Goal: Task Accomplishment & Management: Use online tool/utility

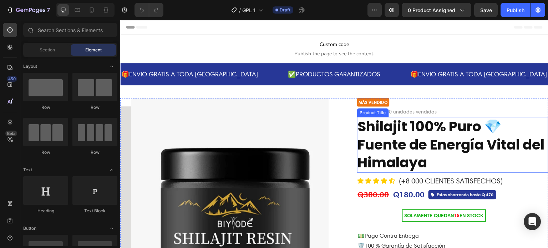
click at [393, 141] on h2 "Shilajit 100% Puro 💎 Fuente de Energía Vital del Himalaya" at bounding box center [452, 145] width 191 height 56
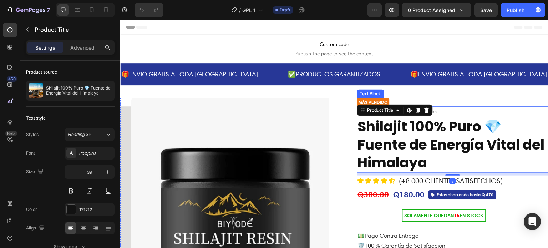
click at [384, 101] on div "MÁS VENDIDO" at bounding box center [373, 102] width 32 height 9
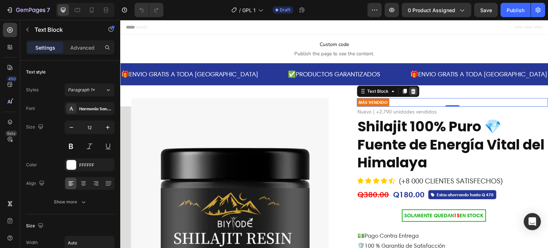
click at [412, 90] on icon at bounding box center [414, 91] width 6 height 6
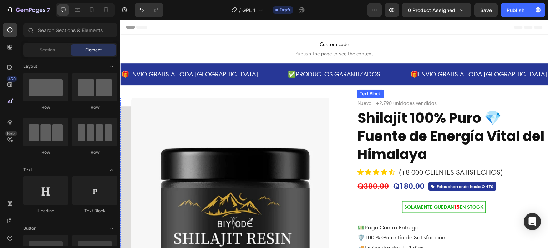
click at [412, 103] on p "Nuevo | +2.790 unidades vendidas" at bounding box center [453, 103] width 190 height 9
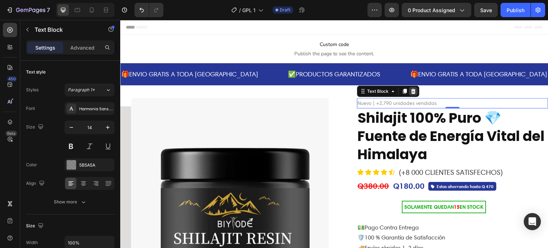
click at [411, 91] on icon at bounding box center [413, 91] width 5 height 5
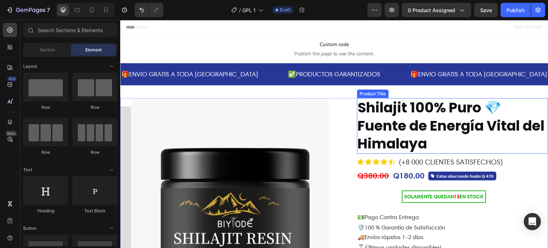
click at [396, 124] on h2 "Shilajit 100% Puro 💎 Fuente de Energía Vital del Himalaya" at bounding box center [452, 126] width 191 height 56
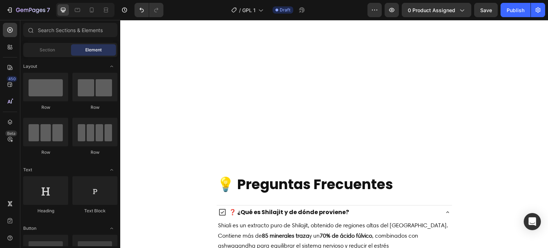
scroll to position [2018, 0]
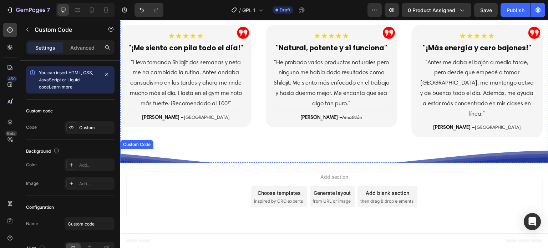
click at [412, 158] on use at bounding box center [164, 187] width 1004 height 59
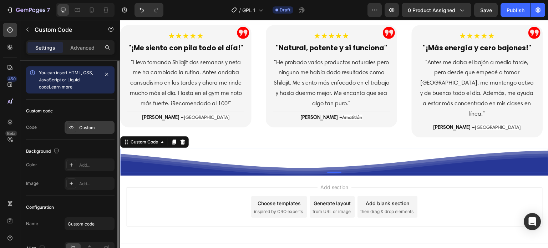
click at [93, 132] on div "Custom" at bounding box center [90, 127] width 50 height 13
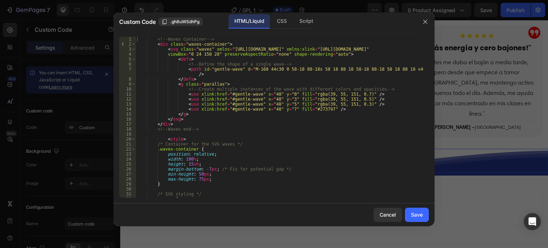
click at [213, 158] on div "<!-- Waves Container --> < div class = "waves-container" > < svg class = "waves…" at bounding box center [280, 122] width 288 height 171
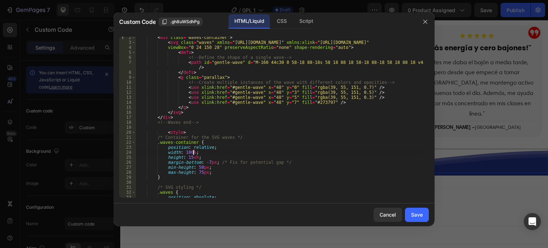
scroll to position [0, 0]
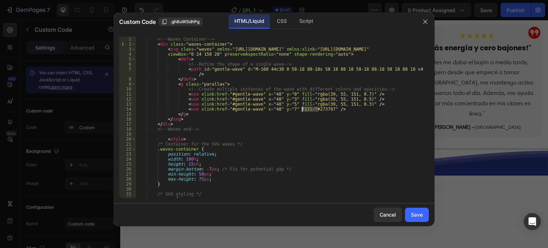
drag, startPoint x: 318, startPoint y: 109, endPoint x: 302, endPoint y: 107, distance: 16.5
click at [302, 107] on div "<!-- Waves Container --> < div class = "waves-container" > < svg class = "waves…" at bounding box center [280, 122] width 288 height 171
paste textarea "A562D"
type textarea "<use xlink:href="#gentle-wave" x="48" y="7" fill="#2A562D" />"
click at [417, 214] on div "Save" at bounding box center [417, 214] width 12 height 7
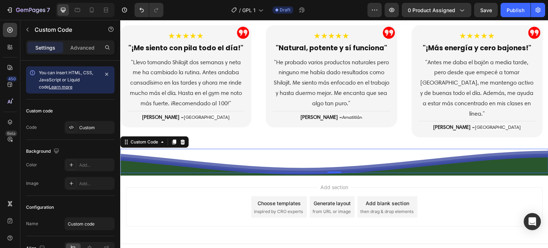
click at [195, 158] on use at bounding box center [164, 187] width 1004 height 59
click at [91, 128] on div "Custom" at bounding box center [96, 127] width 34 height 6
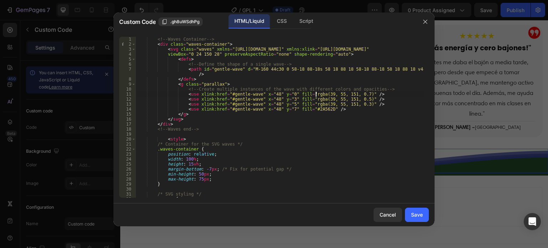
click at [317, 92] on div "<!-- Waves Container --> < div class = "waves-container" > < svg class = "waves…" at bounding box center [280, 122] width 288 height 171
paste textarea "42"
drag, startPoint x: 327, startPoint y: 92, endPoint x: 322, endPoint y: 92, distance: 4.3
click at [322, 92] on div "<!-- Waves Container --> < div class = "waves-container" > < svg class = "waves…" at bounding box center [280, 122] width 288 height 171
paste textarea "86"
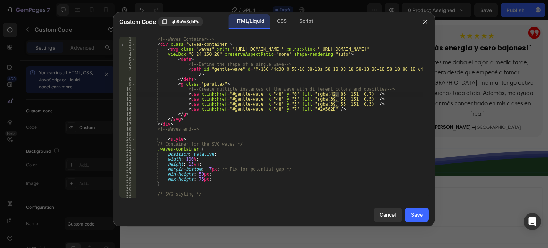
drag, startPoint x: 340, startPoint y: 92, endPoint x: 332, endPoint y: 93, distance: 7.2
click at [332, 93] on div "<!-- Waves Container --> < div class = "waves-container" > < svg class = "waves…" at bounding box center [280, 122] width 288 height 171
click at [351, 93] on div "<!-- Waves Container --> < div class = "waves-container" > < svg class = "waves…" at bounding box center [280, 122] width 288 height 171
drag, startPoint x: 339, startPoint y: 93, endPoint x: 315, endPoint y: 93, distance: 24.3
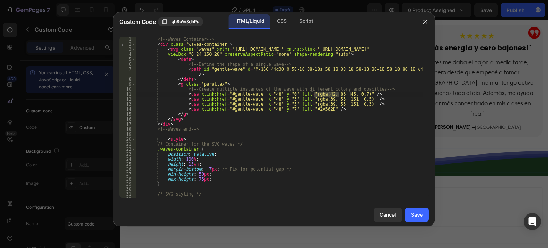
click at [315, 93] on div "<!-- Waves Container --> < div class = "waves-container" > < svg class = "waves…" at bounding box center [280, 122] width 288 height 171
drag, startPoint x: 314, startPoint y: 98, endPoint x: 341, endPoint y: 99, distance: 26.4
click at [341, 99] on div "<!-- Waves Container --> < div class = "waves-container" > < svg class = "waves…" at bounding box center [280, 122] width 288 height 171
paste textarea "42, 86, 45"
drag, startPoint x: 341, startPoint y: 104, endPoint x: 314, endPoint y: 104, distance: 27.5
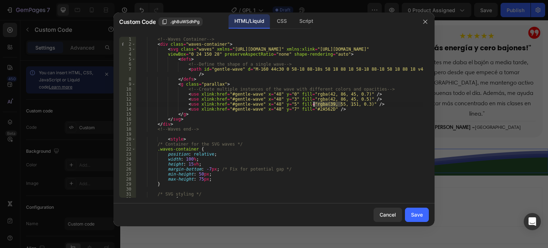
click at [314, 104] on div "<!-- Waves Container --> < div class = "waves-container" > < svg class = "waves…" at bounding box center [280, 122] width 288 height 171
paste textarea "42, 86, 45"
type textarea "<use xlink:href="#gentle-wave" x="48" y="5" fill="rgba(42, 86, 45, 0.3)" />"
click at [414, 218] on button "Save" at bounding box center [417, 215] width 24 height 14
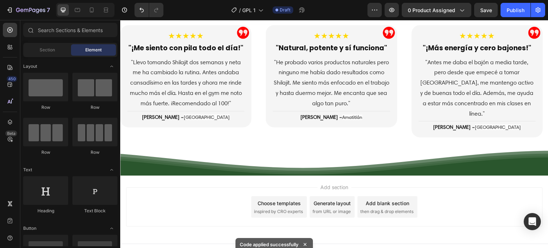
click at [169, 187] on div "Add section Choose templates inspired by CRO experts Generate layout from URL o…" at bounding box center [334, 206] width 417 height 39
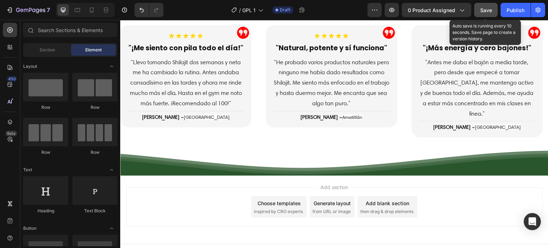
click at [484, 10] on span "Save" at bounding box center [486, 10] width 12 height 6
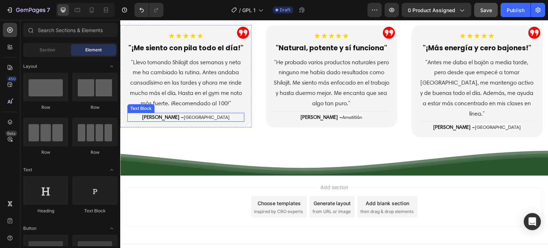
click at [199, 116] on span "Guatemala" at bounding box center [207, 116] width 46 height 5
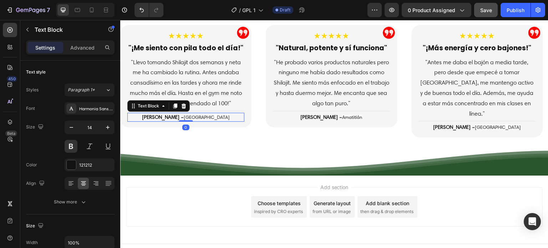
click at [199, 116] on span "Guatemala" at bounding box center [207, 116] width 46 height 5
click at [184, 114] on span "Guatemala" at bounding box center [207, 116] width 46 height 5
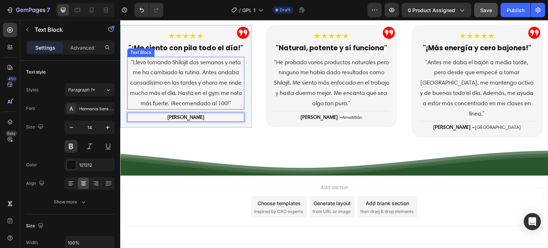
click at [187, 78] on p ""Llevo tomando Shilajit dos semanas y neta me ha cambiado la rutina. Antes anda…" at bounding box center [186, 82] width 116 height 51
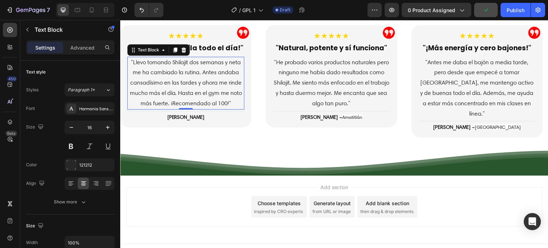
click at [187, 80] on p ""Llevo tomando Shilajit dos semanas y neta me ha cambiado la rutina. Antes anda…" at bounding box center [186, 82] width 116 height 51
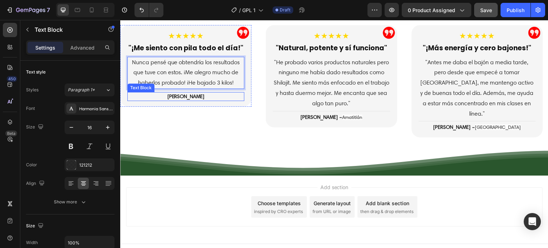
click at [183, 97] on p "[PERSON_NAME]" at bounding box center [186, 96] width 116 height 7
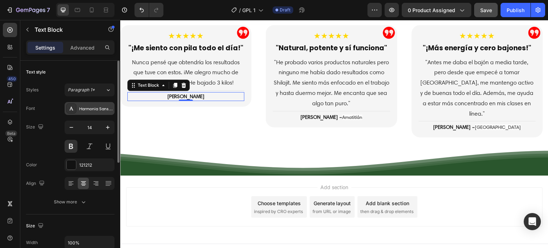
click at [93, 110] on div "Harmonia Sans W01 Regular" at bounding box center [96, 109] width 34 height 6
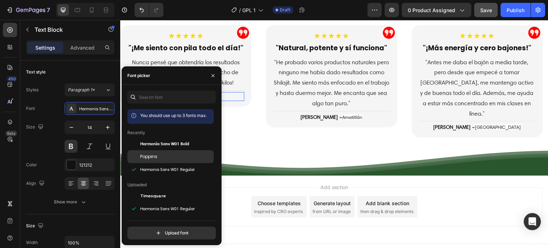
click at [142, 156] on span "Poppins" at bounding box center [148, 156] width 17 height 6
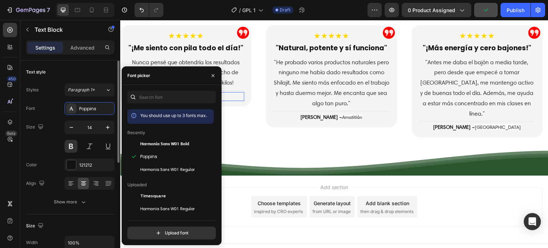
click at [56, 117] on div "Font Poppins Size 14 Color 121212 Align Show more" at bounding box center [70, 155] width 88 height 106
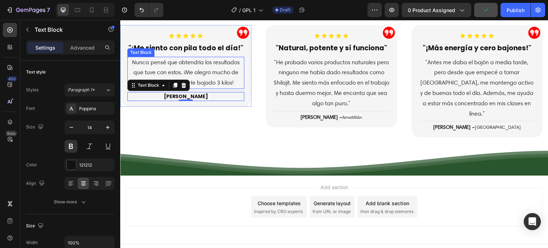
click at [202, 71] on p "Nunca pensé que obtendría los resultados que tuve con estos. ¡Me alegro mucho d…" at bounding box center [186, 72] width 116 height 31
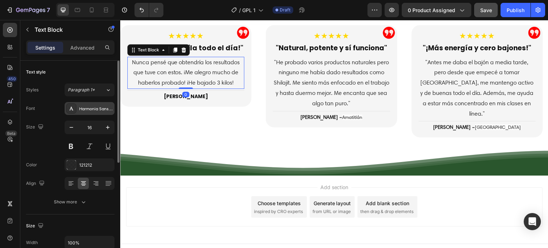
click at [98, 107] on div "Harmonia Sans W01 Regular" at bounding box center [96, 109] width 34 height 6
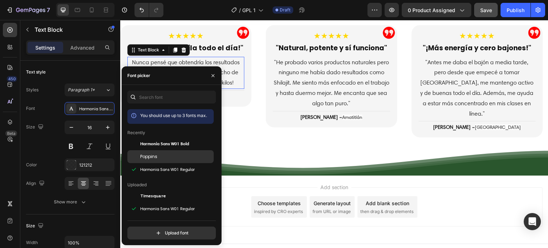
click at [154, 153] on span "Poppins" at bounding box center [148, 156] width 17 height 6
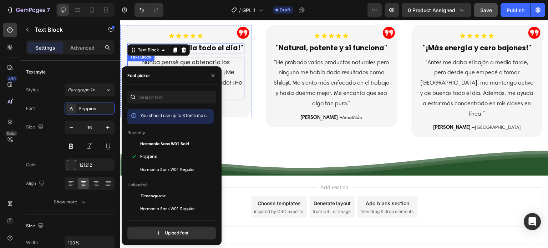
click at [219, 48] on p ""¡Me siento con pila todo el día!"" at bounding box center [186, 48] width 116 height 8
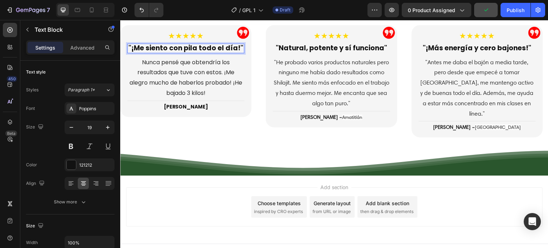
click at [208, 47] on p ""¡Me siento con pila todo el día!"" at bounding box center [186, 48] width 116 height 8
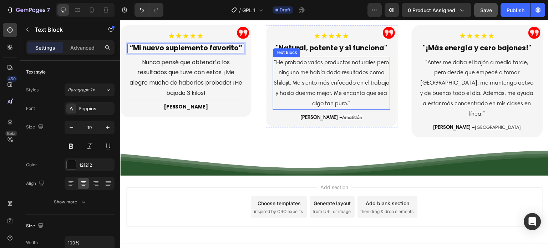
click at [299, 77] on p ""He probado varios productos naturales pero ninguno me había dado resultados co…" at bounding box center [332, 82] width 116 height 51
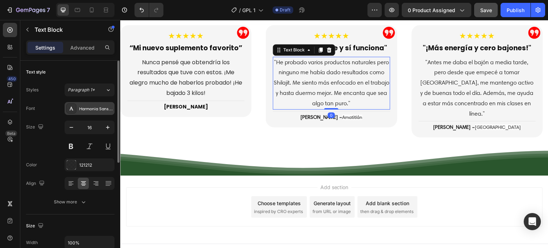
click at [95, 108] on div "Harmonia Sans W01 Regular" at bounding box center [96, 109] width 34 height 6
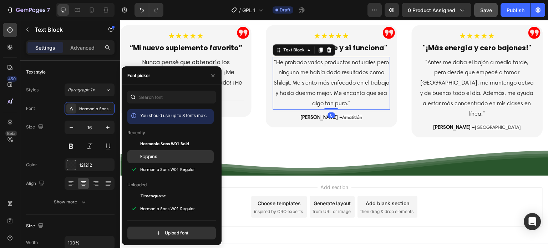
click at [147, 154] on span "Poppins" at bounding box center [148, 156] width 17 height 6
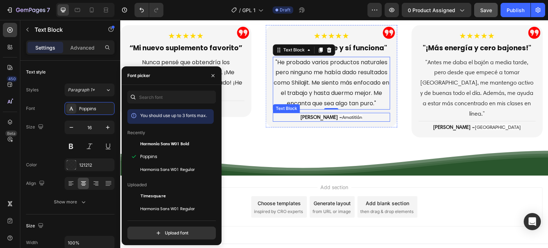
click at [342, 120] on span "Amatitlán" at bounding box center [352, 116] width 20 height 5
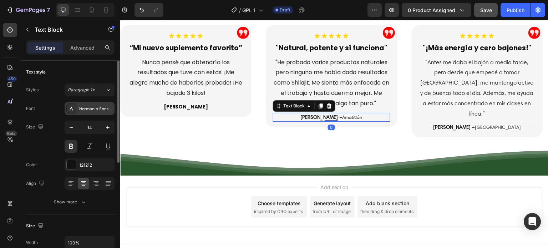
click at [91, 106] on div "Harmonia Sans W01 Regular" at bounding box center [96, 109] width 34 height 6
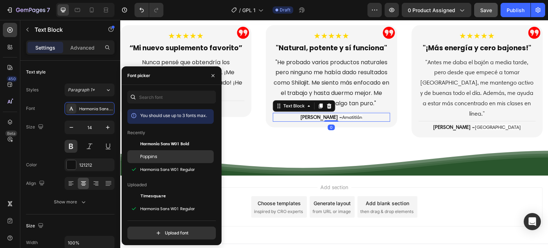
click at [154, 154] on span "Poppins" at bounding box center [148, 156] width 17 height 6
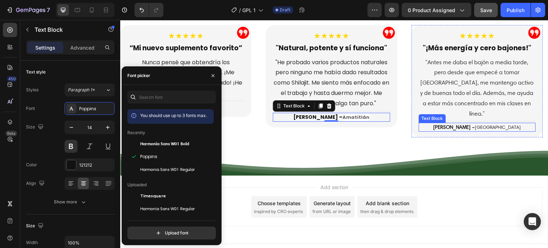
click at [459, 123] on p "David M. – Jacaltenango" at bounding box center [477, 126] width 116 height 7
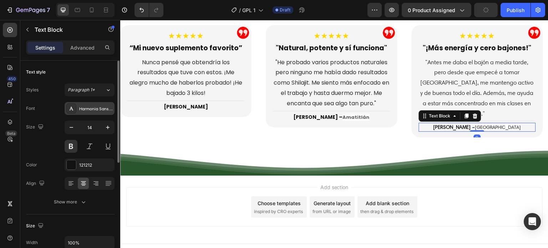
click at [85, 111] on div "Harmonia Sans W01 Regular" at bounding box center [96, 109] width 34 height 6
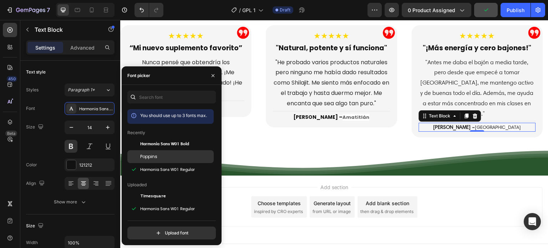
click at [158, 156] on div "Poppins" at bounding box center [176, 156] width 72 height 6
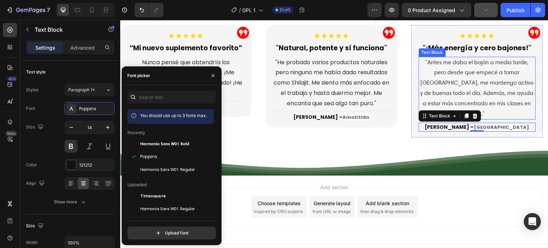
click at [445, 80] on p ""Antes me daba el bajón a media tarde, pero desde que empecé a tomar Shilajit, …" at bounding box center [477, 88] width 116 height 62
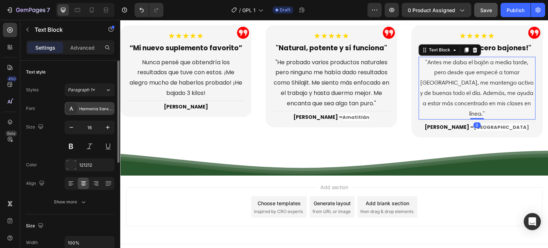
click at [89, 109] on div "Harmonia Sans W01 Regular" at bounding box center [96, 109] width 34 height 6
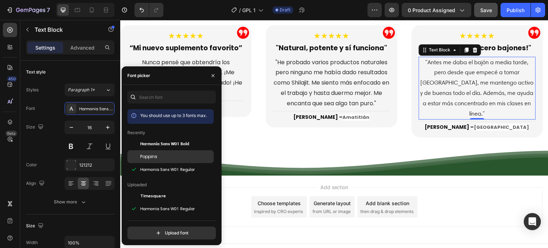
click at [163, 158] on div "Poppins" at bounding box center [176, 156] width 72 height 6
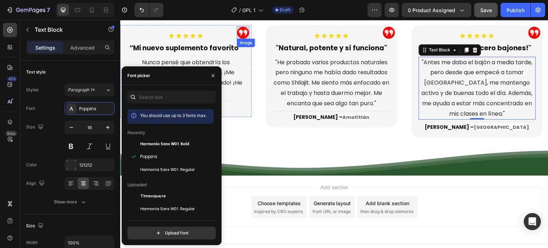
click at [241, 31] on img at bounding box center [243, 32] width 12 height 12
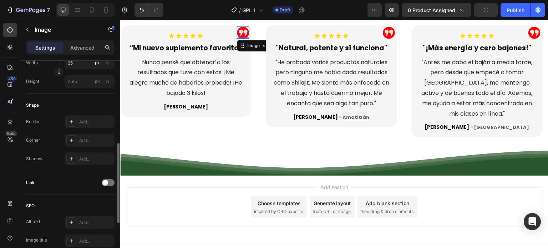
scroll to position [330, 0]
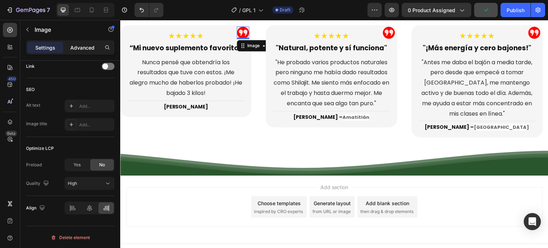
click at [90, 47] on p "Advanced" at bounding box center [82, 47] width 24 height 7
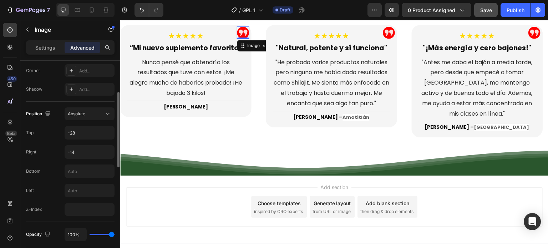
scroll to position [184, 0]
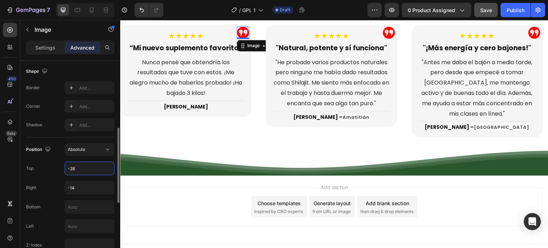
click at [85, 163] on input "-28" at bounding box center [89, 168] width 49 height 13
click at [83, 184] on input "-14" at bounding box center [89, 187] width 49 height 13
type input "0"
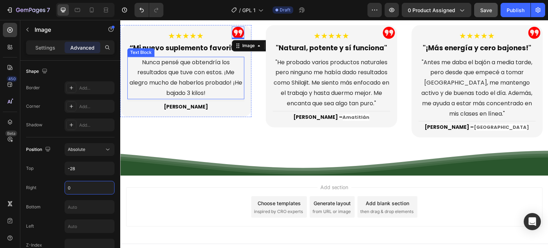
scroll to position [1983, 0]
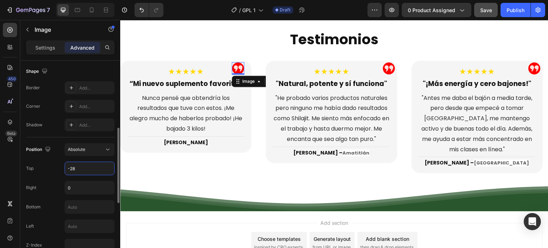
click at [89, 169] on input "-28" at bounding box center [89, 168] width 49 height 13
type input "-"
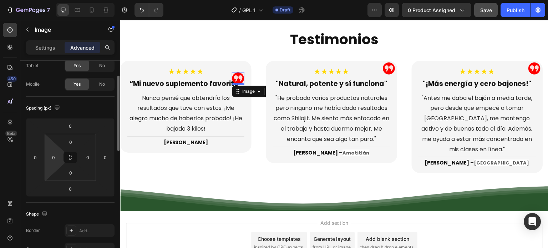
scroll to position [6, 0]
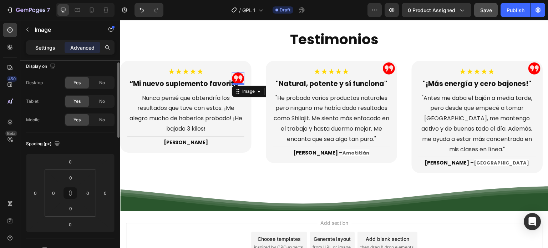
click at [49, 48] on p "Settings" at bounding box center [45, 47] width 20 height 7
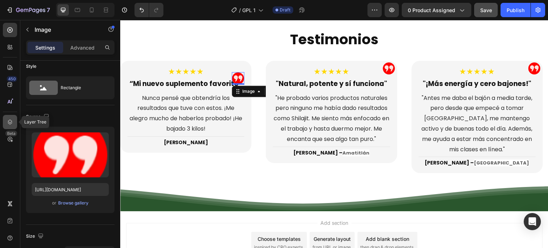
click at [10, 121] on icon at bounding box center [9, 121] width 7 height 7
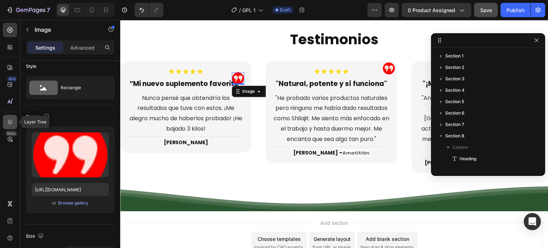
scroll to position [112, 0]
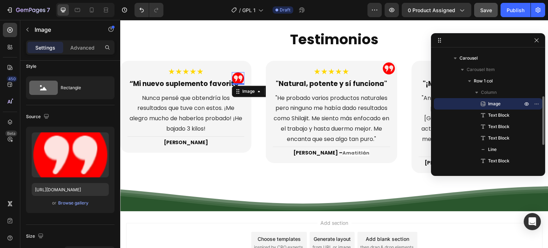
click at [496, 102] on span "Image" at bounding box center [494, 103] width 12 height 7
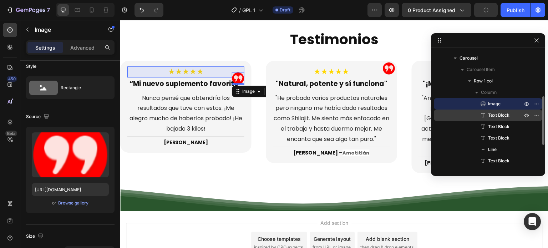
click at [504, 113] on span "Text Block" at bounding box center [498, 115] width 21 height 7
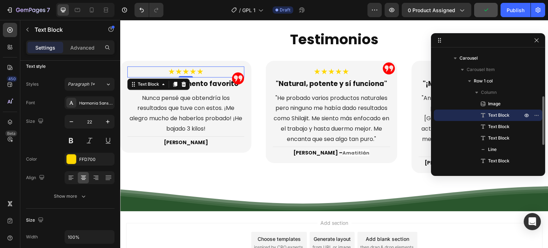
scroll to position [0, 0]
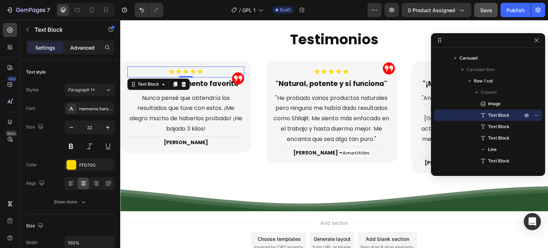
click at [88, 49] on p "Advanced" at bounding box center [82, 47] width 24 height 7
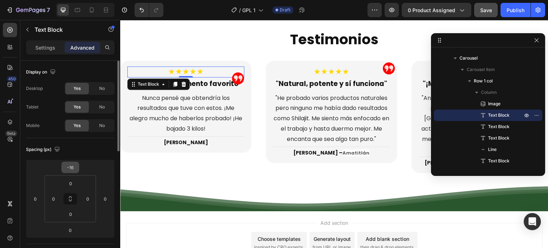
scroll to position [36, 0]
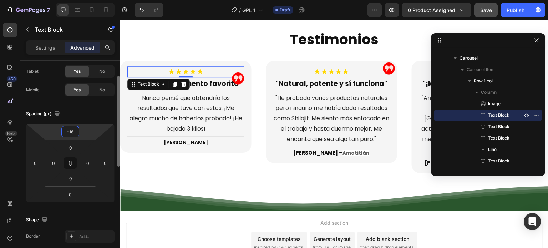
click at [76, 131] on input "-16" at bounding box center [70, 131] width 14 height 11
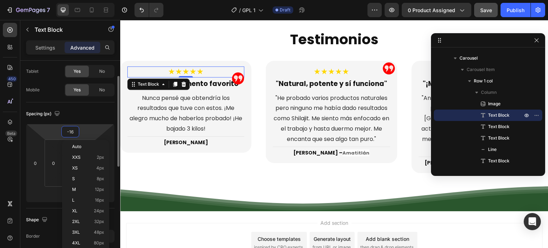
type input "0"
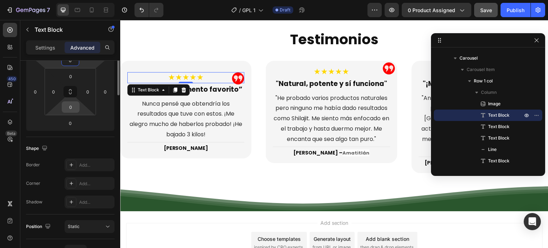
scroll to position [0, 0]
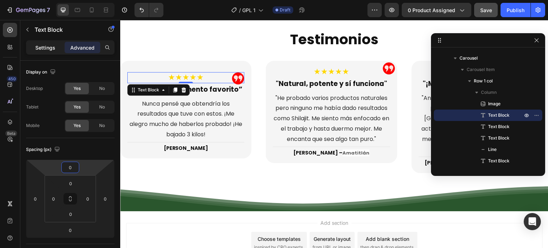
click at [53, 42] on div "Settings" at bounding box center [45, 47] width 36 height 11
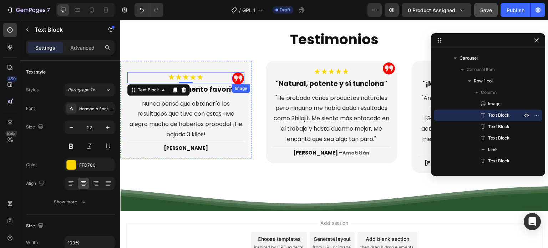
click at [236, 76] on img at bounding box center [238, 78] width 12 height 12
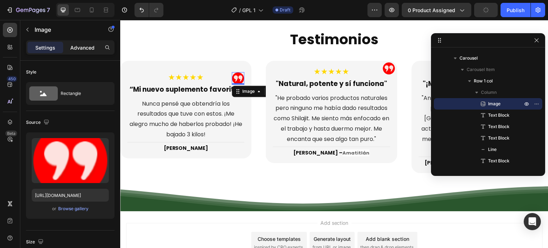
click at [86, 47] on p "Advanced" at bounding box center [82, 47] width 24 height 7
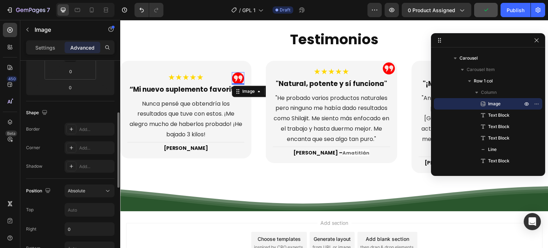
scroll to position [214, 0]
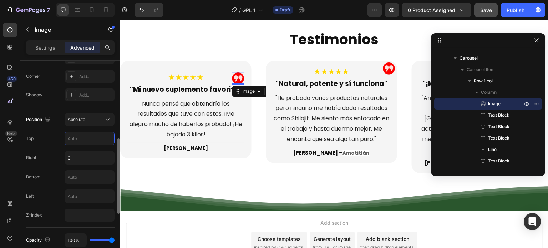
click at [88, 139] on input "text" at bounding box center [89, 138] width 49 height 13
type input "-20"
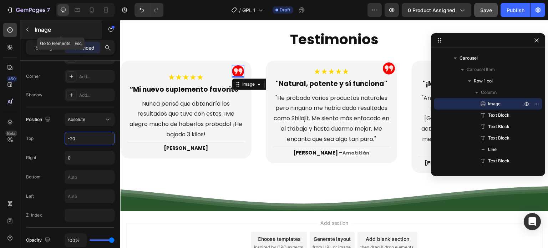
click at [27, 28] on icon "button" at bounding box center [28, 30] width 6 height 6
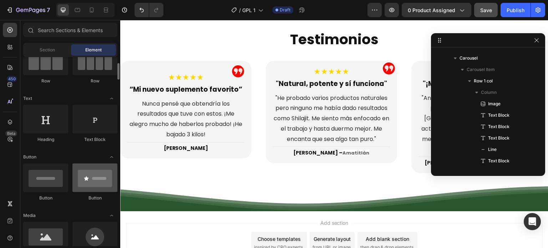
scroll to position [107, 0]
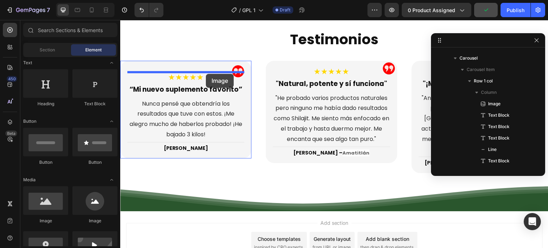
drag, startPoint x: 165, startPoint y: 223, endPoint x: 206, endPoint y: 74, distance: 154.6
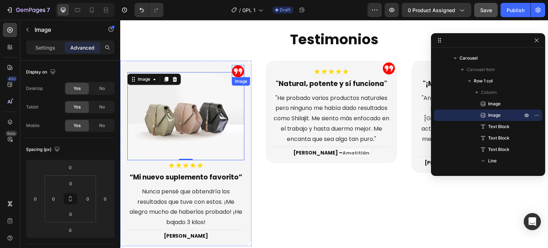
click at [236, 71] on img at bounding box center [238, 71] width 12 height 12
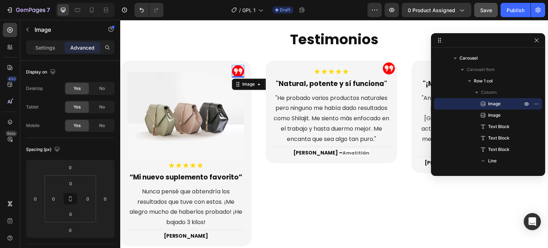
scroll to position [214, 0]
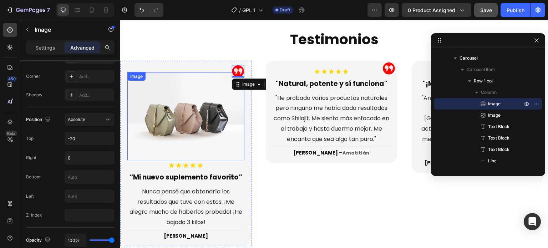
click at [203, 100] on img at bounding box center [185, 116] width 117 height 88
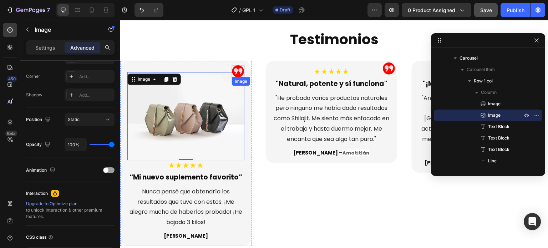
click at [239, 70] on img at bounding box center [238, 71] width 12 height 12
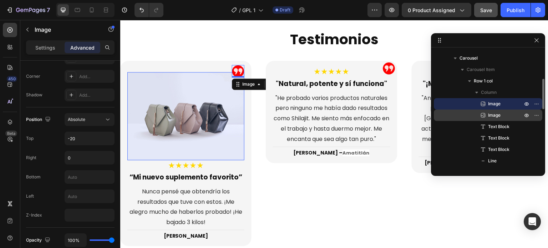
drag, startPoint x: 483, startPoint y: 102, endPoint x: 493, endPoint y: 116, distance: 17.5
click at [493, 116] on div "Image Image Text Block Text Block Text Block Line Text Block" at bounding box center [488, 138] width 108 height 80
click at [490, 115] on span "Image" at bounding box center [494, 115] width 12 height 7
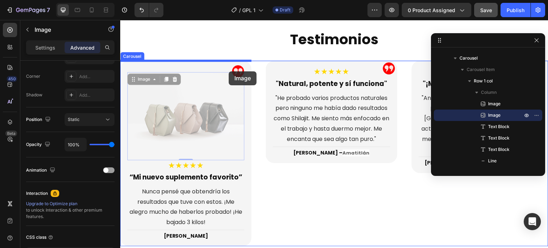
drag, startPoint x: 134, startPoint y: 79, endPoint x: 229, endPoint y: 71, distance: 94.8
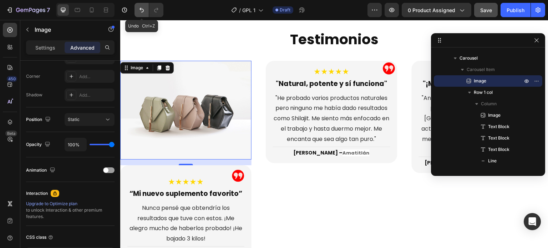
click at [141, 11] on icon "Undo/Redo" at bounding box center [141, 9] width 7 height 7
type input "0"
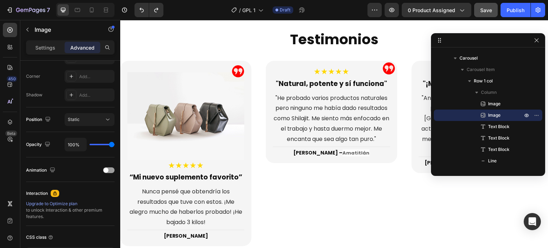
click at [203, 95] on img at bounding box center [185, 116] width 117 height 88
click at [183, 110] on img at bounding box center [185, 116] width 117 height 88
click at [266, 192] on div "Image ★★★★★ Text Block "Natural, potente y sí funciona" Text Block "He probado …" at bounding box center [331, 153] width 131 height 185
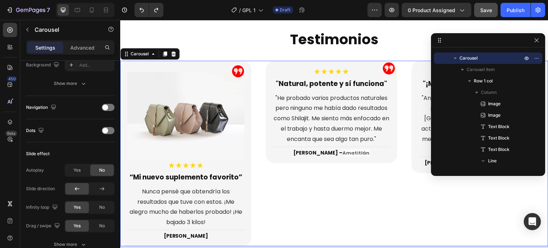
scroll to position [0, 0]
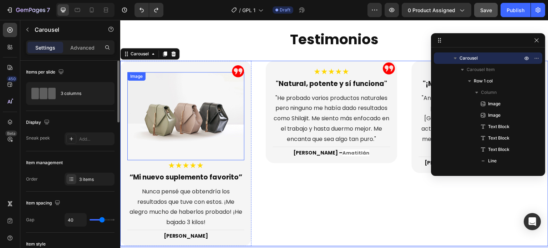
click at [216, 124] on img at bounding box center [185, 116] width 117 height 88
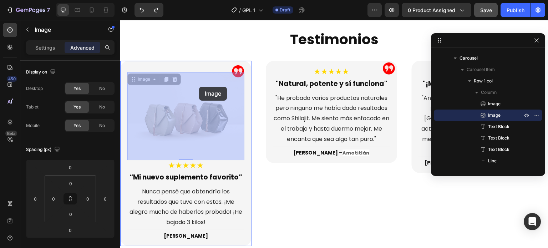
drag, startPoint x: 134, startPoint y: 81, endPoint x: 199, endPoint y: 87, distance: 65.2
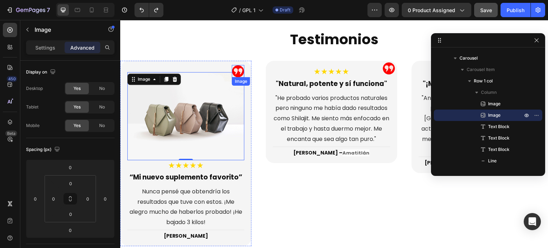
click at [240, 68] on img at bounding box center [238, 71] width 12 height 12
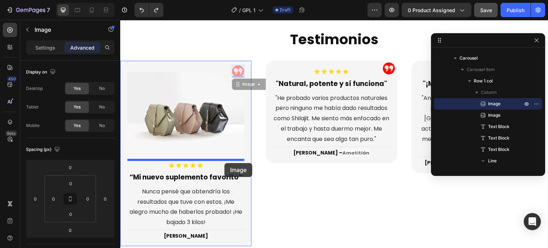
drag, startPoint x: 238, startPoint y: 70, endPoint x: 224, endPoint y: 163, distance: 94.4
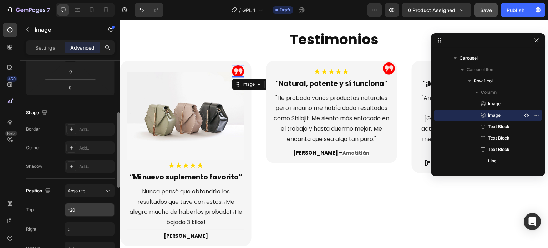
scroll to position [178, 0]
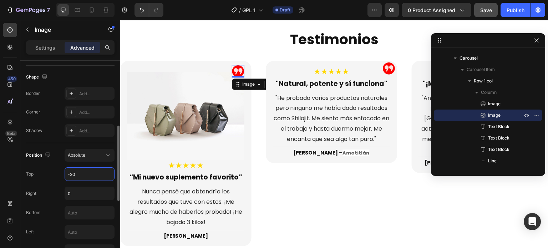
click at [83, 171] on input "-20" at bounding box center [89, 174] width 49 height 13
type input "0"
click at [59, 188] on div "Right 0" at bounding box center [70, 194] width 88 height 14
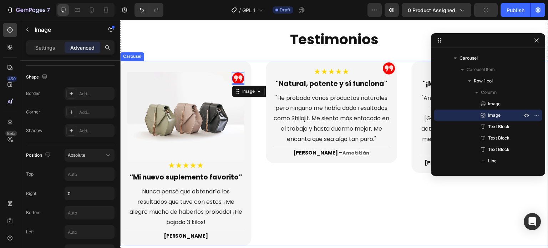
click at [294, 183] on div "Image ★★★★★ Text Block "Natural, potente y sí funciona" Text Block "He probado …" at bounding box center [331, 153] width 131 height 185
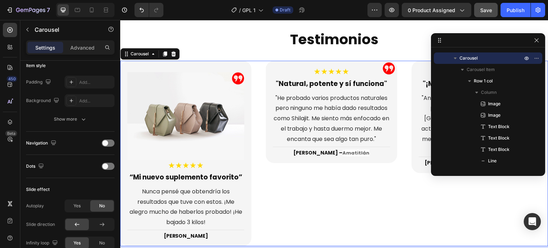
scroll to position [0, 0]
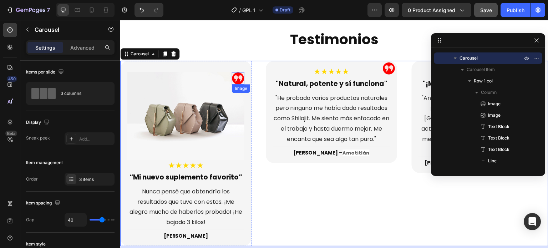
click at [239, 77] on img at bounding box center [238, 78] width 12 height 12
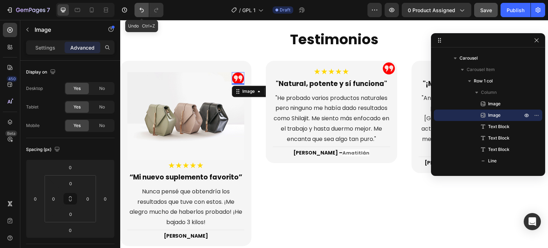
click at [145, 7] on icon "Undo/Redo" at bounding box center [141, 9] width 7 height 7
type input "-20"
click at [144, 10] on icon "Undo/Redo" at bounding box center [141, 9] width 7 height 7
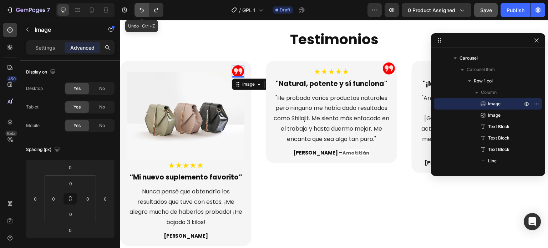
click at [144, 10] on icon "Undo/Redo" at bounding box center [141, 9] width 7 height 7
click at [144, 11] on icon "Undo/Redo" at bounding box center [141, 9] width 7 height 7
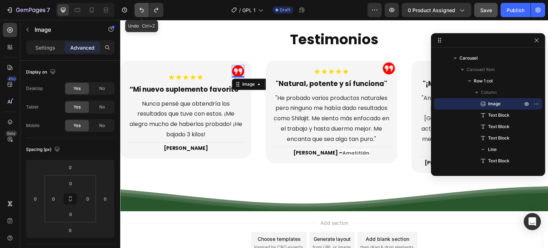
click at [144, 11] on icon "Undo/Redo" at bounding box center [141, 9] width 7 height 7
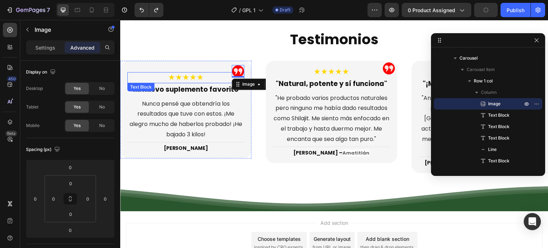
click at [214, 74] on p "★★★★★" at bounding box center [186, 77] width 116 height 9
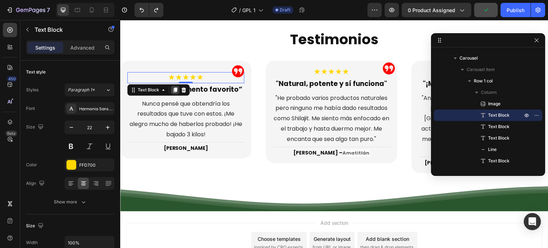
click at [174, 88] on icon at bounding box center [175, 89] width 4 height 5
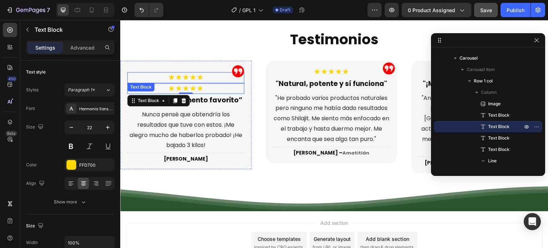
click at [205, 78] on p "★★★★★" at bounding box center [186, 77] width 116 height 9
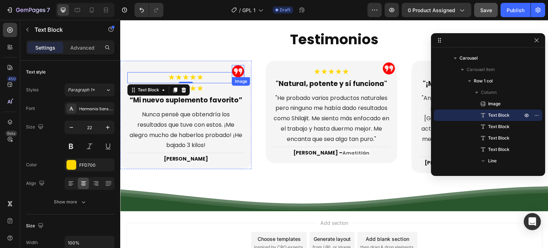
click at [238, 71] on img at bounding box center [238, 71] width 12 height 12
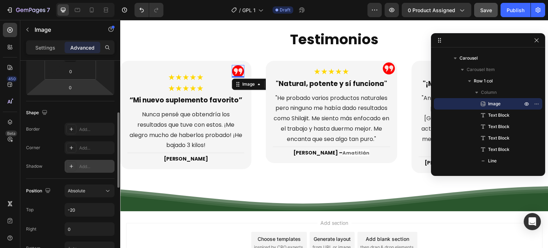
scroll to position [178, 0]
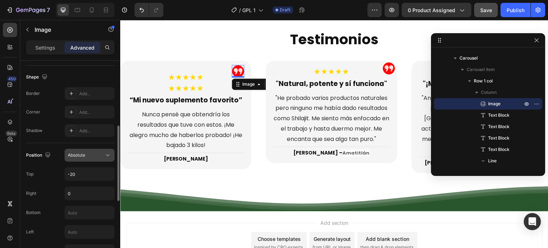
click at [93, 152] on div "Absolute" at bounding box center [86, 155] width 36 height 6
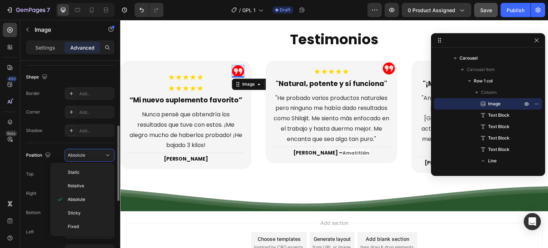
click at [46, 177] on div "Top -20" at bounding box center [70, 174] width 88 height 14
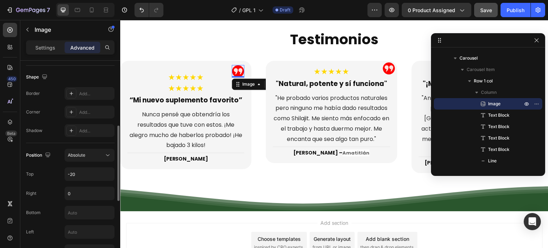
scroll to position [107, 0]
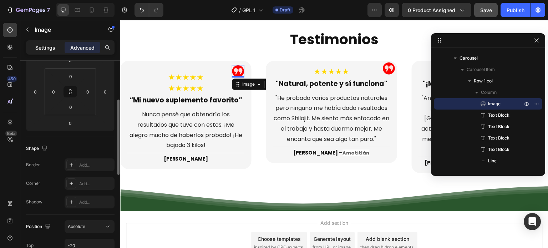
click at [49, 47] on p "Settings" at bounding box center [45, 47] width 20 height 7
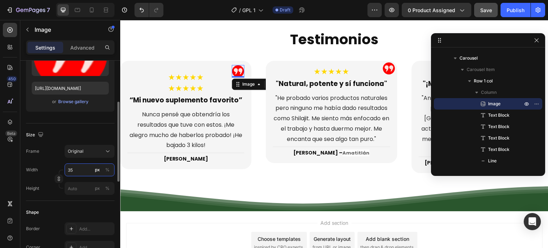
click at [78, 172] on input "35" at bounding box center [90, 169] width 50 height 13
type input "50"
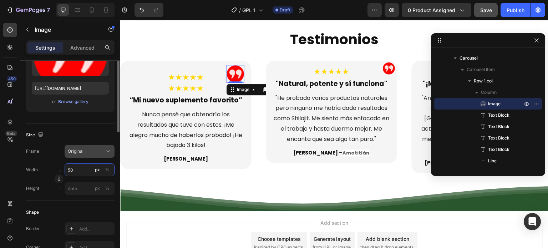
scroll to position [36, 0]
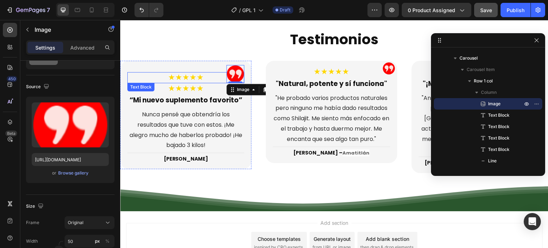
click at [197, 80] on p "★★★★★" at bounding box center [186, 77] width 116 height 9
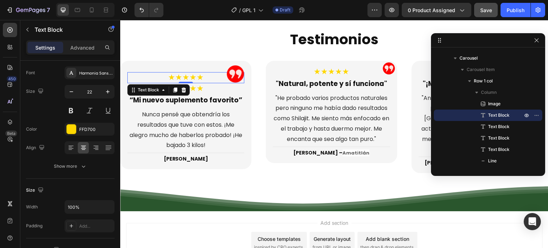
scroll to position [0, 0]
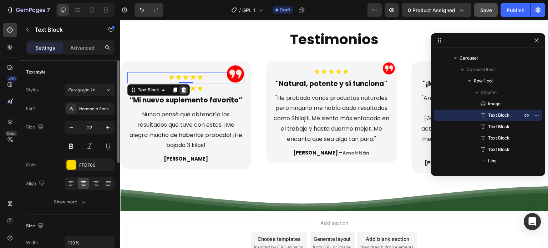
click at [183, 89] on icon at bounding box center [184, 89] width 5 height 5
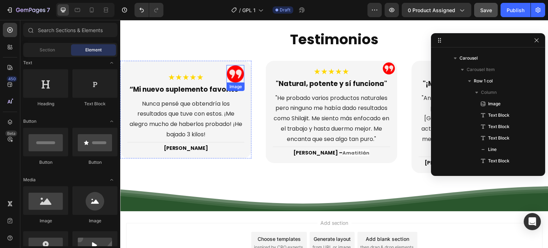
click at [234, 71] on img at bounding box center [235, 74] width 18 height 18
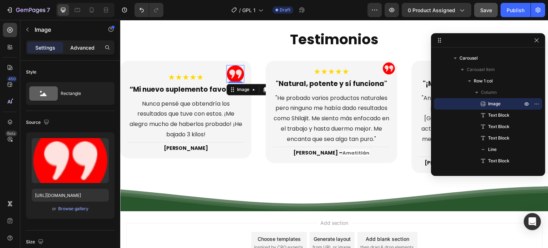
click at [80, 51] on div "Advanced" at bounding box center [83, 47] width 36 height 11
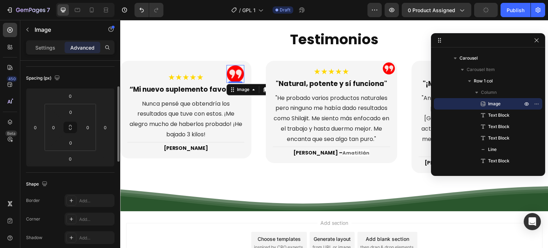
scroll to position [178, 0]
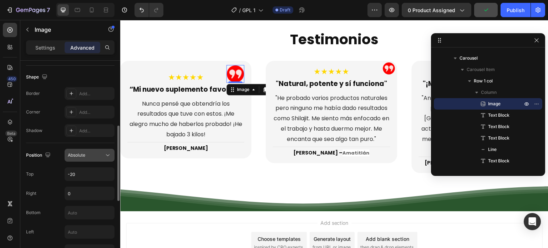
click at [91, 151] on button "Absolute" at bounding box center [90, 155] width 50 height 13
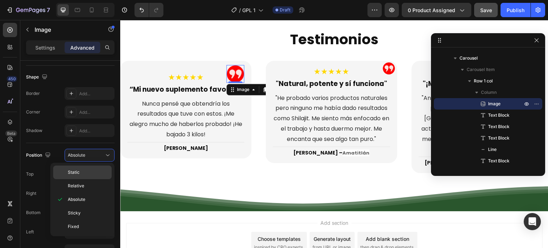
click at [85, 171] on p "Static" at bounding box center [88, 172] width 41 height 6
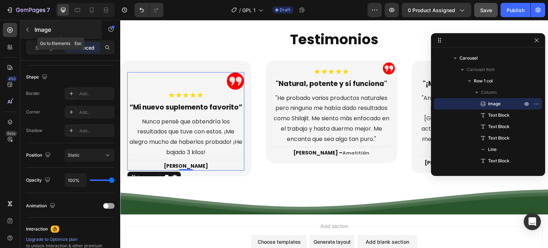
click at [29, 30] on icon "button" at bounding box center [28, 30] width 6 height 6
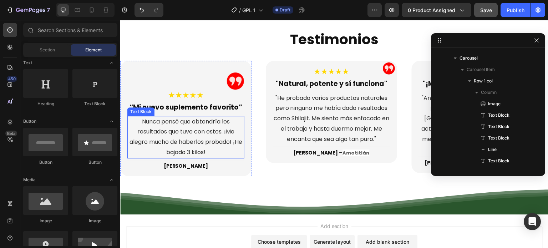
click at [172, 119] on p "Nunca pensé que obtendría los resultados que tuve con estos. ¡Me alegro mucho d…" at bounding box center [186, 137] width 116 height 41
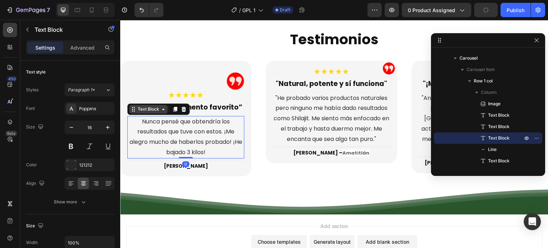
click at [148, 112] on div "Text Block" at bounding box center [148, 109] width 39 height 9
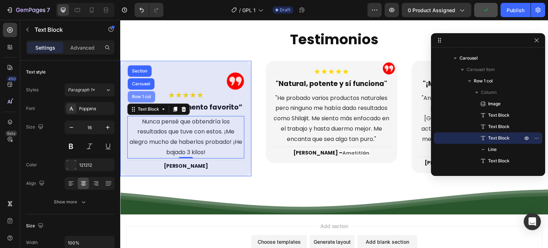
click at [147, 95] on div "Row 1 col" at bounding box center [142, 97] width 22 height 4
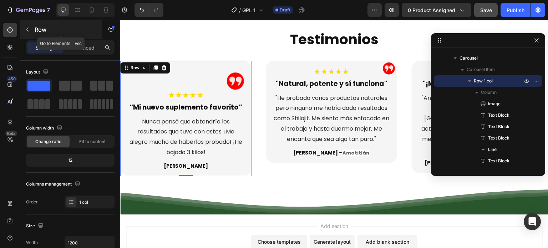
click at [28, 30] on icon "button" at bounding box center [28, 30] width 6 height 6
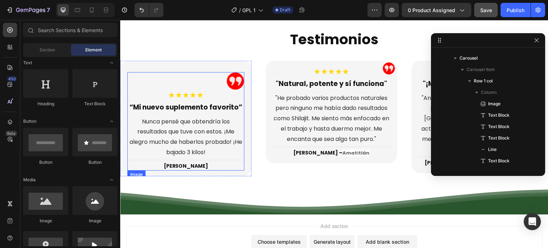
click at [159, 76] on div at bounding box center [185, 81] width 117 height 18
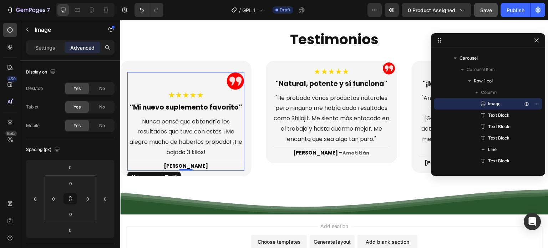
click at [159, 76] on div at bounding box center [185, 81] width 117 height 18
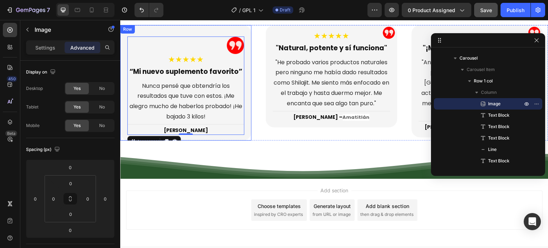
click at [246, 138] on div "Image 0 ★★★★★ Text Block “Mi nuevo suplemento favorito” Text Block Nunca pensé …" at bounding box center [185, 82] width 131 height 115
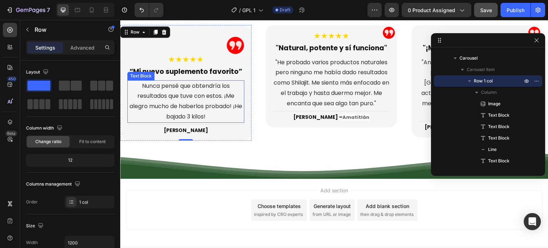
click at [195, 117] on p "Nunca pensé que obtendría los resultados que tuve con estos. ¡Me alegro mucho d…" at bounding box center [186, 101] width 116 height 41
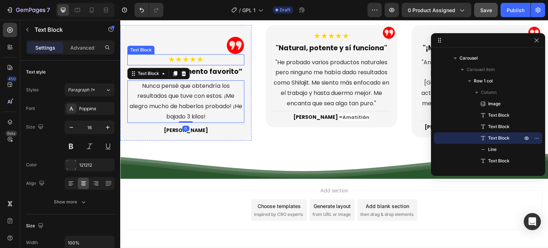
click at [153, 53] on div at bounding box center [185, 45] width 117 height 18
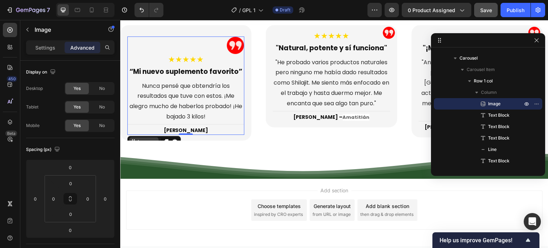
click at [146, 138] on div "Image" at bounding box center [143, 141] width 15 height 6
click at [147, 137] on div "Image" at bounding box center [144, 141] width 30 height 9
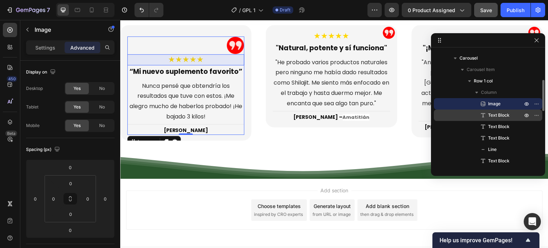
click at [507, 117] on span "Text Block" at bounding box center [498, 115] width 21 height 7
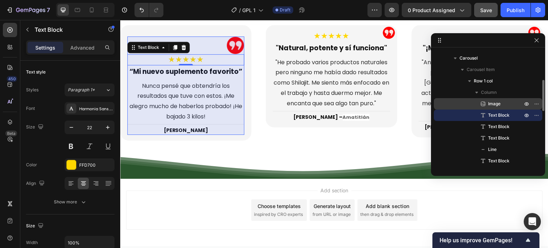
click at [503, 100] on p "Image" at bounding box center [497, 103] width 36 height 7
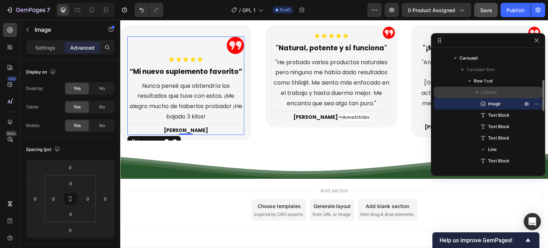
click at [503, 92] on p "Column" at bounding box center [502, 92] width 43 height 7
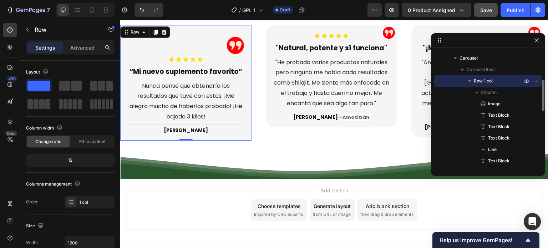
click at [504, 80] on p "Row 1 col" at bounding box center [499, 80] width 50 height 7
click at [504, 92] on p "Column" at bounding box center [502, 92] width 43 height 7
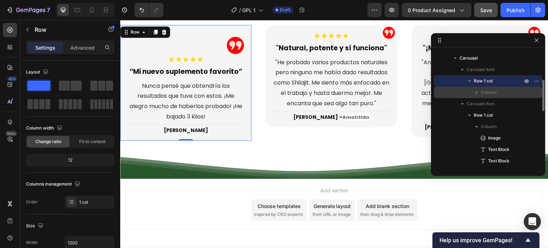
click at [504, 92] on p "Column" at bounding box center [502, 92] width 43 height 7
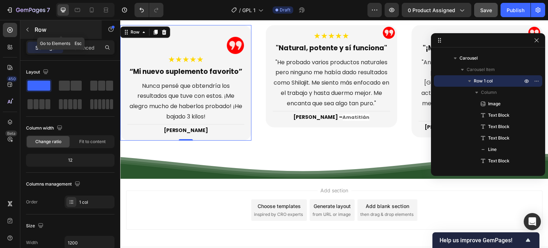
click at [28, 30] on icon "button" at bounding box center [28, 30] width 6 height 6
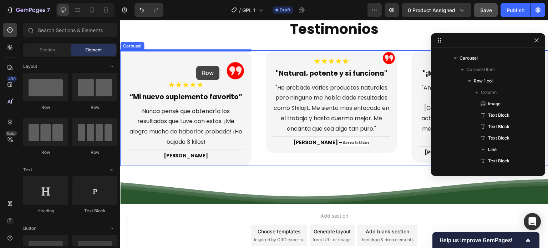
scroll to position [1969, 0]
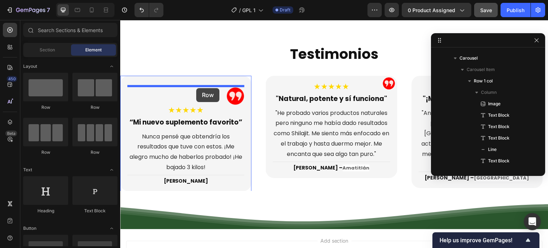
drag, startPoint x: 163, startPoint y: 110, endPoint x: 196, endPoint y: 88, distance: 39.4
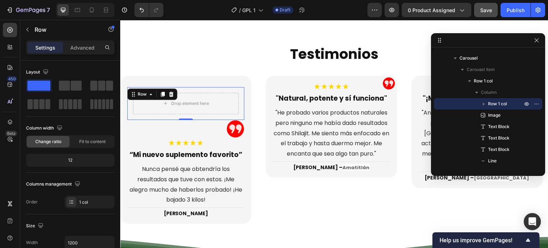
click at [229, 87] on div "Drop element here Row 0" at bounding box center [185, 103] width 117 height 33
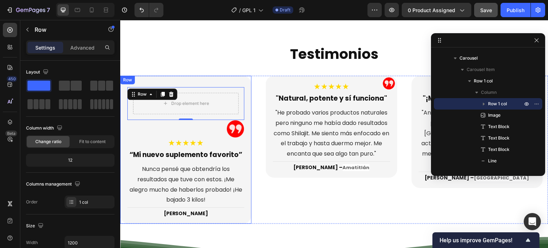
click at [246, 84] on div "Drop element here Row 0 Image ★★★★★ Text Block “Mi nuevo suplemento favorito” T…" at bounding box center [185, 150] width 131 height 148
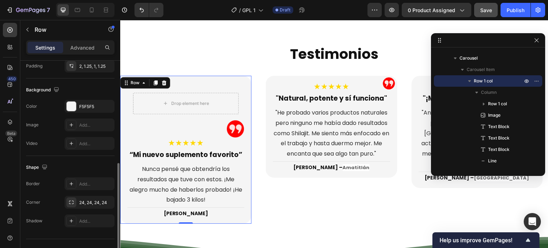
scroll to position [143, 0]
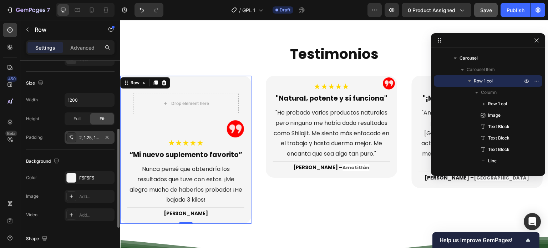
click at [91, 137] on div "2, 1.25, 1, 1.25" at bounding box center [89, 137] width 21 height 6
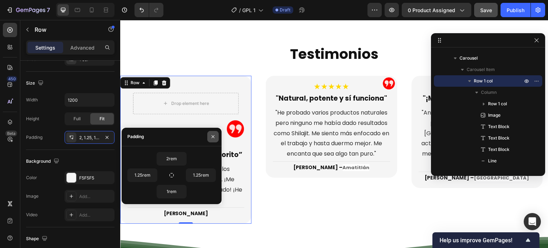
click at [210, 135] on icon "button" at bounding box center [213, 137] width 6 height 6
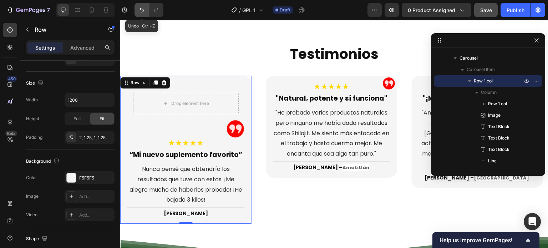
click at [140, 10] on icon "Undo/Redo" at bounding box center [141, 9] width 7 height 7
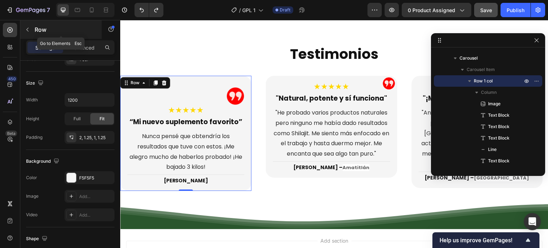
click at [29, 33] on button "button" at bounding box center [27, 29] width 11 height 11
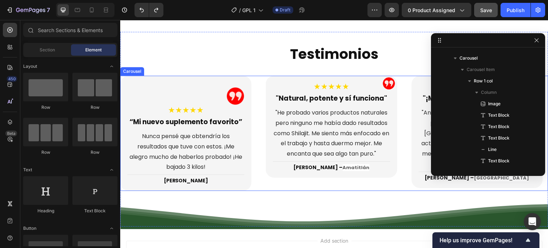
click at [256, 92] on div "Image ★★★★★ Text Block “Mi nuevo suplemento favorito” Text Block Nunca pensé qu…" at bounding box center [334, 133] width 428 height 115
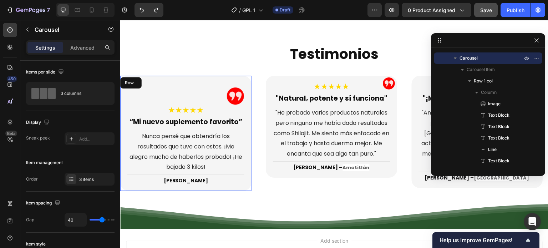
click at [243, 79] on div "Image ★★★★★ Text Block “Mi nuevo suplemento favorito” Text Block Nunca pensé qu…" at bounding box center [185, 133] width 131 height 115
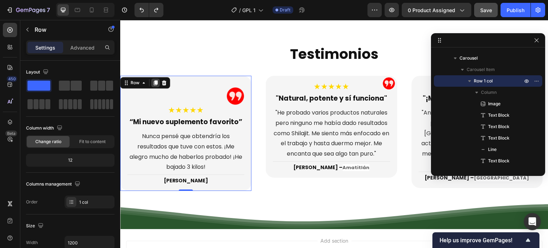
click at [156, 81] on icon at bounding box center [156, 82] width 4 height 5
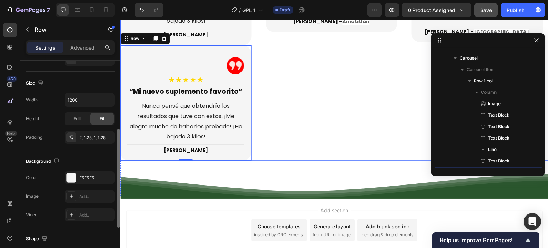
scroll to position [2007, 0]
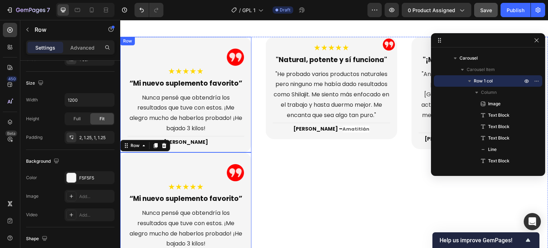
click at [246, 145] on div "Image ★★★★★ Text Block “Mi nuevo suplemento favorito” Text Block Nunca pensé qu…" at bounding box center [185, 94] width 131 height 115
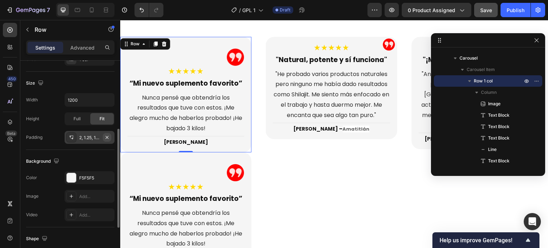
click at [107, 137] on icon "button" at bounding box center [107, 137] width 3 height 3
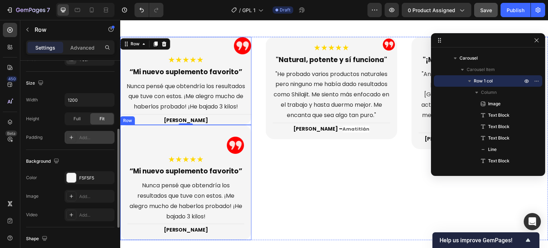
click at [249, 130] on div "Image ★★★★★ Text Block “Mi nuevo suplemento favorito” Text Block Nunca pensé qu…" at bounding box center [185, 182] width 131 height 115
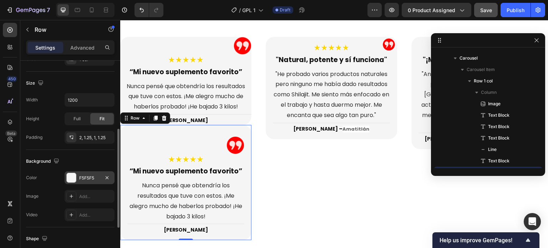
scroll to position [214, 0]
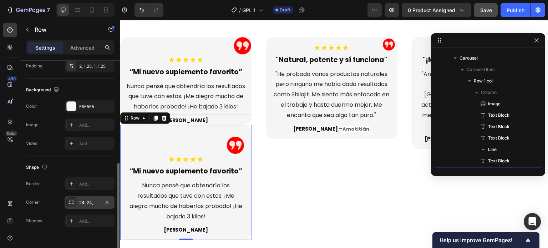
click at [90, 197] on div "24, 24, 24, 24" at bounding box center [90, 202] width 50 height 13
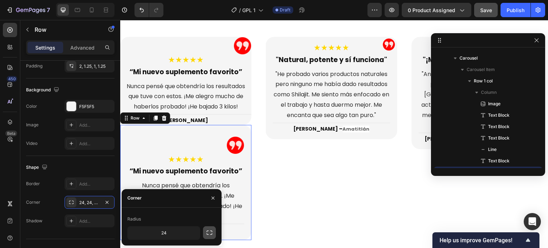
click at [209, 231] on icon "button" at bounding box center [209, 232] width 7 height 7
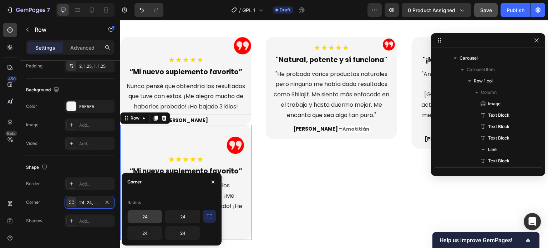
click at [151, 215] on input "24" at bounding box center [145, 216] width 34 height 13
type input "0"
click at [185, 215] on input "24" at bounding box center [182, 216] width 34 height 13
type input "0"
click at [186, 198] on div "Radius" at bounding box center [171, 202] width 88 height 11
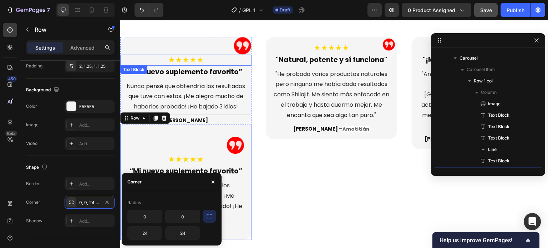
click at [227, 53] on div at bounding box center [185, 46] width 131 height 18
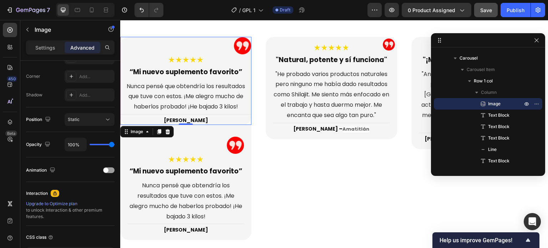
scroll to position [0, 0]
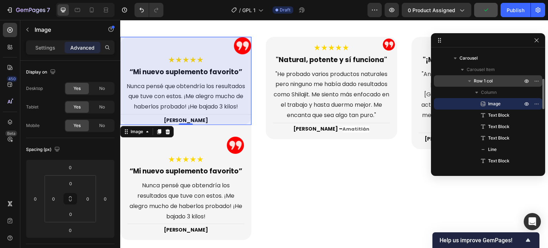
click at [489, 82] on span "Row 1 col" at bounding box center [483, 80] width 19 height 7
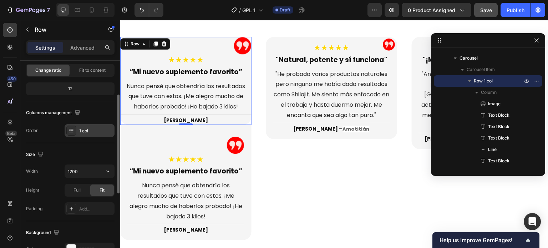
scroll to position [178, 0]
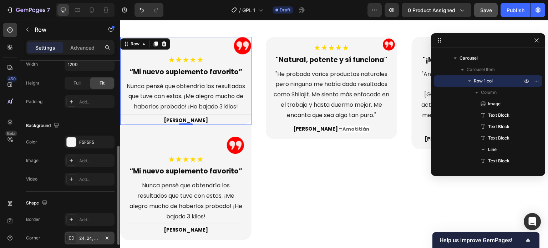
click at [95, 235] on div "24, 24, 24, 24" at bounding box center [89, 238] width 21 height 6
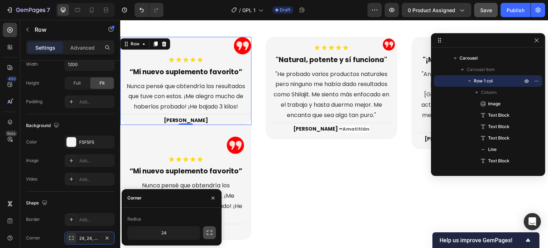
click at [209, 235] on icon "button" at bounding box center [209, 232] width 7 height 7
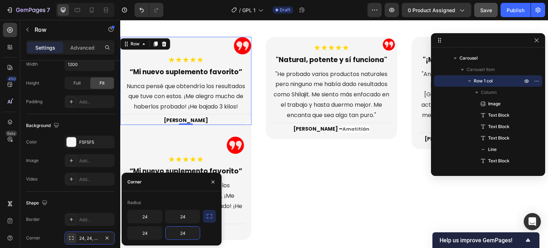
click at [183, 231] on input "24" at bounding box center [182, 232] width 34 height 13
type input "0"
click at [153, 232] on input "24" at bounding box center [145, 232] width 34 height 13
type input "0"
click at [58, 194] on div "Shape Border Add... Corner 24, 24, 24, 0 Shadow Add..." at bounding box center [70, 230] width 88 height 77
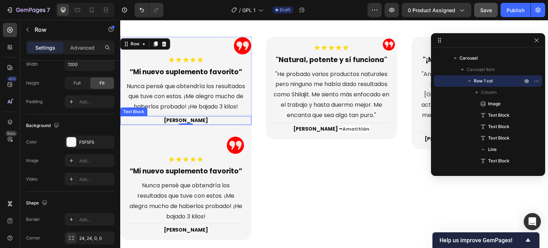
click at [197, 122] on p "[PERSON_NAME]" at bounding box center [186, 120] width 130 height 7
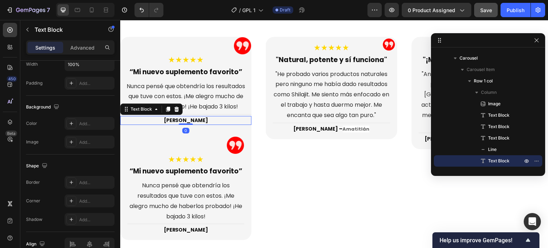
scroll to position [0, 0]
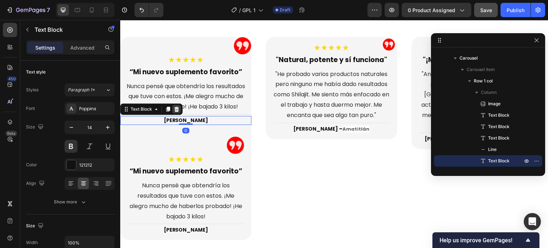
click at [175, 107] on icon at bounding box center [176, 109] width 5 height 5
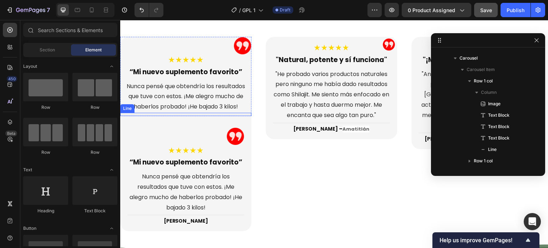
click at [198, 114] on div "Title Line" at bounding box center [185, 114] width 131 height 3
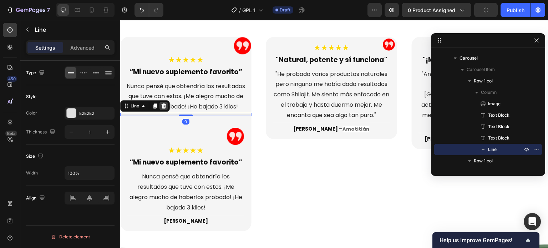
click at [165, 106] on icon at bounding box center [164, 106] width 6 height 6
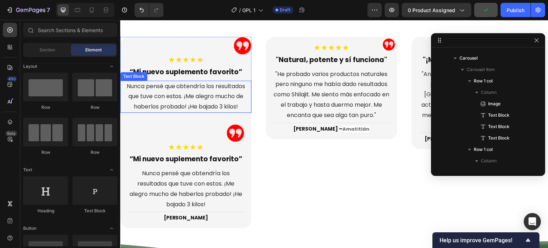
click at [203, 106] on p "Nunca pensé que obtendría los resultados que tuve con estos. ¡Me alegro mucho d…" at bounding box center [186, 96] width 130 height 31
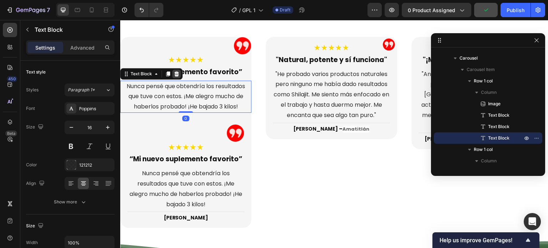
click at [174, 71] on icon at bounding box center [177, 74] width 6 height 6
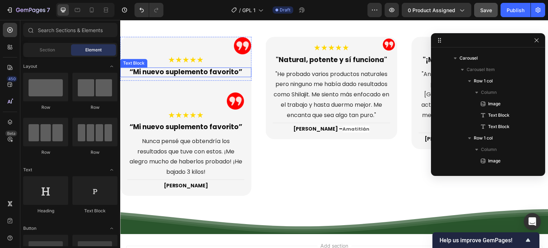
click at [202, 73] on p "“Mi nuevo suplemento favorito”" at bounding box center [186, 72] width 130 height 8
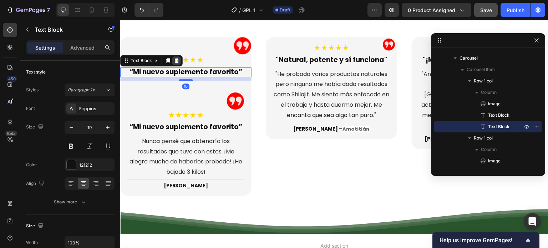
click at [178, 59] on icon at bounding box center [177, 61] width 6 height 6
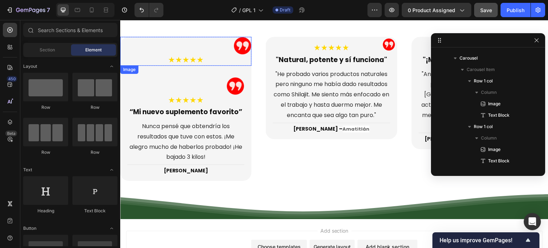
click at [241, 45] on img at bounding box center [243, 46] width 18 height 18
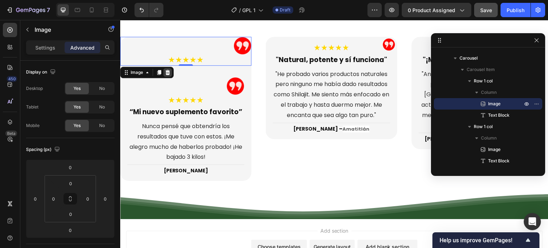
click at [168, 71] on icon at bounding box center [167, 72] width 5 height 5
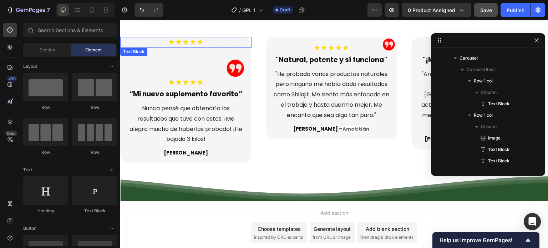
click at [195, 42] on p "★★★★★" at bounding box center [186, 41] width 130 height 9
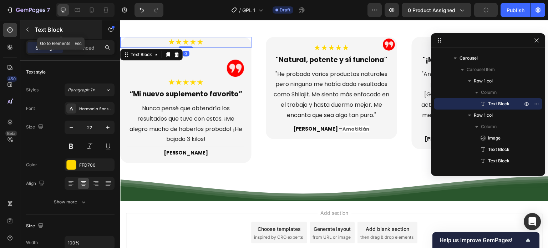
click at [28, 27] on icon "button" at bounding box center [28, 30] width 6 height 6
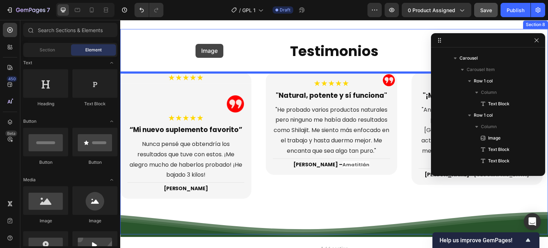
scroll to position [1969, 0]
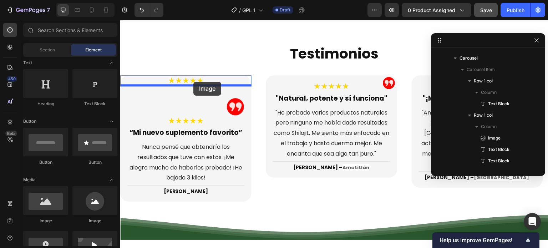
drag, startPoint x: 167, startPoint y: 222, endPoint x: 193, endPoint y: 82, distance: 142.9
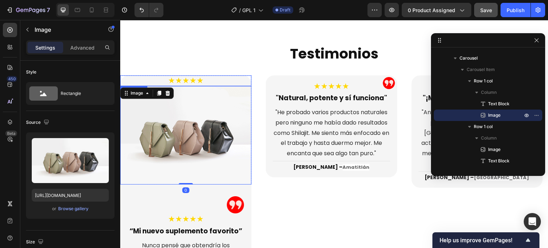
click at [240, 79] on p "★★★★★" at bounding box center [186, 80] width 130 height 9
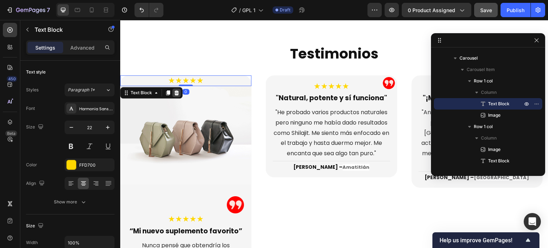
click at [177, 91] on icon at bounding box center [176, 92] width 5 height 5
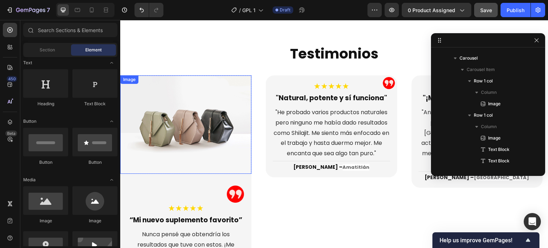
click at [216, 131] on img at bounding box center [185, 124] width 131 height 98
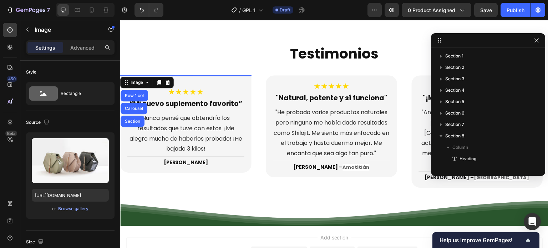
scroll to position [112, 0]
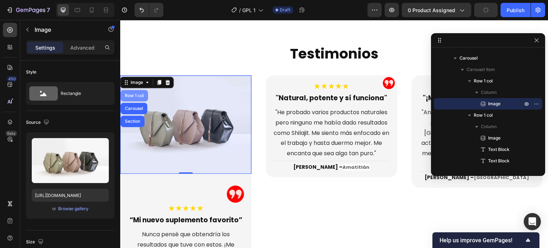
click at [133, 91] on div "Row 1 col" at bounding box center [134, 95] width 27 height 11
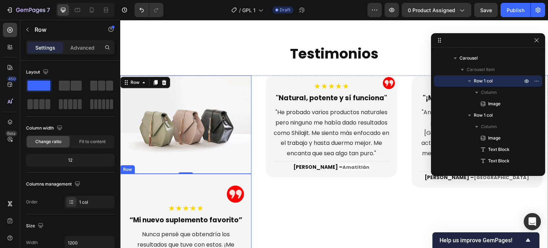
click at [223, 177] on div "Image ★★★★★ Text Block “Mi nuevo suplemento favorito” Text Block Nunca pensé qu…" at bounding box center [185, 231] width 131 height 115
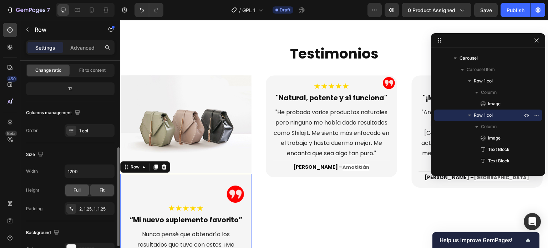
scroll to position [107, 0]
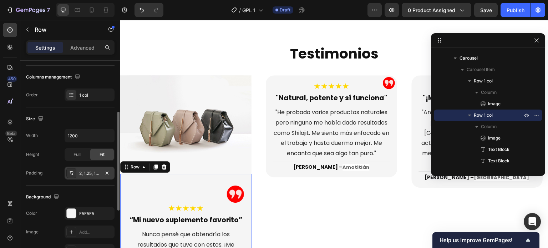
click at [93, 171] on div "2, 1.25, 1, 1.25" at bounding box center [89, 173] width 21 height 6
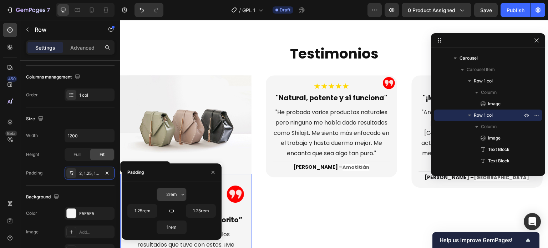
click at [166, 194] on input "2rem" at bounding box center [171, 194] width 29 height 13
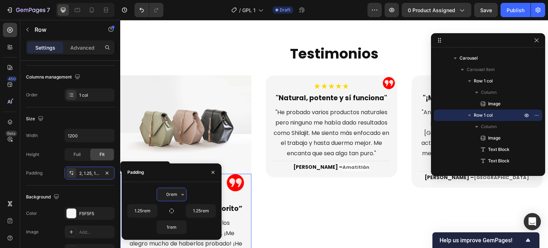
type input "0"
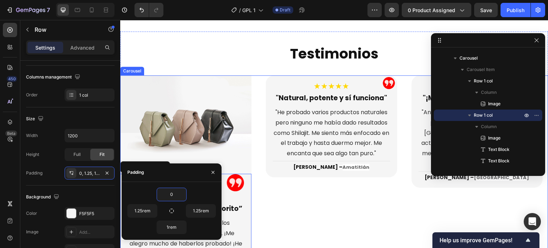
click at [277, 199] on div "Image ★★★★★ Text Block "Natural, potente y sí funciona" Text Block "He probado …" at bounding box center [331, 176] width 131 height 203
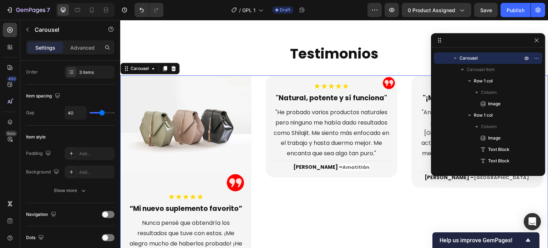
scroll to position [0, 0]
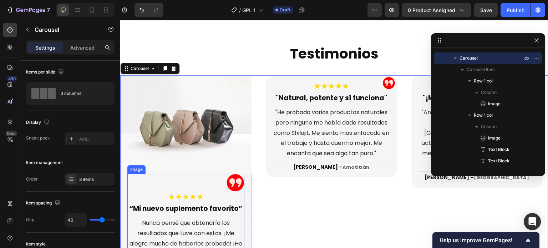
click at [233, 178] on img at bounding box center [235, 183] width 18 height 18
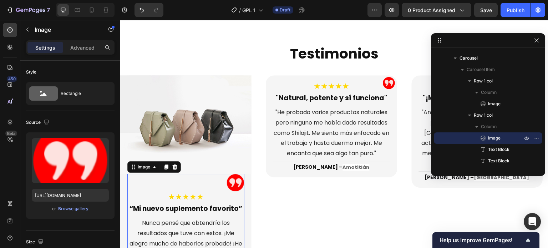
click at [239, 180] on img at bounding box center [235, 183] width 18 height 18
click at [209, 133] on img at bounding box center [185, 124] width 131 height 98
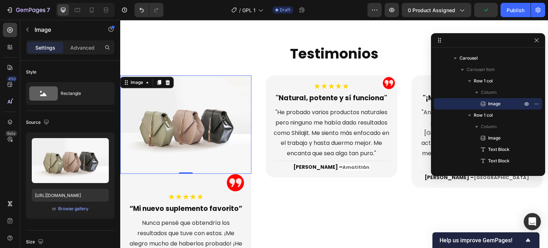
click at [206, 123] on img at bounding box center [185, 124] width 131 height 98
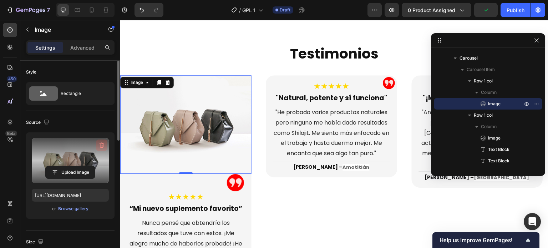
click at [98, 145] on icon "button" at bounding box center [101, 145] width 7 height 7
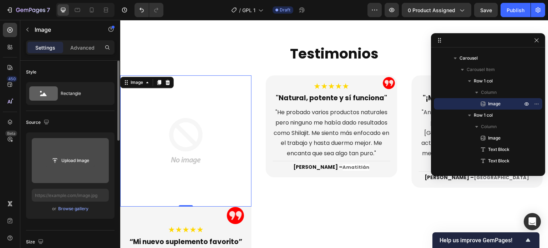
click at [70, 161] on input "file" at bounding box center [70, 160] width 49 height 12
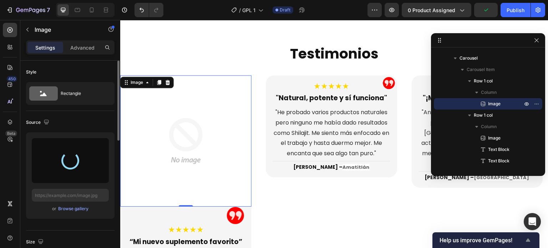
type input "https://cdn.shopify.com/s/files/1/0646/8173/8401/files/gempages_549850503740130…"
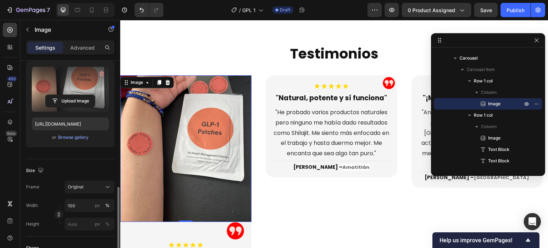
scroll to position [178, 0]
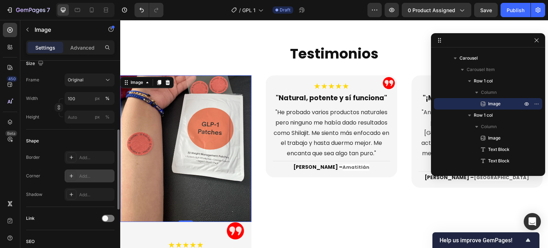
click at [89, 175] on div "Add..." at bounding box center [96, 176] width 34 height 6
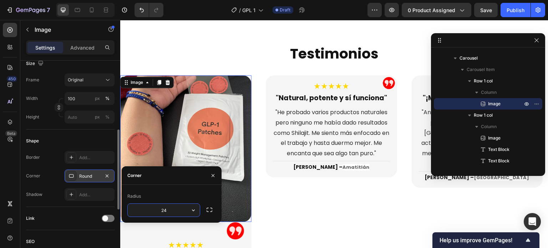
type input "24"
click at [213, 211] on icon "button" at bounding box center [209, 209] width 7 height 7
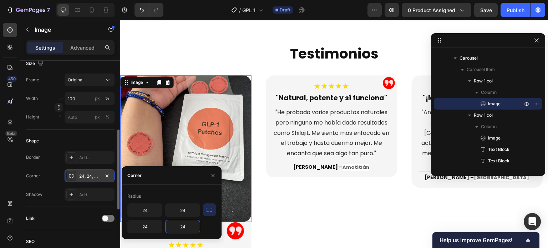
click at [191, 225] on input "24" at bounding box center [182, 226] width 34 height 13
type input "0"
click at [150, 228] on input "24" at bounding box center [145, 226] width 34 height 13
type input "0"
click at [43, 168] on div "Border Add... Corner 24, 24, 0, 0 Shadow Add..." at bounding box center [70, 176] width 88 height 50
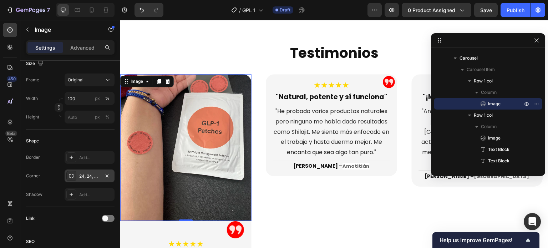
scroll to position [2040, 0]
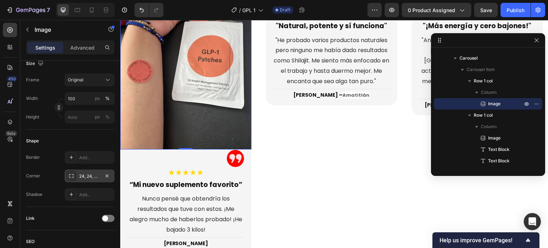
click at [192, 129] on img at bounding box center [185, 76] width 131 height 147
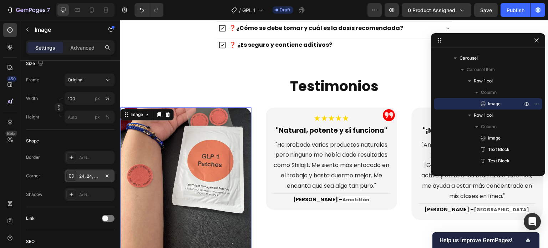
scroll to position [2043, 0]
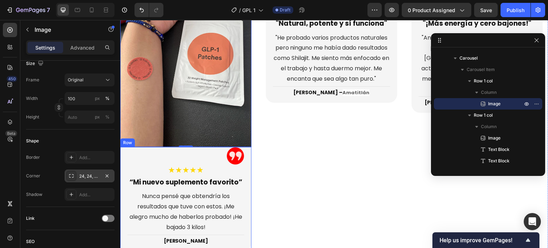
click at [248, 157] on div "Image ★★★★★ Text Block “Mi nuevo suplemento favorito” Text Block Nunca pensé qu…" at bounding box center [185, 199] width 131 height 104
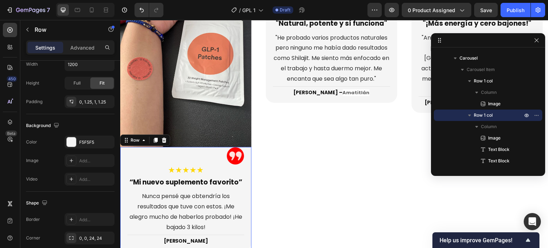
scroll to position [0, 0]
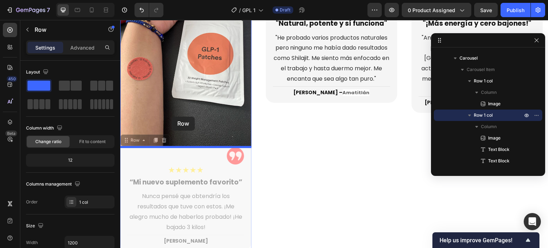
drag, startPoint x: 126, startPoint y: 142, endPoint x: 172, endPoint y: 117, distance: 52.7
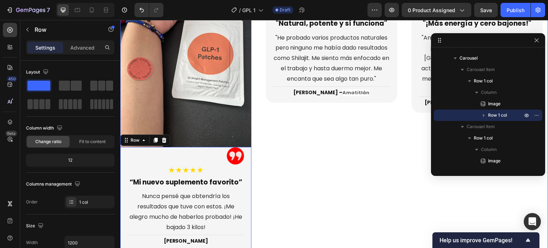
scroll to position [2114, 0]
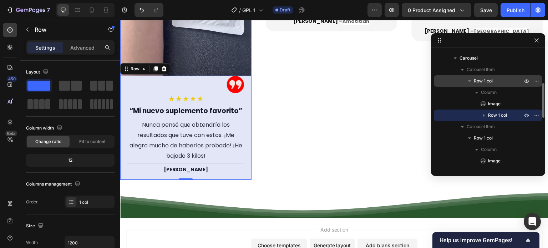
click at [493, 81] on p "Row 1 col" at bounding box center [499, 80] width 50 height 7
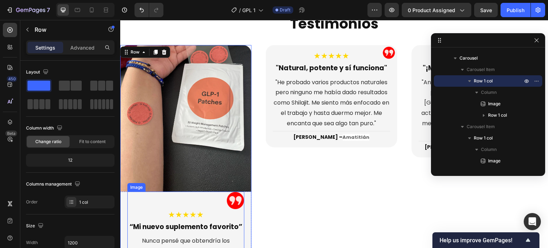
click at [239, 197] on img at bounding box center [235, 201] width 18 height 18
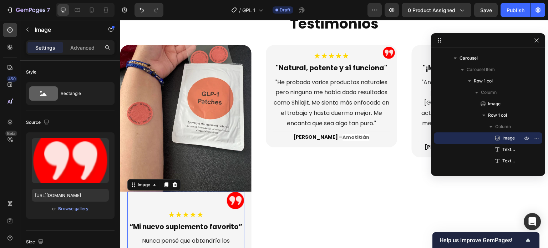
click at [236, 198] on img at bounding box center [235, 201] width 18 height 18
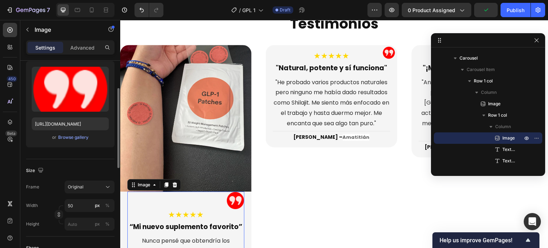
scroll to position [107, 0]
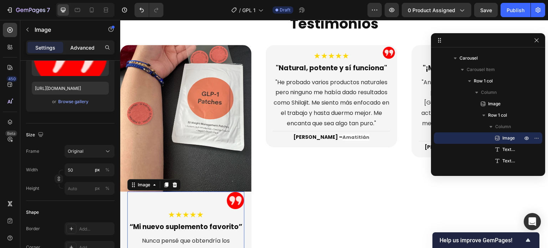
click at [86, 50] on p "Advanced" at bounding box center [82, 47] width 24 height 7
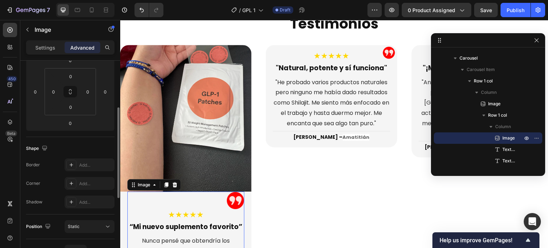
scroll to position [178, 0]
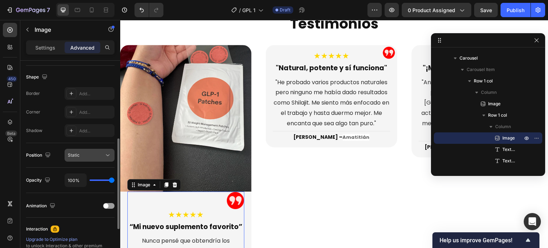
click at [100, 152] on div "Static" at bounding box center [86, 155] width 36 height 6
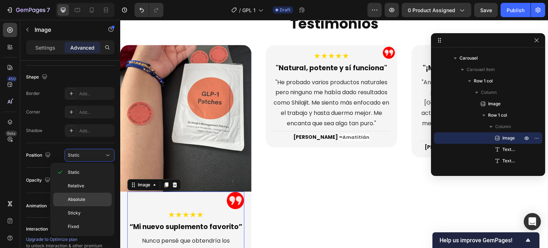
click at [81, 198] on span "Absolute" at bounding box center [76, 199] width 17 height 6
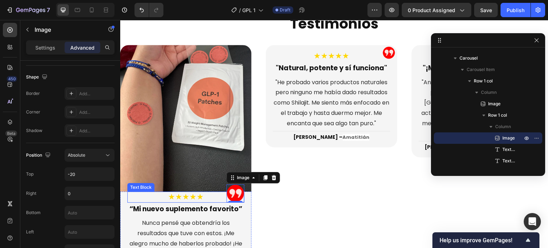
click at [148, 197] on p "★★★★★" at bounding box center [186, 196] width 116 height 9
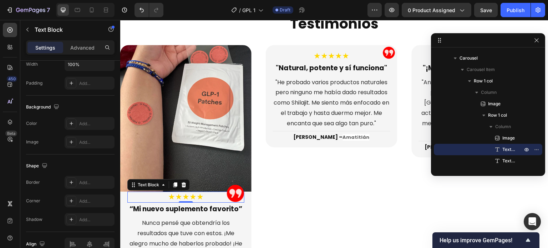
scroll to position [0, 0]
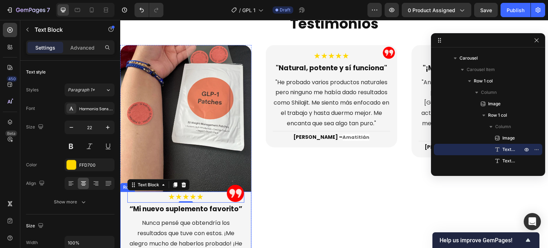
click at [124, 197] on div "Image ★★★★★ Text Block 0 “Mi nuevo suplemento favorito” Text Block Nunca pensé …" at bounding box center [185, 235] width 131 height 86
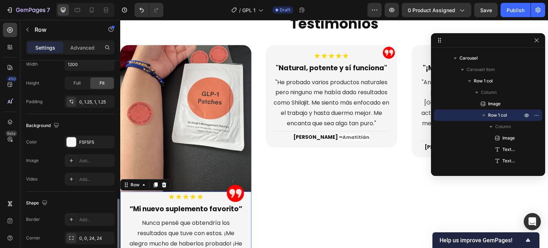
scroll to position [214, 0]
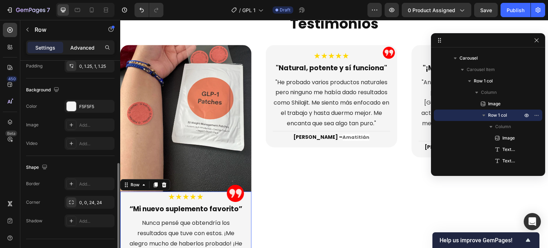
click at [79, 49] on p "Advanced" at bounding box center [82, 47] width 24 height 7
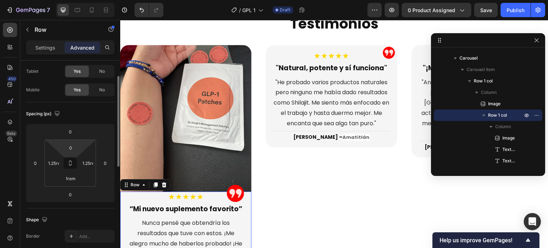
scroll to position [71, 0]
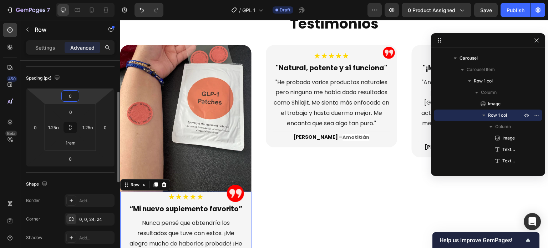
click at [74, 96] on input "0" at bounding box center [70, 96] width 14 height 11
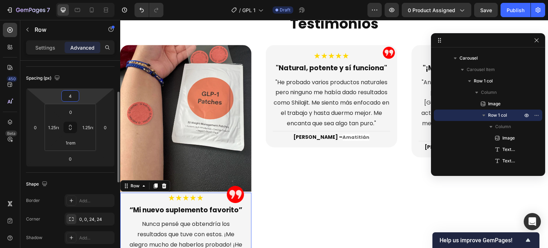
type input "5"
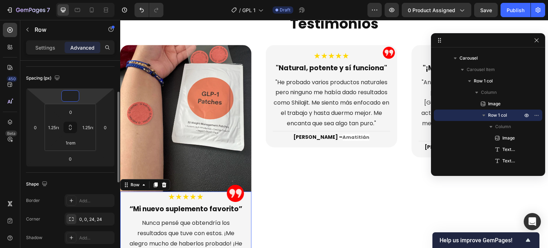
type input "0"
click at [91, 79] on div "Spacing (px)" at bounding box center [70, 77] width 88 height 11
click at [73, 111] on input "0" at bounding box center [70, 112] width 14 height 11
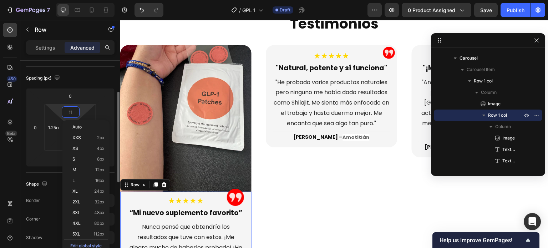
type input "12"
click at [236, 196] on img at bounding box center [235, 198] width 18 height 18
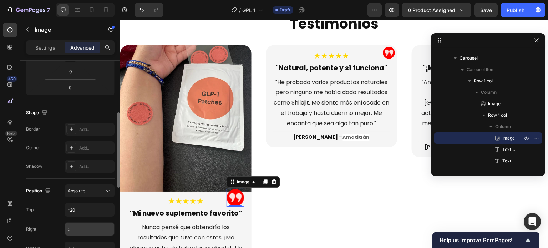
scroll to position [214, 0]
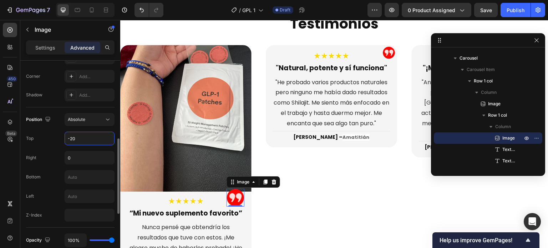
click at [88, 139] on input "-20" at bounding box center [89, 138] width 49 height 13
type input "-40"
click at [46, 158] on div "Right 0" at bounding box center [70, 158] width 88 height 14
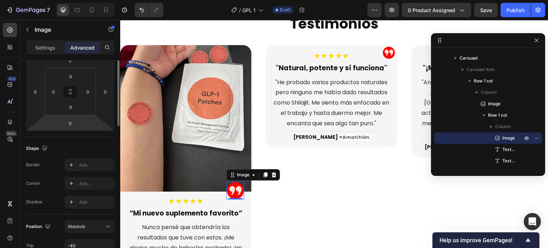
scroll to position [71, 0]
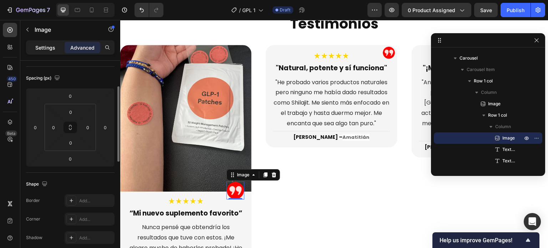
click at [37, 47] on p "Settings" at bounding box center [45, 47] width 20 height 7
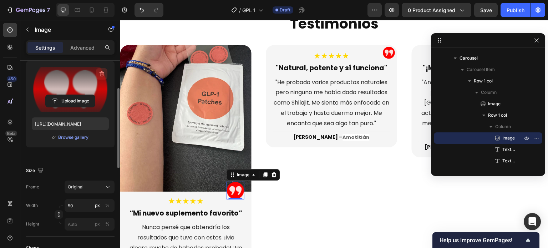
click at [101, 73] on icon "button" at bounding box center [101, 74] width 1 height 2
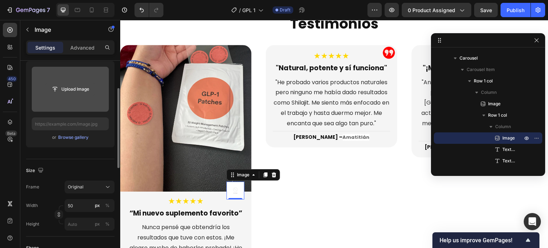
click at [82, 83] on input "file" at bounding box center [70, 89] width 49 height 12
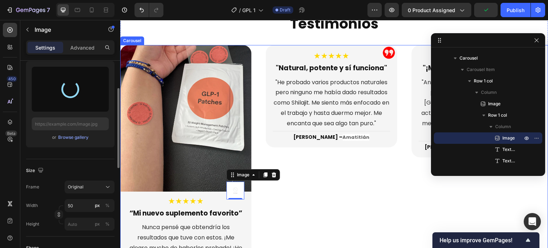
type input "https://cdn.shopify.com/s/files/1/0646/8173/8401/files/gempages_549850503740130…"
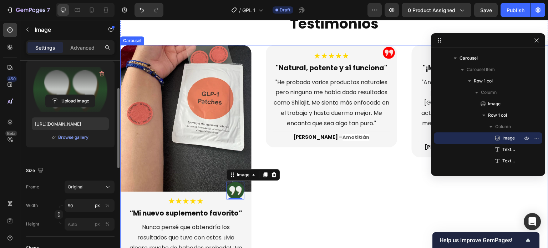
click at [290, 217] on div "Image ★★★★★ Text Block "Natural, potente y sí funciona" Text Block "He probado …" at bounding box center [331, 163] width 131 height 237
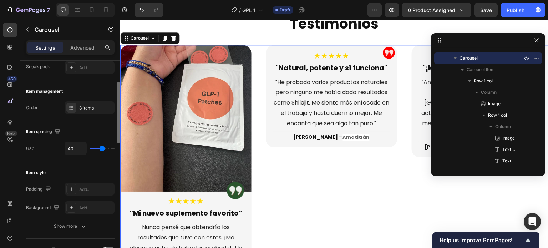
scroll to position [0, 0]
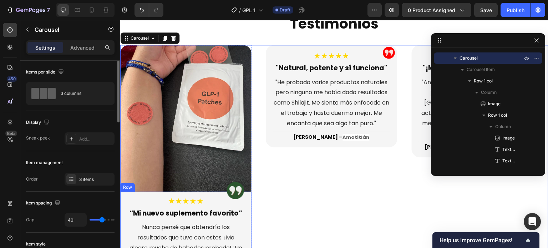
click at [246, 203] on div "Image ★★★★★ Text Block “Mi nuevo suplemento favorito” Text Block Nunca pensé qu…" at bounding box center [185, 237] width 131 height 90
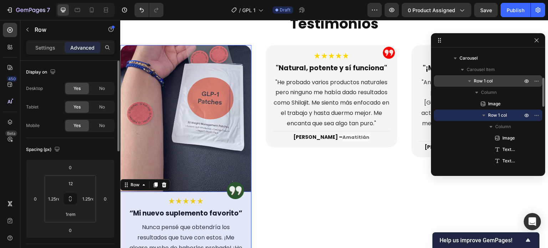
click at [498, 78] on p "Row 1 col" at bounding box center [499, 80] width 50 height 7
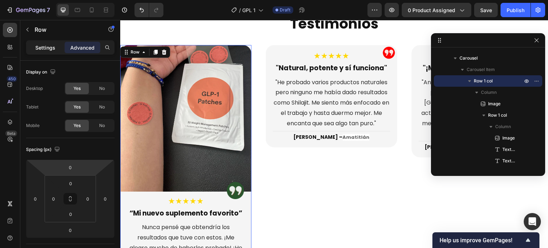
click at [46, 45] on p "Settings" at bounding box center [45, 47] width 20 height 7
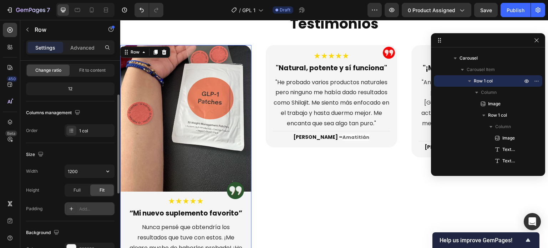
scroll to position [107, 0]
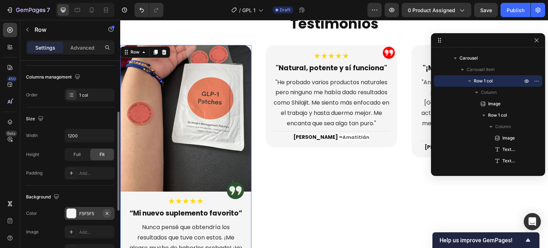
click at [107, 211] on icon "button" at bounding box center [107, 213] width 6 height 6
click at [91, 213] on div "Add..." at bounding box center [96, 213] width 34 height 6
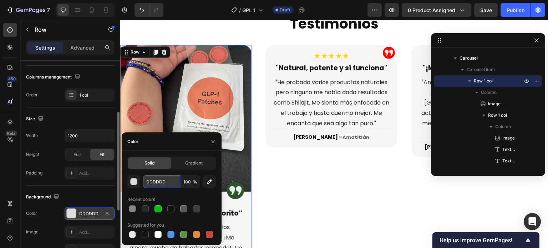
click at [168, 183] on input "DDDDDD" at bounding box center [161, 181] width 37 height 13
paste input "#FFFFFF"
type input "FFFFFF"
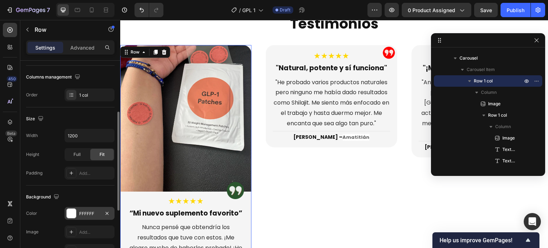
click at [79, 189] on div "Background The changes might be hidden by the video. Color FFFFFF Image Add... …" at bounding box center [70, 223] width 88 height 77
click at [124, 200] on div "Image ★★★★★ Text Block “Mi nuevo suplemento favorito” Text Block Nunca pensé qu…" at bounding box center [185, 237] width 131 height 90
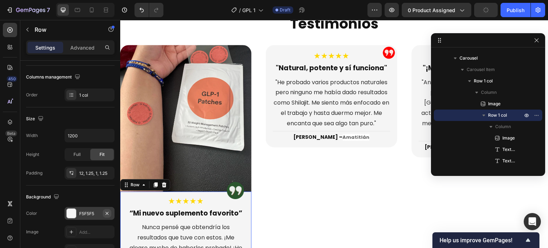
click at [106, 212] on icon "button" at bounding box center [107, 213] width 6 height 6
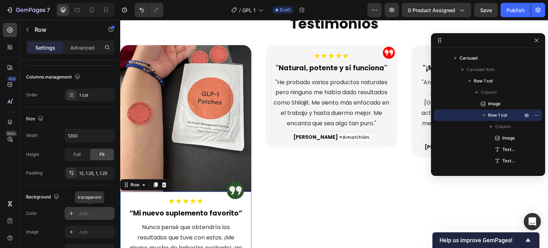
click at [88, 212] on div "Add..." at bounding box center [96, 213] width 34 height 6
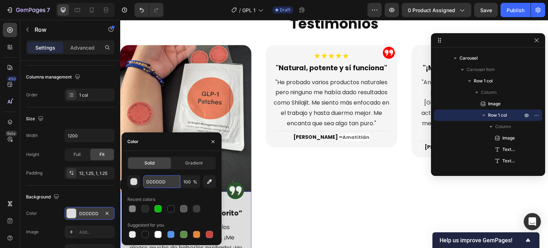
click at [164, 185] on input "DDDDDD" at bounding box center [161, 181] width 37 height 13
paste input "#FFFFFF"
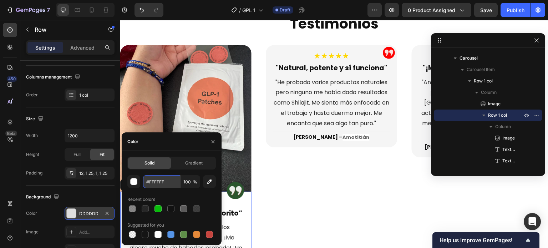
type input "FFFFFF"
click at [88, 192] on div "Background" at bounding box center [70, 196] width 88 height 11
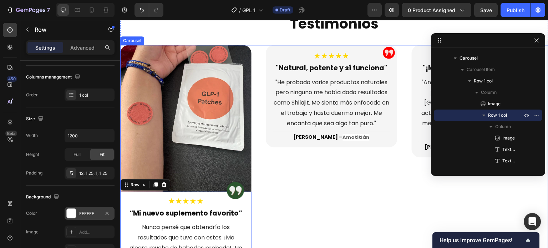
click at [350, 191] on div "Image ★★★★★ Text Block "Natural, potente y sí funciona" Text Block "He probado …" at bounding box center [331, 163] width 131 height 237
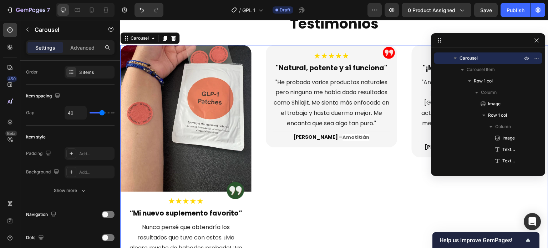
scroll to position [0, 0]
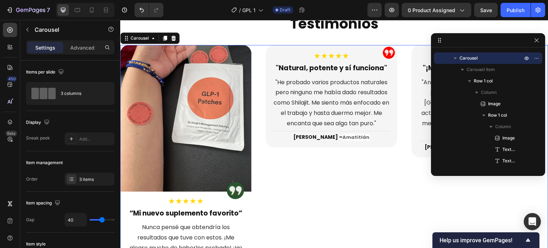
click at [285, 190] on div "Image ★★★★★ Text Block "Natural, potente y sí funciona" Text Block "He probado …" at bounding box center [331, 163] width 131 height 237
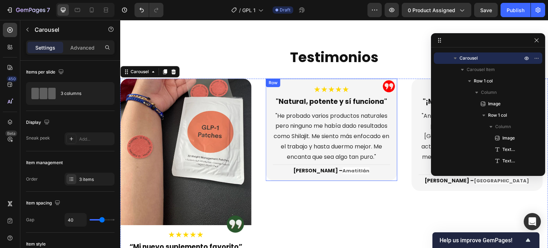
scroll to position [1929, 0]
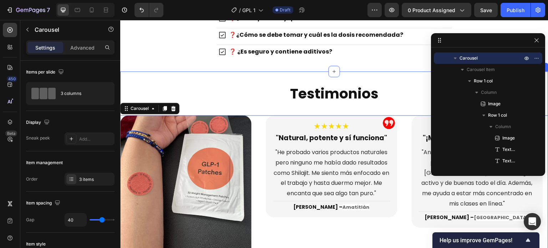
click at [207, 77] on div "Testimonios Heading Image Image ★★★★★ Text Block “Mi nuevo suplemento favorito”…" at bounding box center [334, 229] width 428 height 316
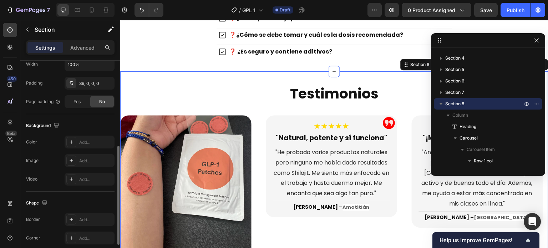
scroll to position [214, 0]
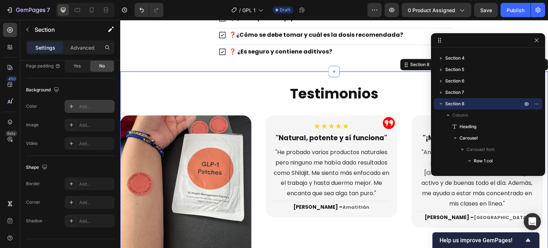
click at [98, 106] on div "Add..." at bounding box center [96, 106] width 34 height 6
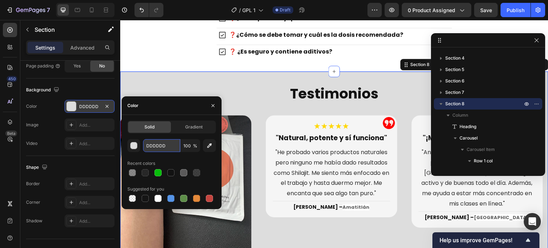
click at [169, 142] on input "DDDDDD" at bounding box center [161, 145] width 37 height 13
paste input "#F1F2EC"
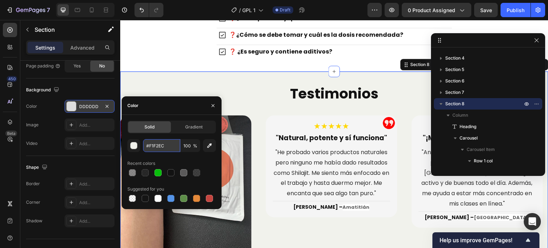
type input "F1F2EC"
click at [211, 104] on icon "button" at bounding box center [213, 106] width 6 height 6
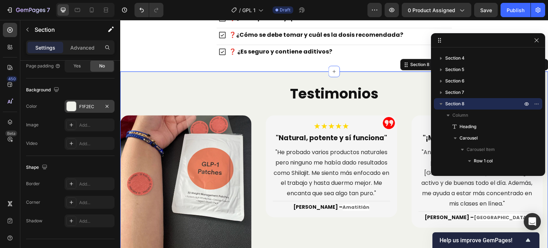
click at [249, 112] on div "Testimonios Heading Image Image ★★★★★ Text Block “Mi nuevo suplemento favorito”…" at bounding box center [334, 236] width 428 height 304
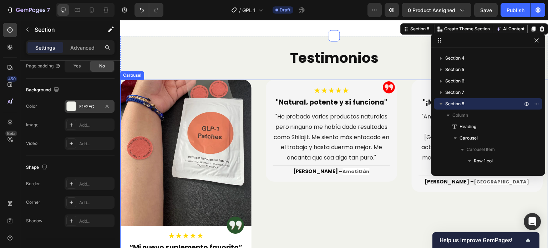
scroll to position [2001, 0]
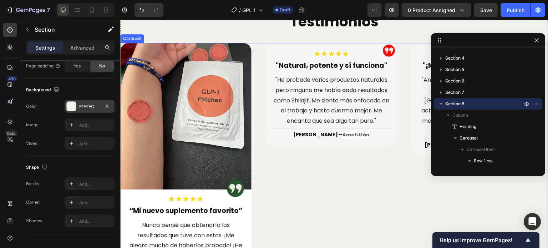
click at [256, 129] on div "Image Image ★★★★★ Text Block “Mi nuevo suplemento favorito” Text Block Nunca pe…" at bounding box center [334, 161] width 428 height 237
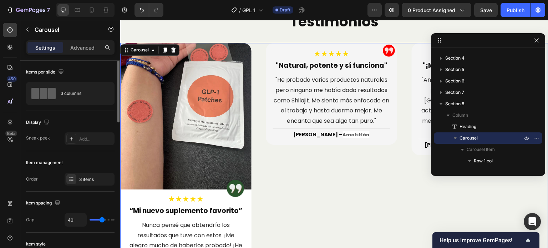
scroll to position [2108, 0]
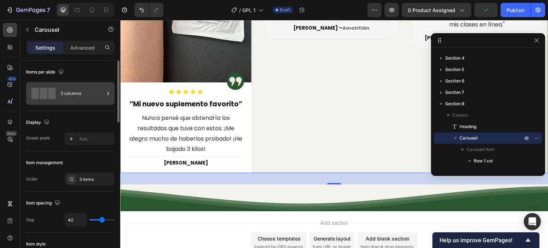
click at [91, 91] on div "3 columns" at bounding box center [83, 93] width 44 height 16
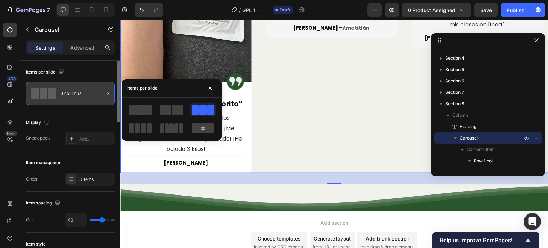
click at [87, 95] on div "3 columns" at bounding box center [83, 93] width 44 height 16
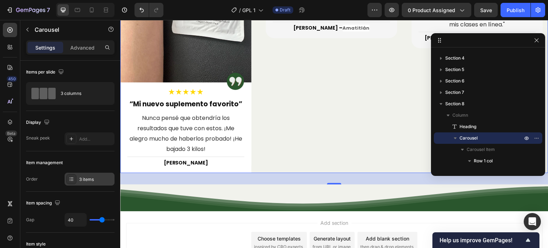
click at [83, 177] on div "3 items" at bounding box center [96, 179] width 34 height 6
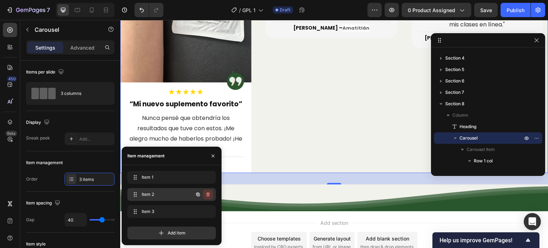
click at [208, 194] on icon "button" at bounding box center [208, 195] width 0 height 2
click at [208, 194] on div "Delete" at bounding box center [203, 194] width 13 height 6
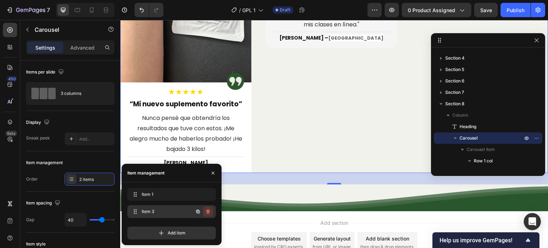
click at [208, 211] on icon "button" at bounding box center [207, 212] width 0 height 2
click at [208, 211] on div "Delete" at bounding box center [203, 211] width 13 height 6
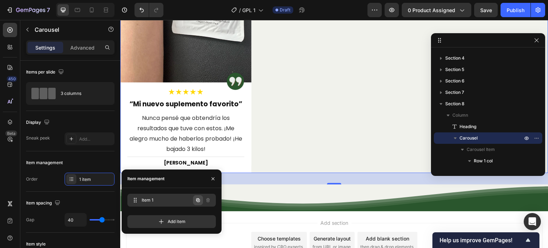
click at [198, 199] on icon "button" at bounding box center [198, 200] width 4 height 4
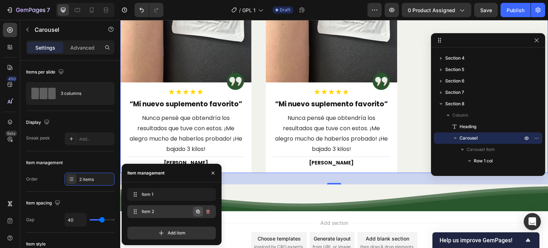
click at [197, 210] on icon "button" at bounding box center [198, 212] width 4 height 4
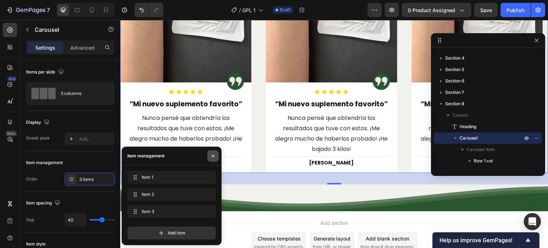
click at [214, 153] on icon "button" at bounding box center [213, 156] width 6 height 6
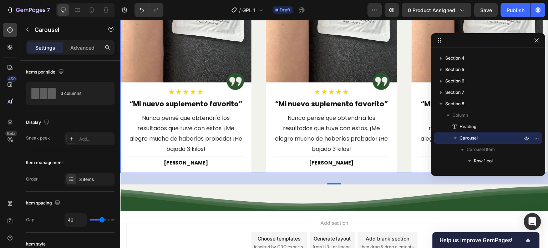
click at [259, 113] on div "Image Image ★★★★★ Text Block “Mi nuevo suplemento favorito” Text Block Nunca pe…" at bounding box center [334, 54] width 428 height 237
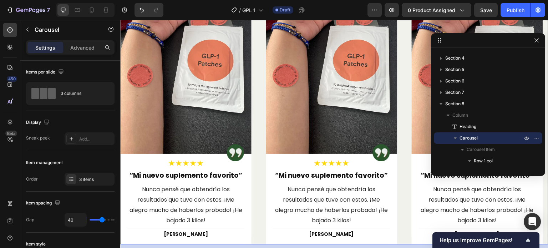
scroll to position [2001, 0]
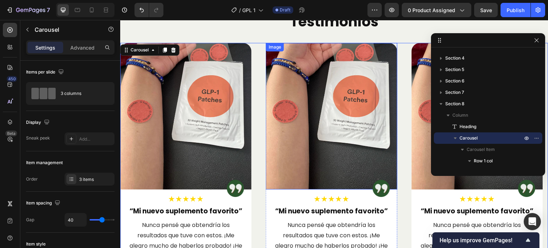
click at [318, 109] on img at bounding box center [331, 116] width 131 height 147
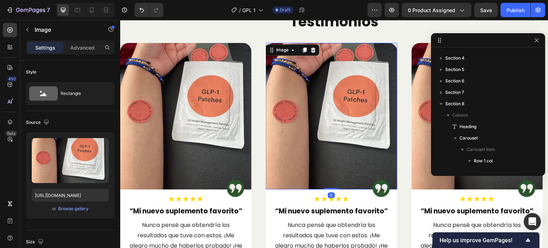
scroll to position [236, 0]
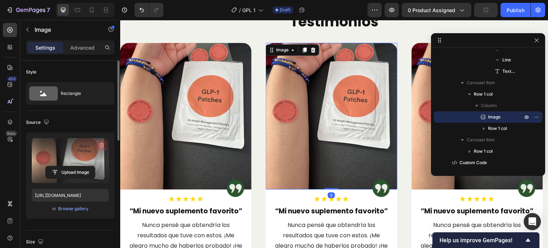
click at [102, 144] on icon "button" at bounding box center [101, 145] width 7 height 7
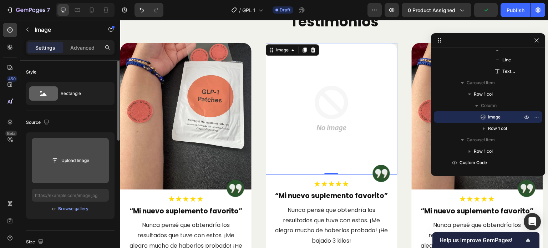
click at [75, 156] on input "file" at bounding box center [70, 160] width 49 height 12
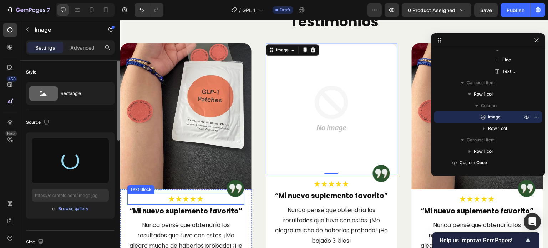
type input "https://cdn.shopify.com/s/files/1/0646/8173/8401/files/gempages_549850503740130…"
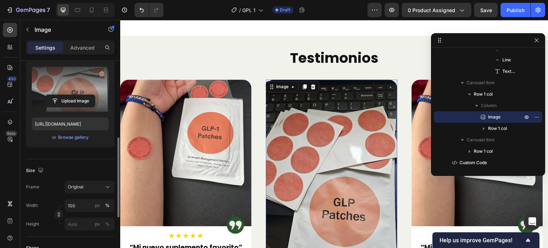
scroll to position [107, 0]
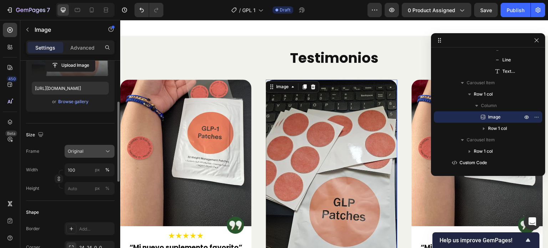
click at [88, 149] on div "Original" at bounding box center [85, 151] width 35 height 6
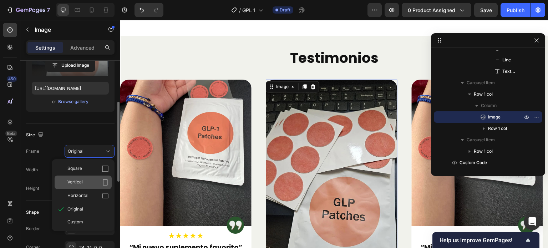
click at [86, 180] on div "Vertical" at bounding box center [87, 182] width 41 height 7
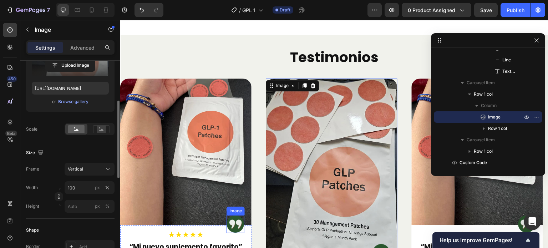
scroll to position [2072, 0]
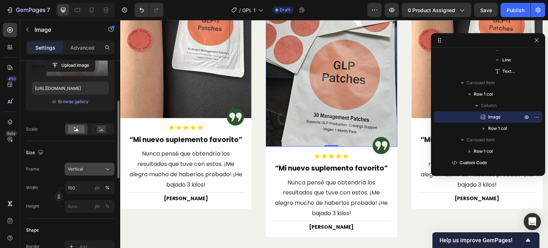
click at [85, 168] on div "Vertical" at bounding box center [85, 169] width 35 height 6
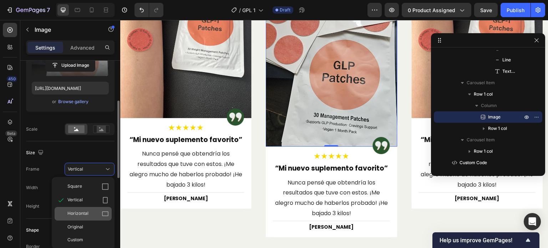
click at [95, 208] on div "Horizontal" at bounding box center [83, 214] width 57 height 14
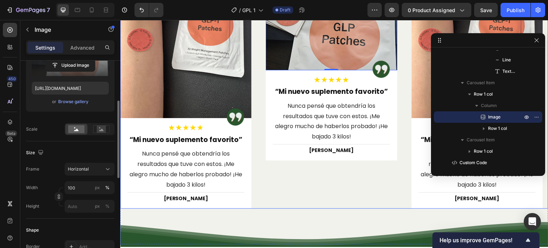
scroll to position [2001, 0]
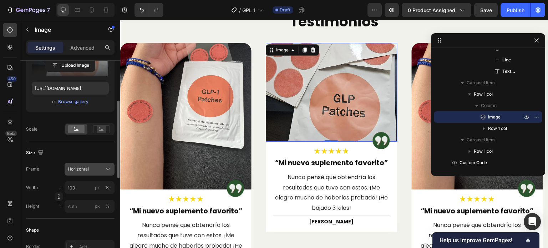
click at [93, 169] on div "Horizontal" at bounding box center [85, 169] width 35 height 6
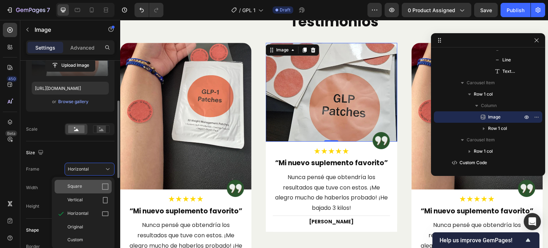
click at [83, 189] on div "Square" at bounding box center [87, 186] width 41 height 7
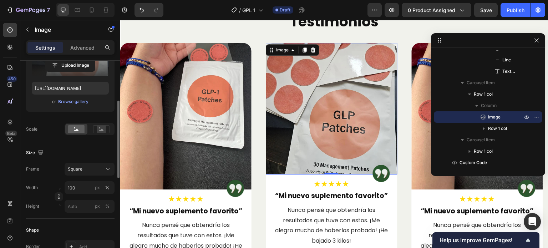
scroll to position [1965, 0]
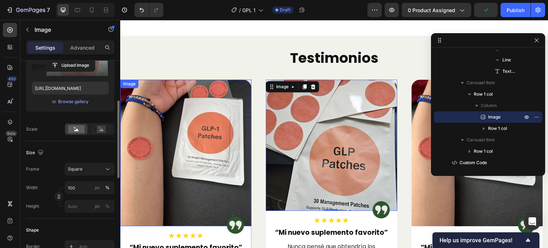
click at [197, 139] on img at bounding box center [185, 153] width 131 height 147
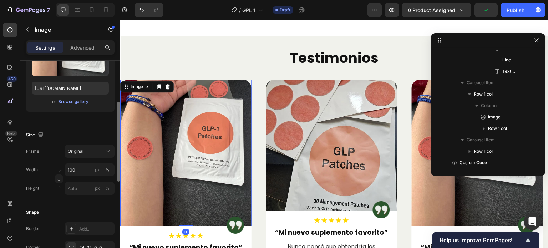
scroll to position [112, 0]
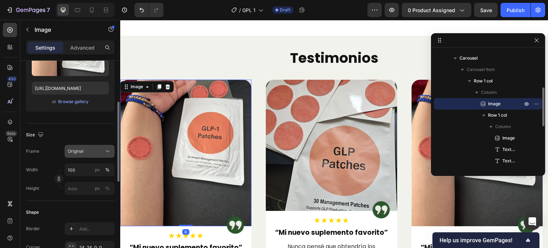
click at [85, 150] on div "Original" at bounding box center [85, 151] width 35 height 6
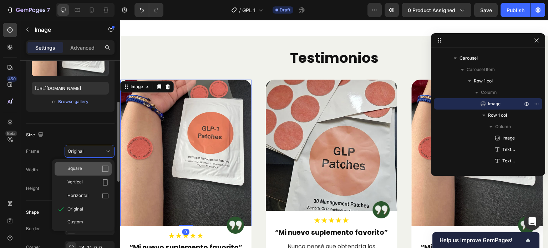
click at [85, 169] on div "Square" at bounding box center [87, 168] width 41 height 7
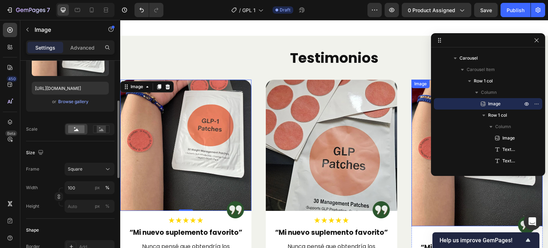
click at [419, 174] on img at bounding box center [477, 153] width 131 height 147
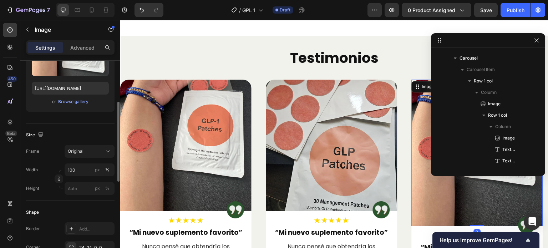
scroll to position [270, 0]
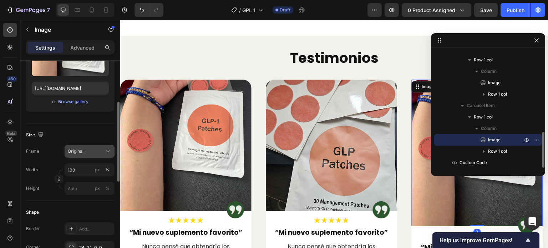
click at [70, 145] on button "Original" at bounding box center [90, 151] width 50 height 13
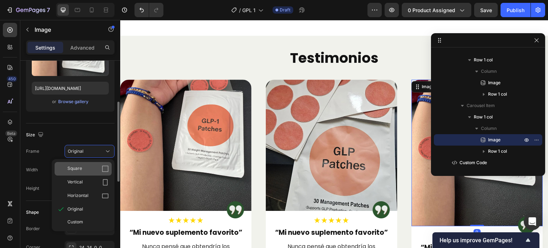
click at [77, 167] on span "Square" at bounding box center [74, 168] width 15 height 7
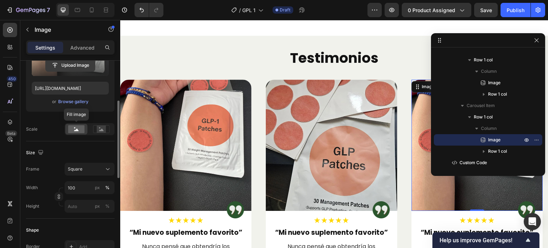
scroll to position [36, 0]
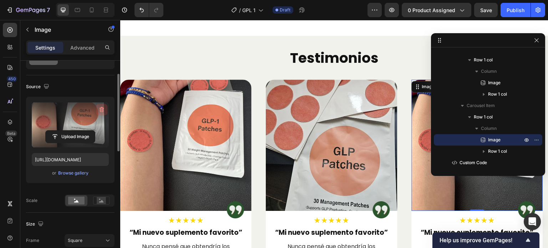
click at [100, 108] on icon "button" at bounding box center [101, 109] width 7 height 7
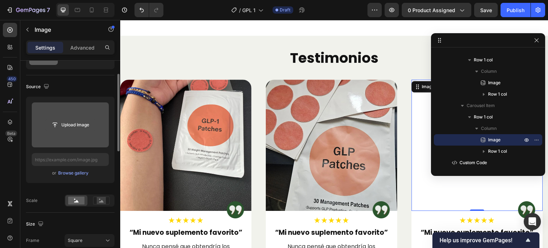
click at [74, 121] on input "file" at bounding box center [70, 125] width 49 height 12
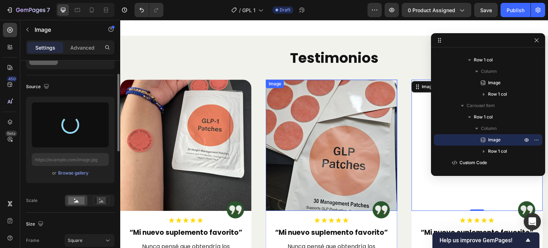
type input "https://cdn.shopify.com/s/files/1/0646/8173/8401/files/gempages_549850503740130…"
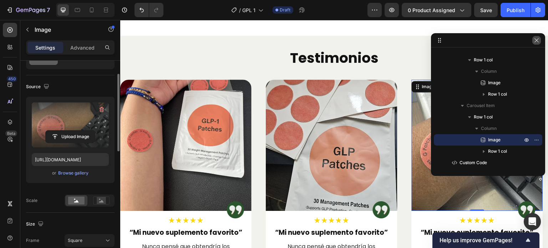
click at [535, 40] on icon "button" at bounding box center [537, 40] width 6 height 6
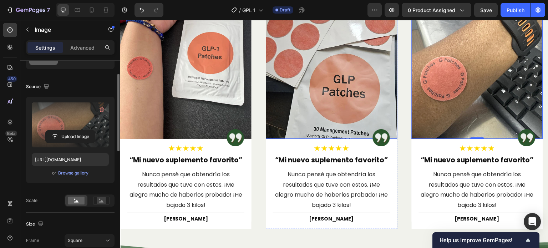
scroll to position [2072, 0]
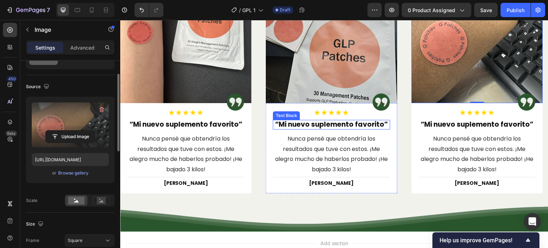
click at [311, 122] on p "“Mi nuevo suplemento favorito”" at bounding box center [332, 125] width 116 height 8
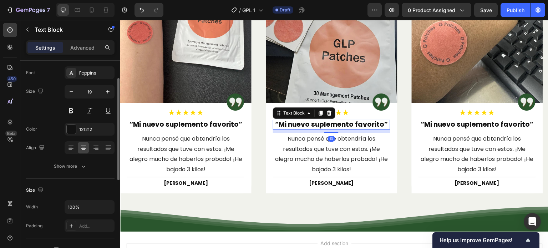
scroll to position [0, 0]
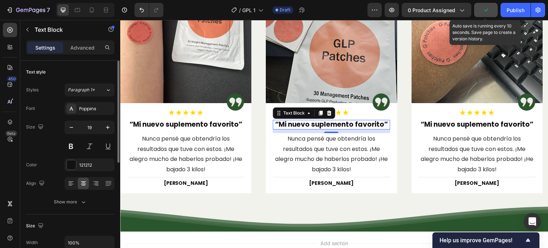
click at [484, 7] on icon "button" at bounding box center [485, 9] width 7 height 7
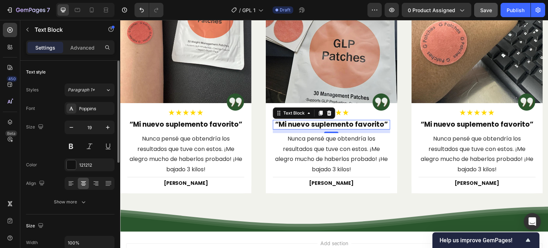
click at [313, 126] on p "“Mi nuevo suplemento favorito”" at bounding box center [332, 125] width 116 height 8
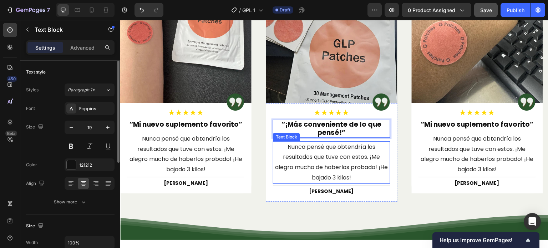
click at [314, 156] on p "Nunca pensé que obtendría los resultados que tuve con estos. ¡Me alegro mucho d…" at bounding box center [332, 162] width 116 height 41
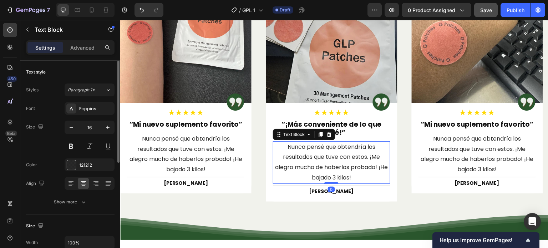
click at [326, 156] on p "Nunca pensé que obtendría los resultados que tuve con estos. ¡Me alegro mucho d…" at bounding box center [332, 162] width 116 height 41
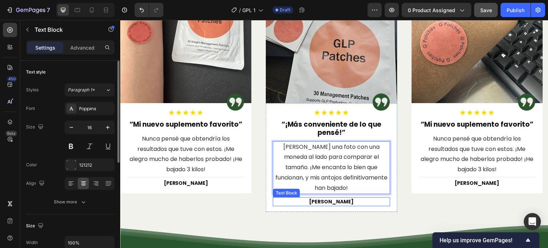
click at [332, 198] on p "[PERSON_NAME]" at bounding box center [332, 201] width 116 height 7
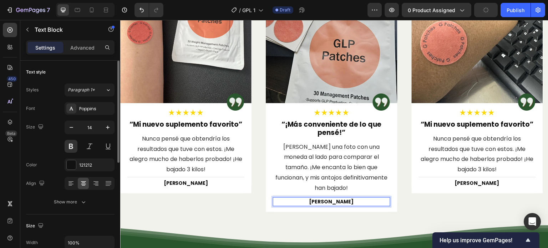
click at [326, 198] on p "[PERSON_NAME]" at bounding box center [332, 201] width 116 height 7
click at [458, 123] on p "“Mi nuevo suplemento favorito”" at bounding box center [477, 125] width 116 height 8
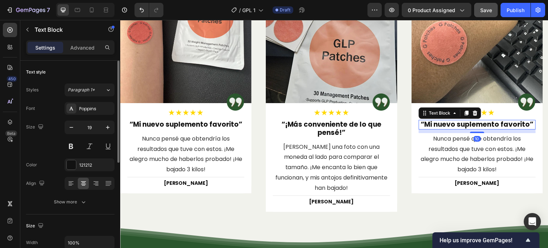
click at [458, 123] on p "“Mi nuevo suplemento favorito”" at bounding box center [477, 125] width 116 height 8
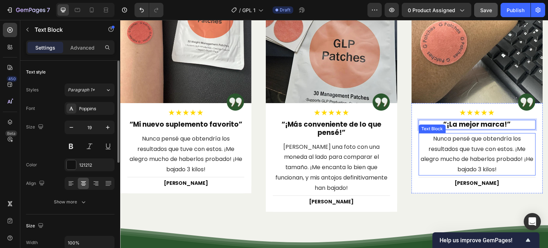
click at [468, 149] on p "Nunca pensé que obtendría los resultados que tuve con estos. ¡Me alegro mucho d…" at bounding box center [477, 154] width 116 height 41
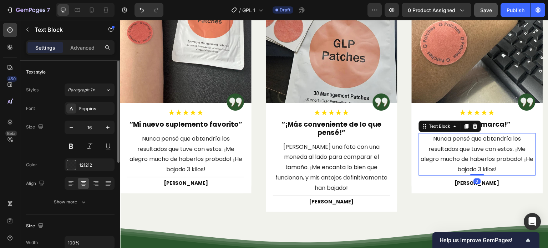
click at [468, 149] on p "Nunca pensé que obtendría los resultados que tuve con estos. ¡Me alegro mucho d…" at bounding box center [477, 154] width 116 height 41
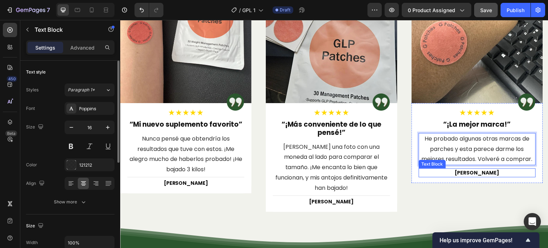
click at [476, 173] on p "[PERSON_NAME]" at bounding box center [477, 172] width 116 height 7
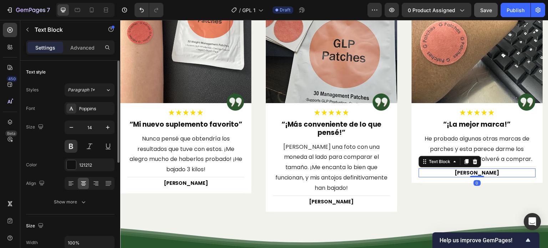
click at [476, 173] on p "[PERSON_NAME]" at bounding box center [477, 172] width 116 height 7
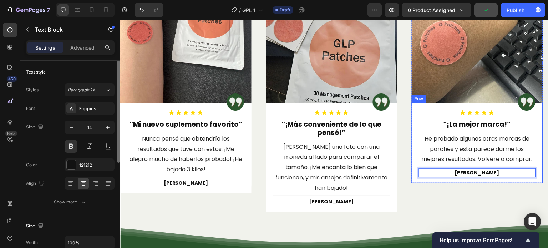
click at [417, 180] on div "Image ★★★★★ Text Block “¡La mejor marca!” Text Block He probado algunas otras m…" at bounding box center [477, 143] width 131 height 80
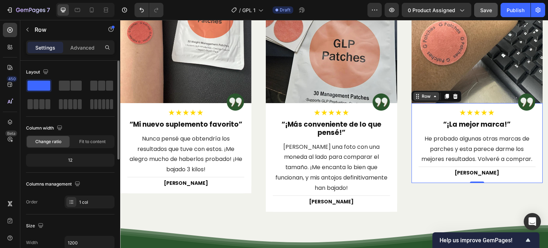
click at [422, 98] on div "Row" at bounding box center [427, 96] width 12 height 6
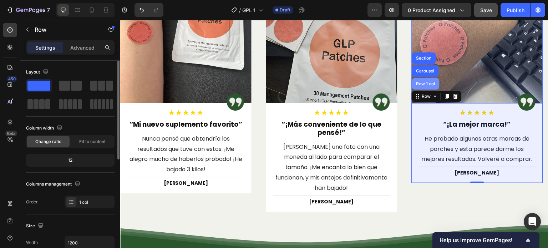
click at [421, 82] on div "Row 1 col" at bounding box center [426, 84] width 22 height 4
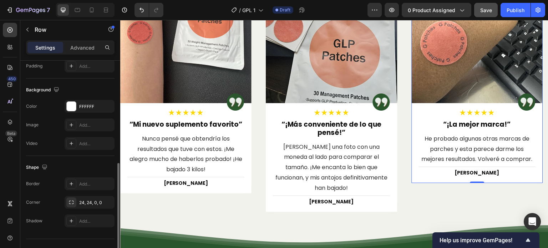
scroll to position [227, 0]
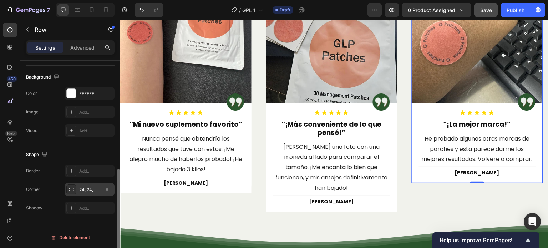
click at [87, 188] on div "24, 24, 0, 0" at bounding box center [89, 190] width 21 height 6
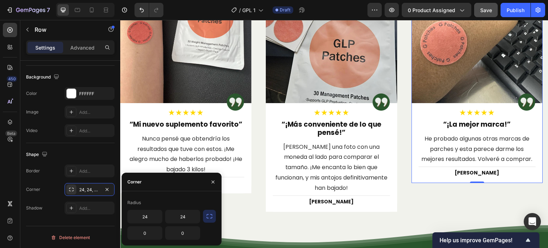
click at [208, 215] on icon "button" at bounding box center [209, 216] width 7 height 7
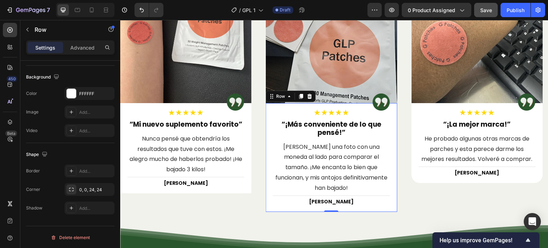
click at [267, 194] on div "Image ★★★★★ Text Block “¡Más conveniente de lo que pensé!” Text Block Tomé una …" at bounding box center [331, 157] width 131 height 109
click at [282, 98] on div "Row" at bounding box center [281, 96] width 12 height 6
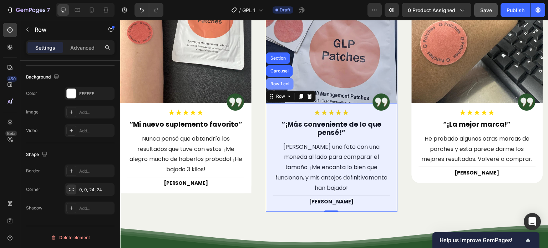
click at [280, 85] on div "Row 1 col" at bounding box center [280, 84] width 22 height 4
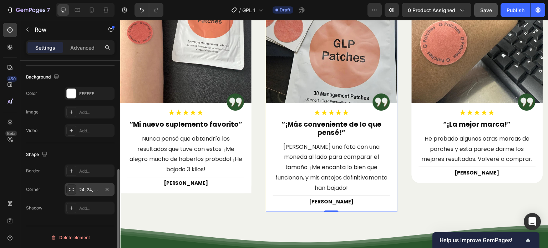
click at [91, 188] on div "24, 24, 0, 0" at bounding box center [89, 190] width 21 height 6
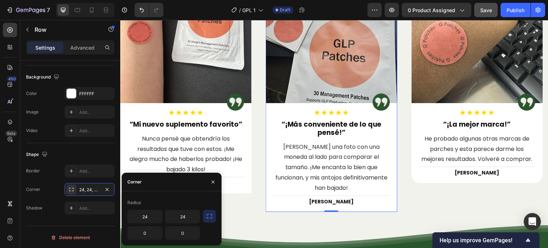
click at [210, 215] on icon "button" at bounding box center [209, 216] width 7 height 7
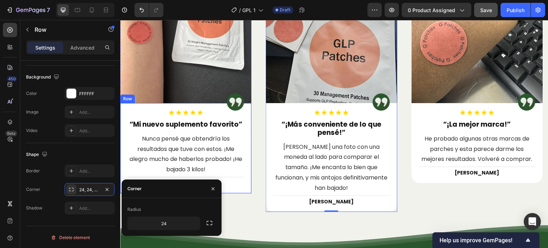
click at [246, 187] on div "Image ★★★★★ Text Block “Mi nuevo suplemento favorito” Text Block Nunca pensé qu…" at bounding box center [185, 148] width 131 height 90
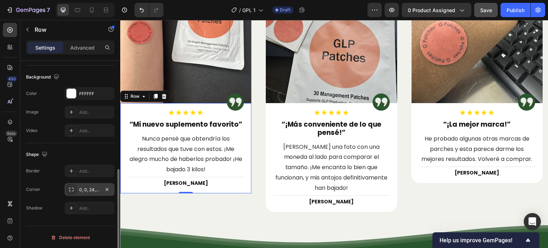
click at [82, 188] on div "0, 0, 24, 24" at bounding box center [89, 190] width 21 height 6
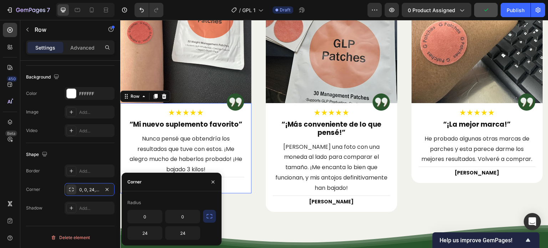
click at [244, 186] on div "Image ★★★★★ Text Block “Mi nuevo suplemento favorito” Text Block Nunca pensé qu…" at bounding box center [185, 148] width 131 height 90
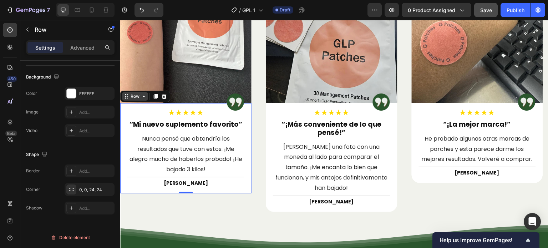
click at [127, 100] on div "Row" at bounding box center [135, 96] width 26 height 9
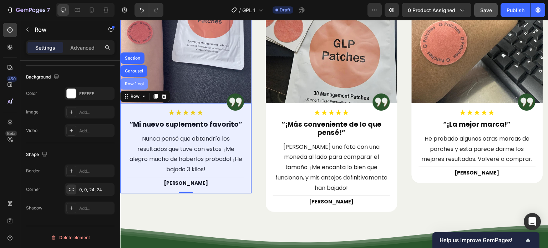
click at [131, 83] on div "Row 1 col" at bounding box center [134, 84] width 22 height 4
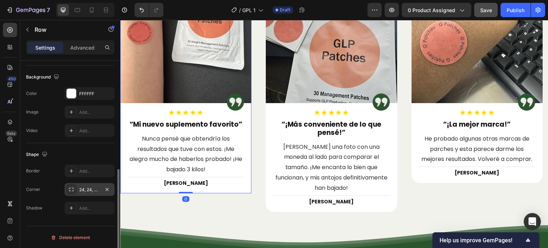
click at [89, 188] on div "24, 24, 0, 0" at bounding box center [89, 190] width 21 height 6
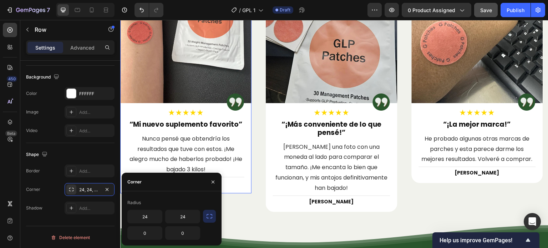
click at [209, 215] on icon "button" at bounding box center [209, 216] width 7 height 7
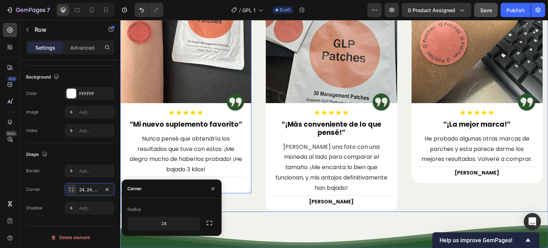
click at [254, 199] on div "Image Image ★★★★★ Text Block “Mi nuevo suplemento favorito” Text Block Nunca pe…" at bounding box center [334, 91] width 428 height 240
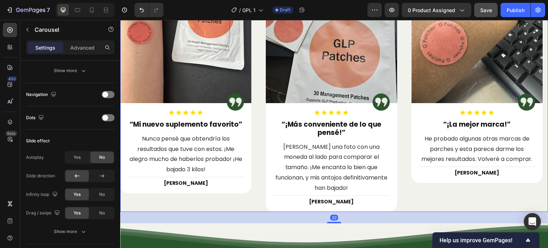
scroll to position [0, 0]
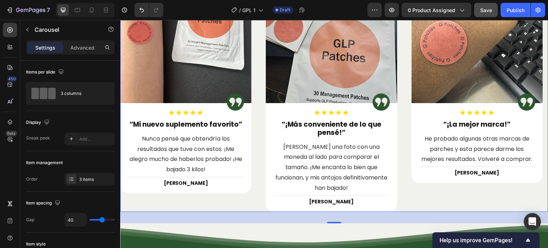
click at [409, 188] on div "Image Image ★★★★★ Text Block “Mi nuevo suplemento favorito” Text Block Nunca pe…" at bounding box center [334, 91] width 428 height 240
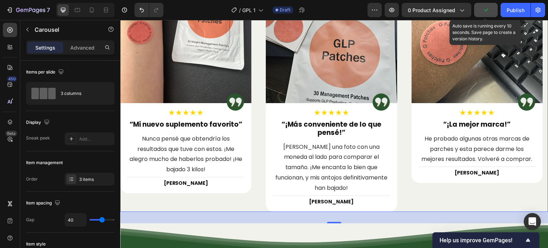
click at [488, 7] on icon "button" at bounding box center [485, 9] width 7 height 7
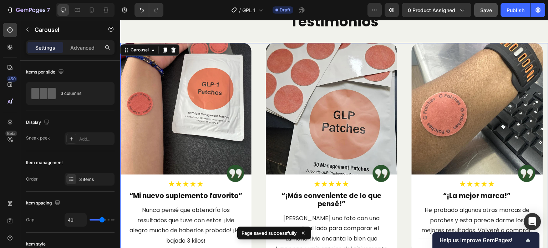
scroll to position [1929, 0]
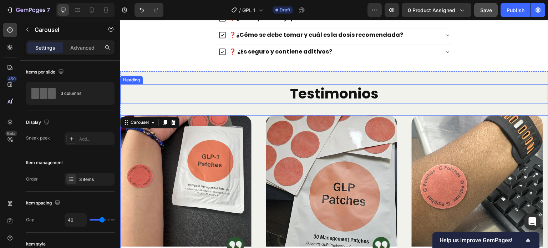
click at [317, 95] on h2 "Testimonios" at bounding box center [334, 94] width 428 height 20
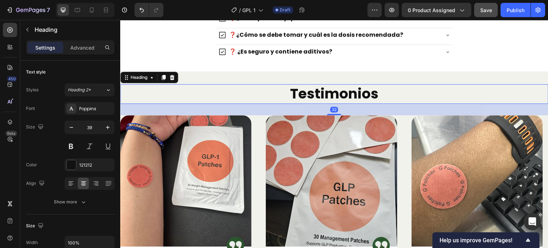
click at [317, 95] on h2 "Testimonios" at bounding box center [334, 94] width 428 height 20
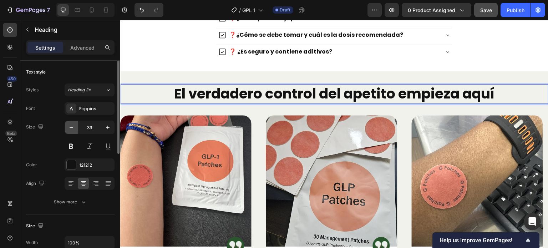
click at [73, 129] on icon "button" at bounding box center [71, 127] width 7 height 7
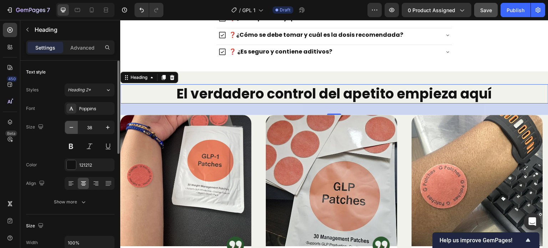
click at [73, 129] on icon "button" at bounding box center [71, 127] width 7 height 7
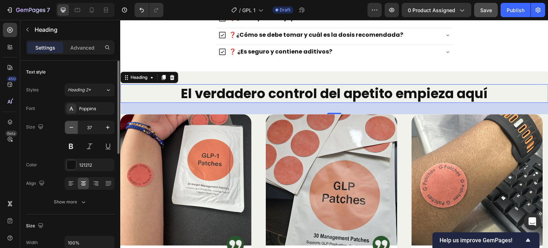
click at [73, 129] on icon "button" at bounding box center [71, 127] width 7 height 7
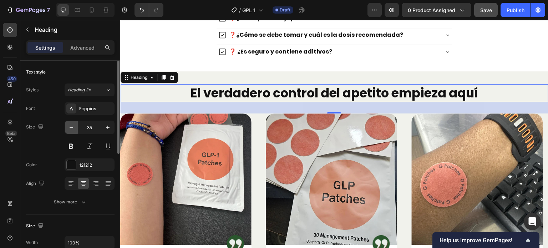
click at [73, 129] on icon "button" at bounding box center [71, 127] width 7 height 7
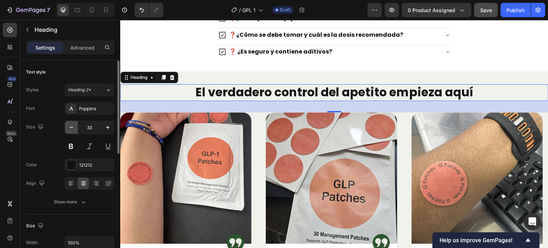
click at [72, 129] on icon "button" at bounding box center [71, 127] width 7 height 7
type input "32"
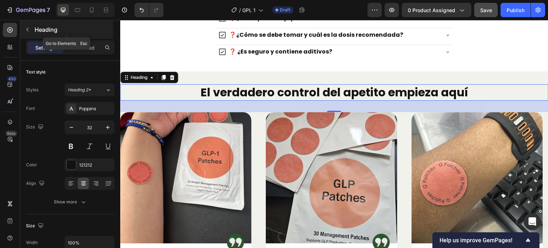
click at [29, 30] on icon "button" at bounding box center [28, 30] width 6 height 6
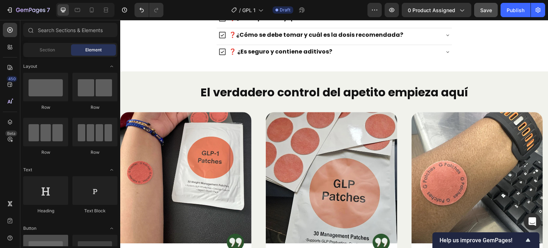
scroll to position [0, 0]
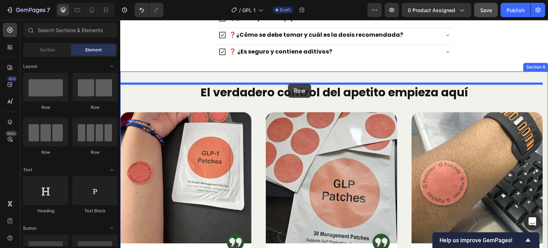
drag, startPoint x: 215, startPoint y: 109, endPoint x: 288, endPoint y: 84, distance: 77.5
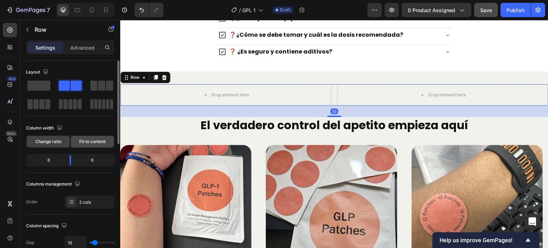
click at [88, 141] on span "Fit to content" at bounding box center [92, 141] width 26 height 6
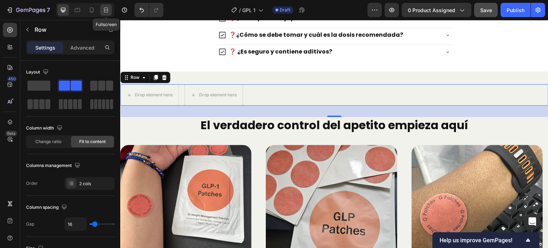
click at [107, 7] on icon at bounding box center [105, 9] width 7 height 7
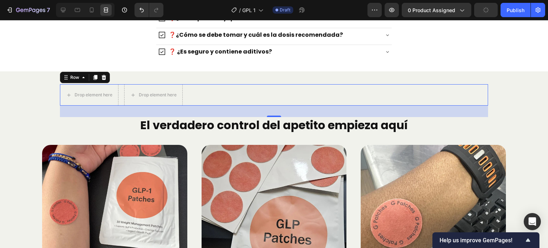
click at [230, 97] on div "Drop element here Drop element here Row 32" at bounding box center [274, 94] width 428 height 21
click at [60, 11] on icon at bounding box center [63, 9] width 7 height 7
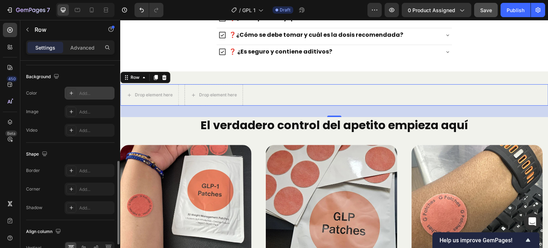
scroll to position [308, 0]
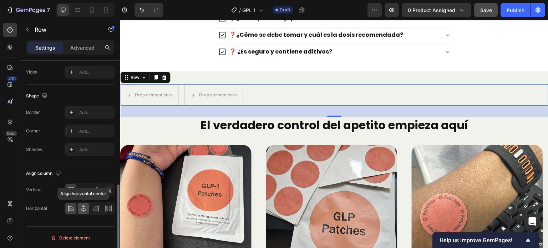
click at [80, 205] on icon at bounding box center [83, 208] width 7 height 7
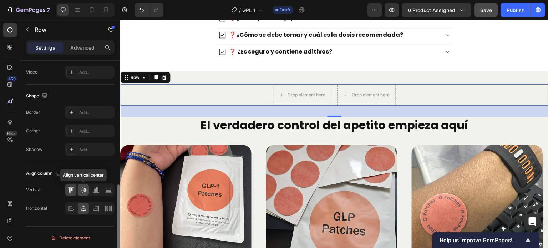
click at [83, 188] on icon at bounding box center [83, 189] width 7 height 7
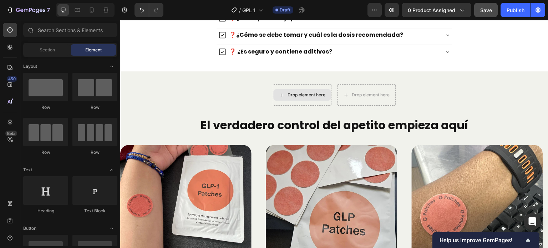
click at [295, 96] on div "Drop element here" at bounding box center [306, 95] width 38 height 6
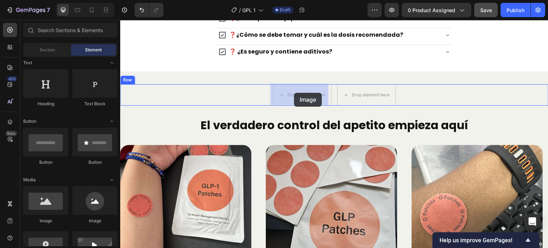
drag, startPoint x: 164, startPoint y: 224, endPoint x: 294, endPoint y: 93, distance: 184.6
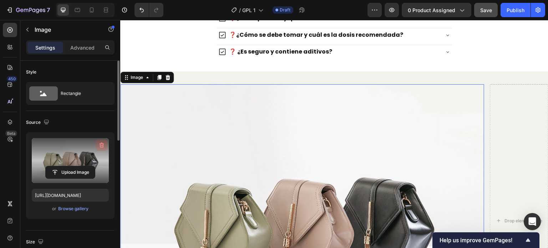
click at [101, 143] on icon "button" at bounding box center [102, 145] width 5 height 5
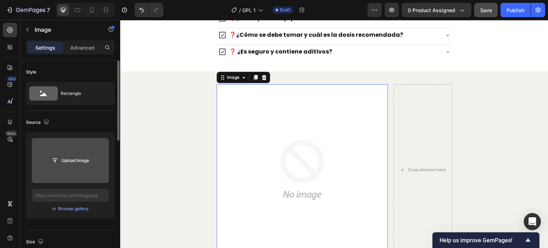
click at [73, 163] on input "file" at bounding box center [70, 160] width 49 height 12
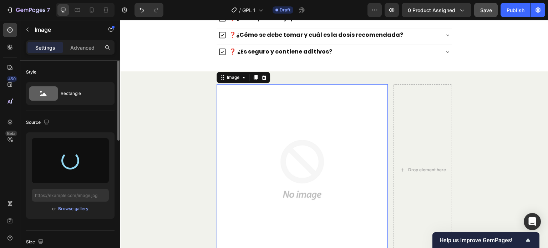
type input "https://cdn.shopify.com/s/files/1/0646/8173/8401/files/gempages_549850503740130…"
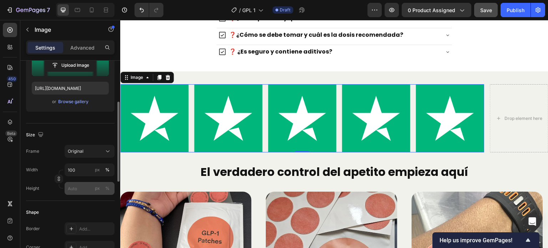
scroll to position [143, 0]
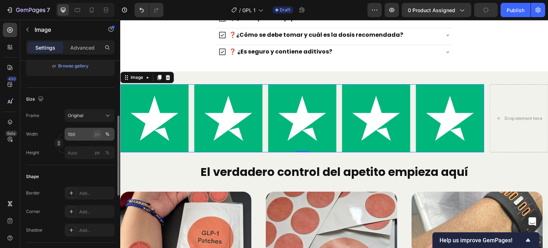
click at [98, 133] on div "px" at bounding box center [97, 134] width 5 height 6
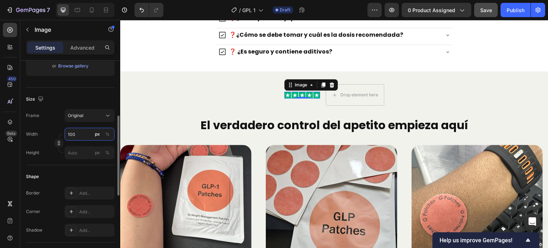
click at [83, 134] on input "100" at bounding box center [90, 134] width 50 height 13
type input "85"
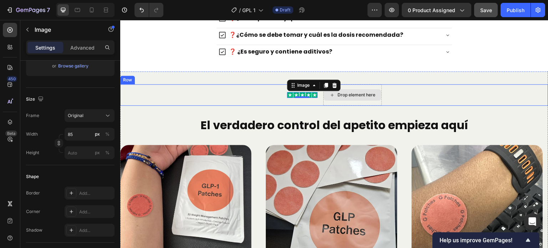
click at [354, 95] on div "Drop element here" at bounding box center [357, 95] width 38 height 6
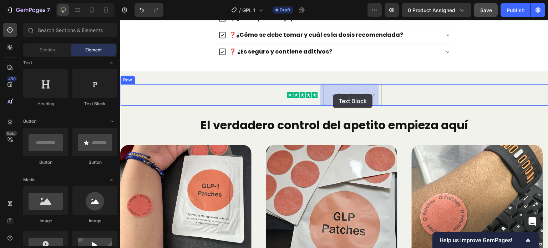
drag, startPoint x: 209, startPoint y: 105, endPoint x: 333, endPoint y: 94, distance: 124.6
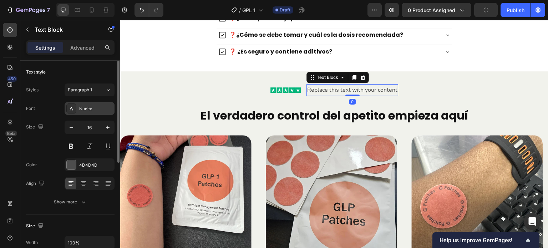
click at [83, 109] on div "Nunito" at bounding box center [96, 109] width 34 height 6
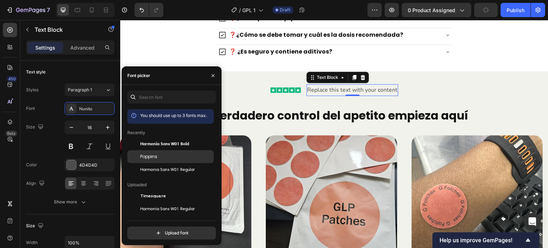
click at [148, 155] on span "Poppins" at bounding box center [148, 156] width 17 height 6
click at [161, 159] on div "Poppins" at bounding box center [176, 156] width 72 height 6
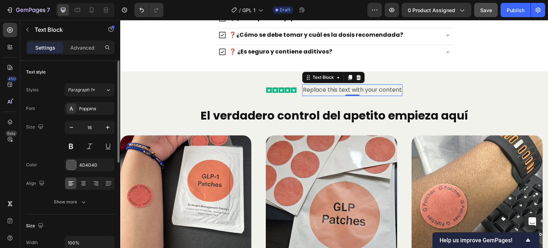
click at [54, 135] on div "Size 16" at bounding box center [70, 137] width 88 height 32
click at [350, 88] on div "Replace this text with your content" at bounding box center [352, 90] width 100 height 12
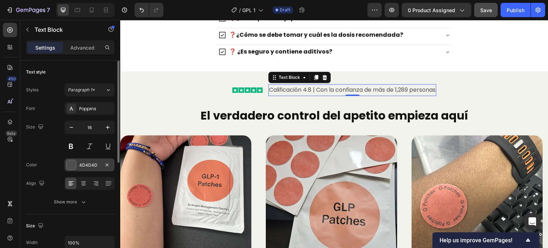
click at [82, 164] on div "4D4D4D" at bounding box center [89, 165] width 21 height 6
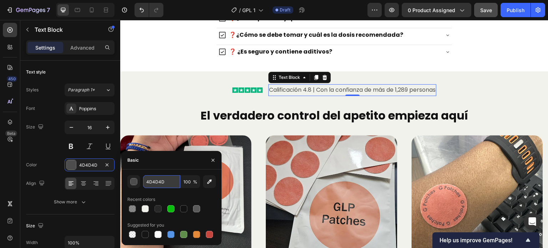
click at [167, 179] on input "4D4D4D" at bounding box center [161, 181] width 37 height 13
type input "2e2a39"
click at [46, 151] on div "Size 16" at bounding box center [70, 137] width 88 height 32
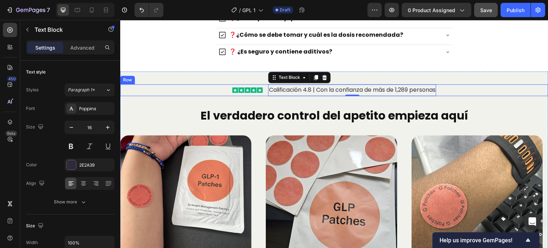
click at [260, 87] on div "Image Calificación 4.8 | Con la confianza de más de 1,289 personas Text Block 0…" at bounding box center [334, 90] width 428 height 12
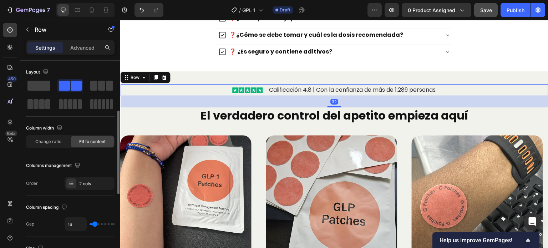
scroll to position [36, 0]
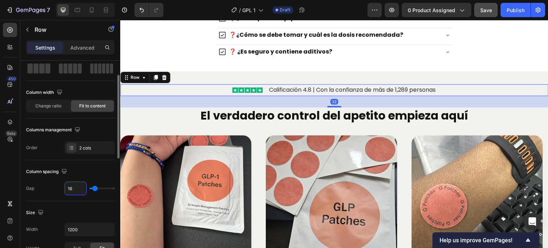
click at [78, 188] on input "16" at bounding box center [75, 188] width 21 height 13
type input "38"
type input "3"
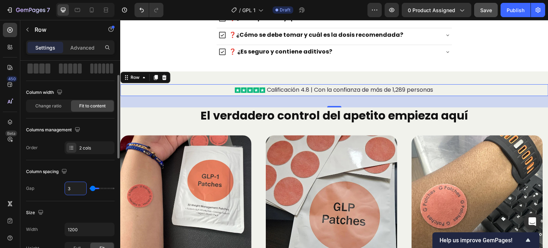
type input "0"
type input "8"
type input "7"
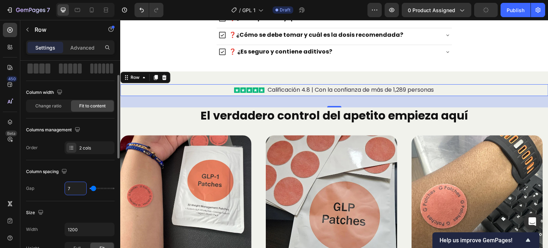
type input "6"
type input "5"
type input "6"
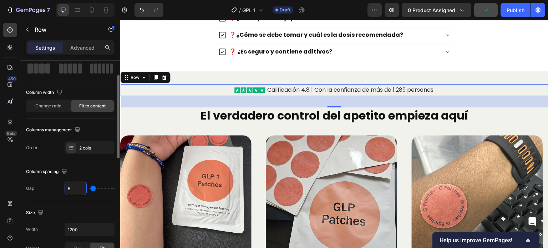
type input "6"
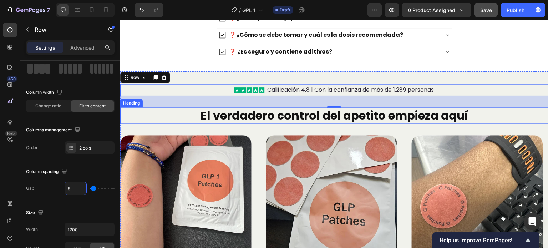
click at [224, 116] on p "El verdadero control del apetito empieza aquí" at bounding box center [334, 115] width 427 height 15
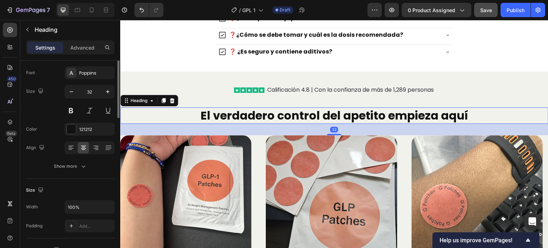
scroll to position [0, 0]
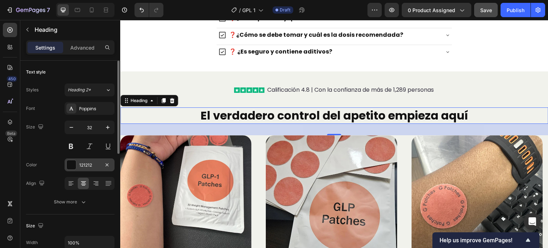
click at [91, 167] on div "121212" at bounding box center [89, 165] width 21 height 6
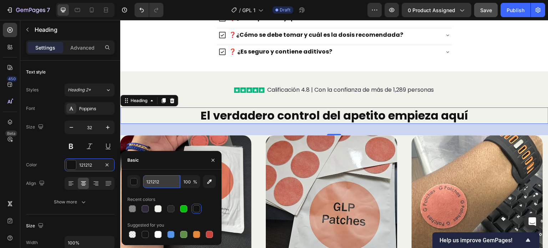
click at [160, 185] on input "121212" at bounding box center [161, 181] width 37 height 13
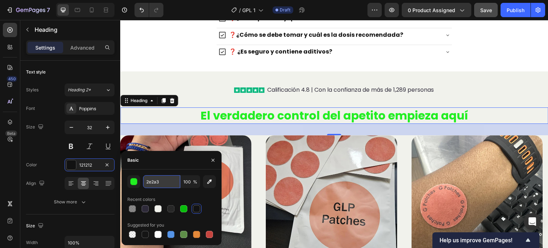
type input "2e2a39"
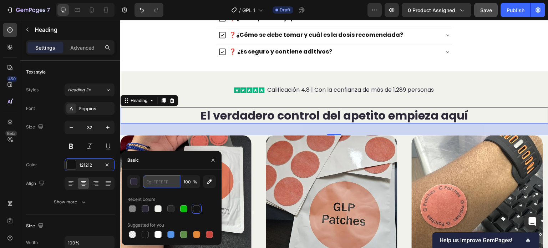
paste input "2e2a39"
type input "2E2A39"
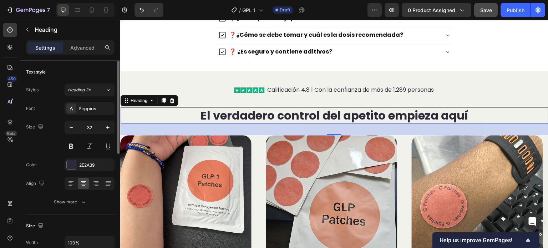
click at [47, 157] on div "Font Poppins Size 32 Color 2E2A39 Align Show more" at bounding box center [70, 155] width 88 height 106
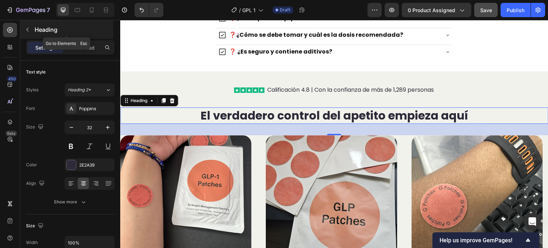
click at [26, 27] on icon "button" at bounding box center [28, 30] width 6 height 6
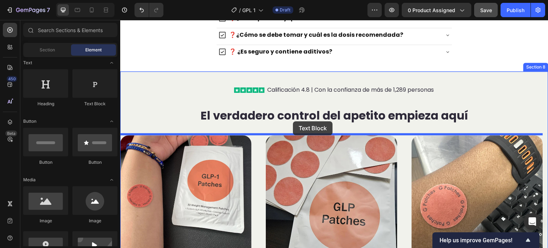
drag, startPoint x: 219, startPoint y: 105, endPoint x: 293, endPoint y: 121, distance: 75.9
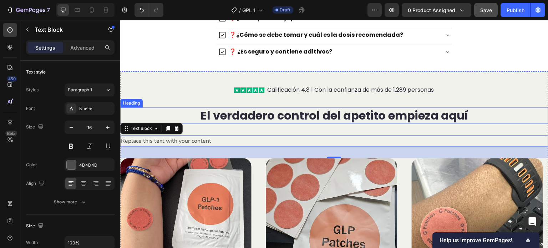
click at [265, 115] on p "El verdadero control del apetito empieza aquí" at bounding box center [334, 115] width 427 height 15
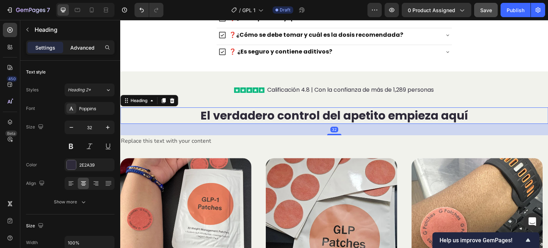
click at [88, 44] on p "Advanced" at bounding box center [82, 47] width 24 height 7
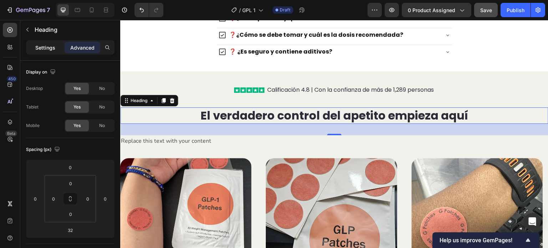
click at [51, 47] on p "Settings" at bounding box center [45, 47] width 20 height 7
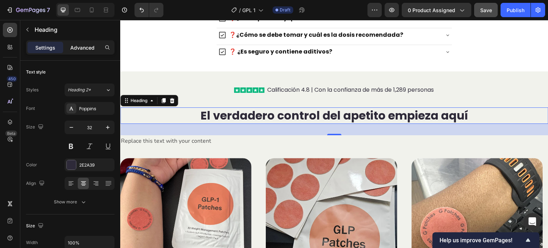
click at [88, 45] on p "Advanced" at bounding box center [82, 47] width 24 height 7
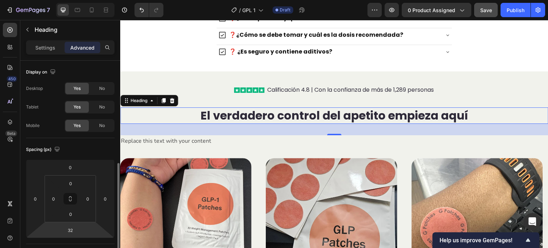
scroll to position [71, 0]
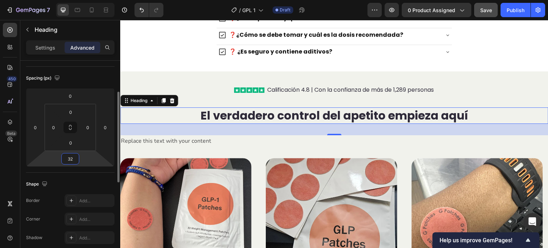
click at [66, 155] on input "32" at bounding box center [70, 158] width 14 height 11
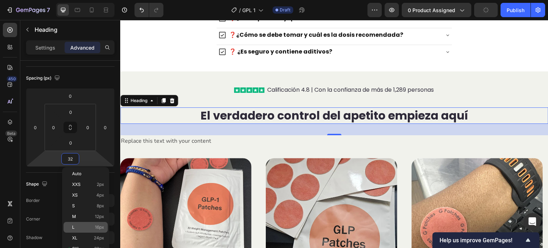
click at [87, 226] on p "L 16px" at bounding box center [88, 227] width 32 height 5
type input "16"
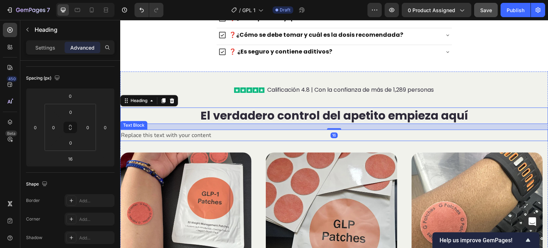
click at [208, 133] on div "Replace this text with your content" at bounding box center [334, 135] width 428 height 12
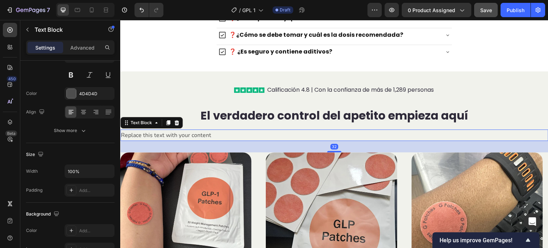
scroll to position [0, 0]
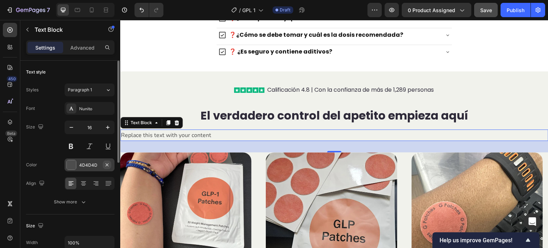
click at [104, 164] on icon "button" at bounding box center [107, 165] width 6 height 6
click at [92, 165] on div "Add..." at bounding box center [96, 165] width 34 height 6
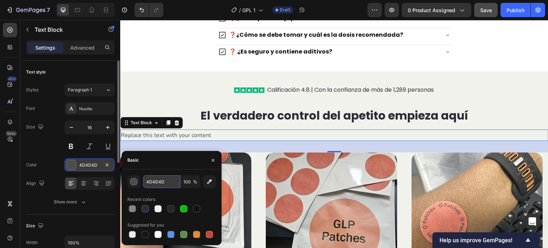
click at [161, 184] on input "4D4D4D" at bounding box center [161, 181] width 37 height 13
paste input "2e2a39"
type input "2E2A39"
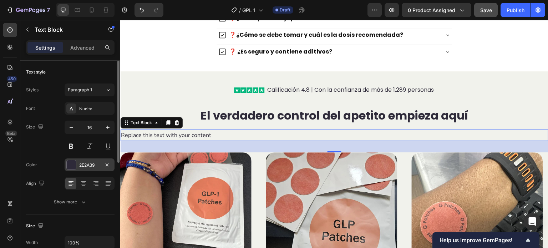
click at [47, 160] on div "Color 2E2A39" at bounding box center [70, 164] width 88 height 13
click at [92, 104] on div "Nunito" at bounding box center [90, 108] width 50 height 13
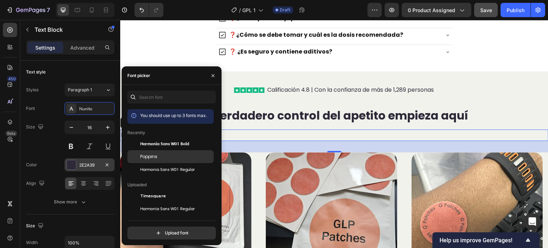
click at [153, 158] on span "Poppins" at bounding box center [148, 156] width 17 height 6
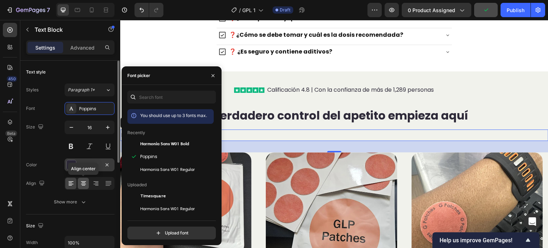
click at [83, 183] on icon at bounding box center [83, 183] width 7 height 7
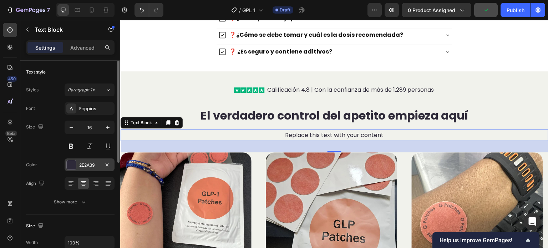
click at [50, 156] on div "Font Poppins Size 16 Color 2E2A39 Align Show more" at bounding box center [70, 155] width 88 height 106
click at [311, 136] on div "Replace this text with your content" at bounding box center [334, 135] width 428 height 12
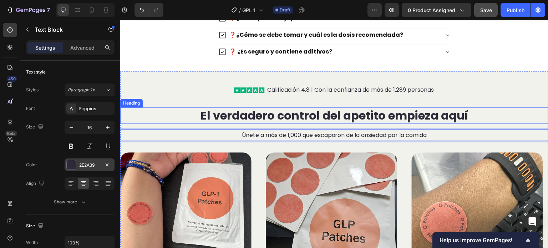
click at [214, 120] on p "El verdadero control del apetito empieza aquí" at bounding box center [334, 115] width 427 height 15
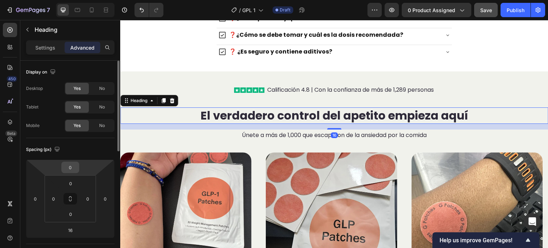
scroll to position [107, 0]
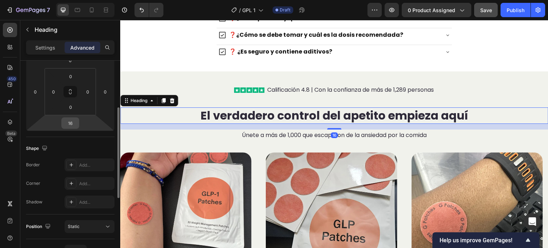
click at [68, 119] on input "16" at bounding box center [70, 123] width 14 height 11
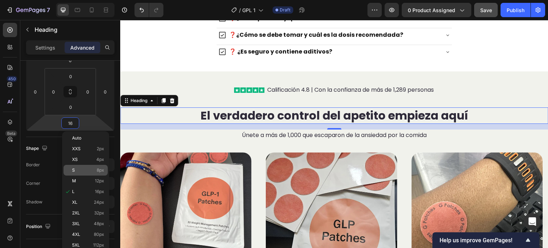
click at [85, 168] on p "S 8px" at bounding box center [88, 170] width 32 height 5
type input "8"
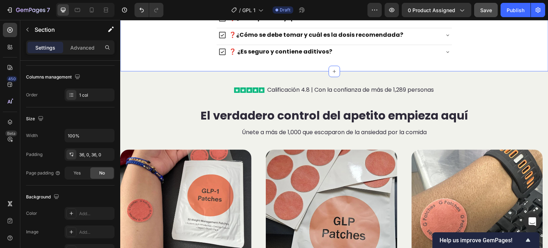
scroll to position [0, 0]
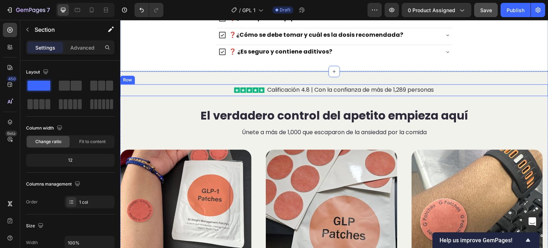
click at [484, 88] on div "Image Calificación 4.8 | Con la confianza de más de 1,289 personas Text Block R…" at bounding box center [334, 90] width 428 height 12
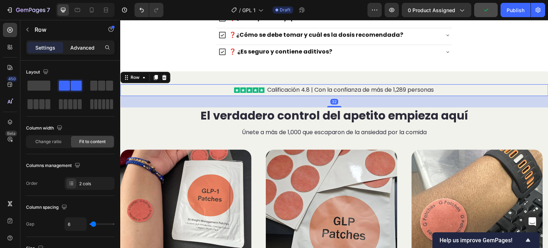
click at [88, 48] on p "Advanced" at bounding box center [82, 47] width 24 height 7
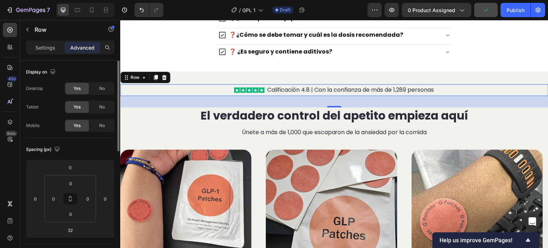
scroll to position [107, 0]
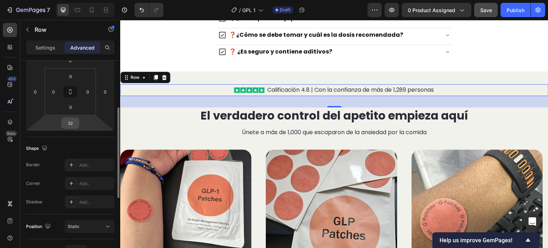
click at [67, 120] on input "32" at bounding box center [70, 123] width 14 height 11
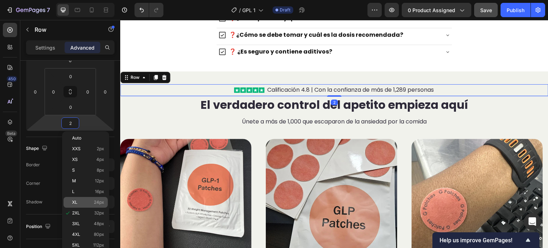
click at [88, 199] on div "XL 24px" at bounding box center [85, 202] width 44 height 11
type input "24"
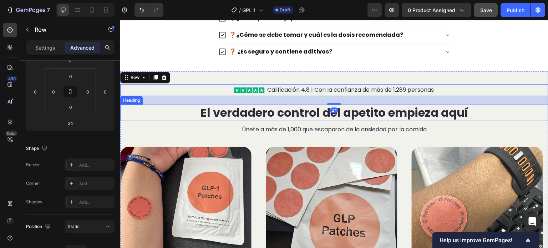
click at [267, 111] on p "El verdadero control del apetito empieza aquí" at bounding box center [334, 112] width 427 height 15
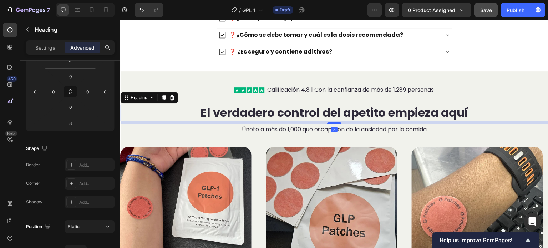
scroll to position [0, 0]
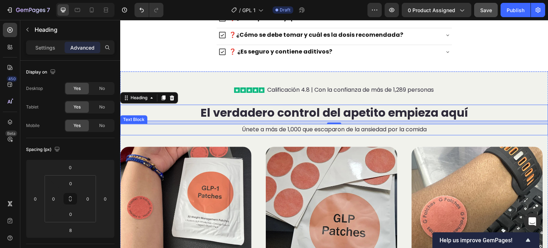
click at [230, 128] on p "Únete a más de 1,000 que escaparon de la ansiedad por la comida" at bounding box center [334, 129] width 427 height 10
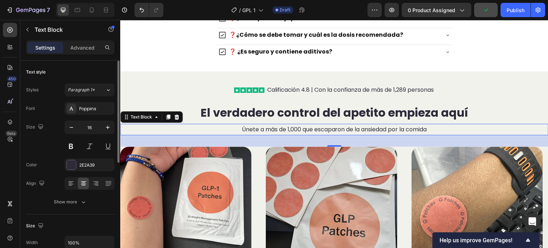
scroll to position [71, 0]
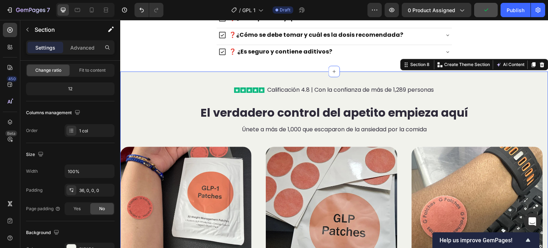
scroll to position [0, 0]
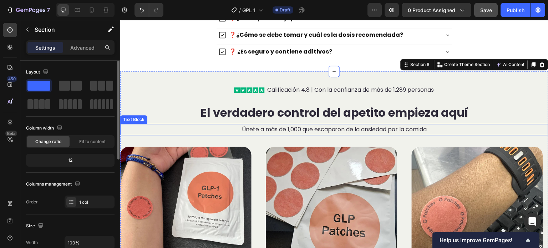
click at [262, 129] on p "Únete a más de 1,000 que escaparon de la ansiedad por la comida" at bounding box center [334, 129] width 427 height 10
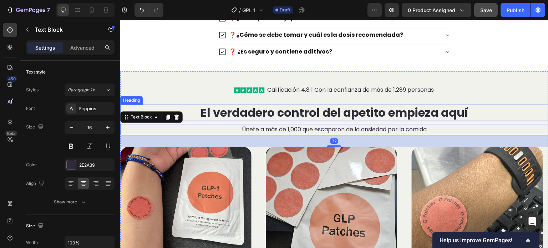
click at [264, 112] on p "El verdadero control del apetito empieza aquí" at bounding box center [334, 112] width 427 height 15
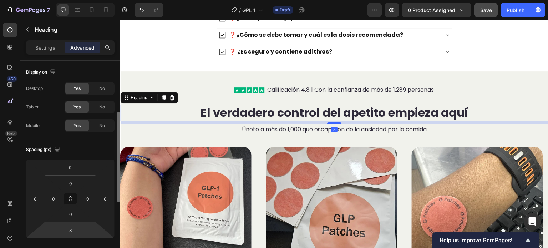
scroll to position [36, 0]
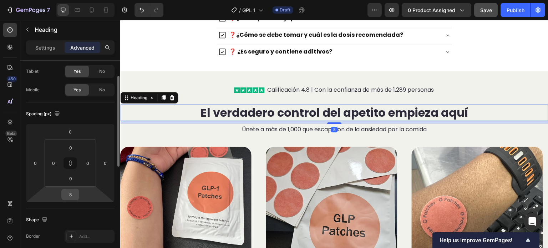
click at [75, 196] on input "8" at bounding box center [70, 194] width 14 height 11
type input "0"
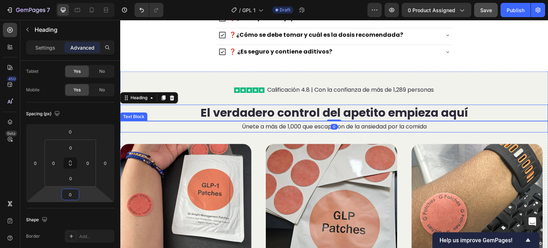
click at [271, 127] on p "Únete a más de 1,000 que escaparon de la ansiedad por la comida" at bounding box center [334, 127] width 427 height 10
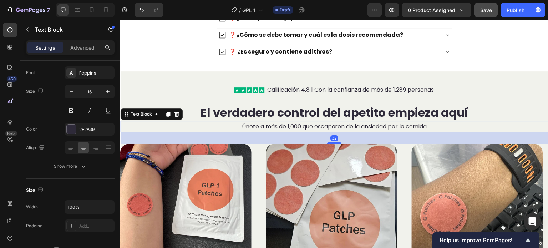
scroll to position [0, 0]
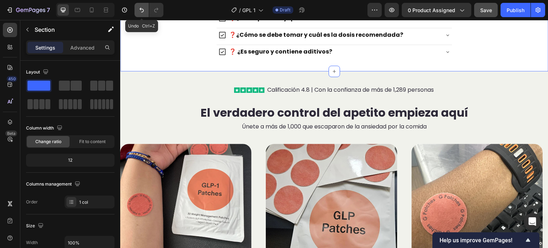
click at [140, 10] on icon "Undo/Redo" at bounding box center [141, 9] width 7 height 7
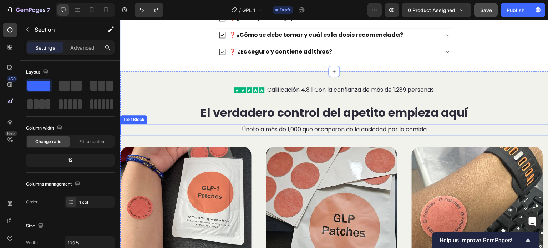
click at [272, 131] on p "Únete a más de 1,000 que escaparon de la ansiedad por la comida" at bounding box center [334, 129] width 427 height 10
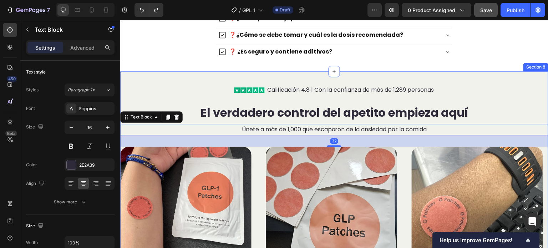
click at [279, 114] on p "El verdadero control del apetito empieza aquí" at bounding box center [334, 112] width 427 height 15
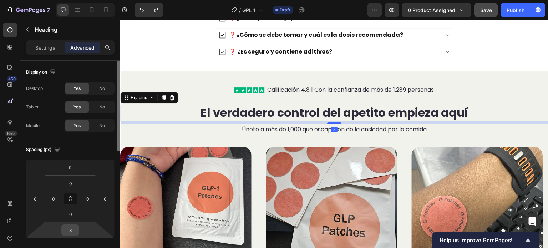
click at [72, 232] on input "8" at bounding box center [70, 230] width 14 height 11
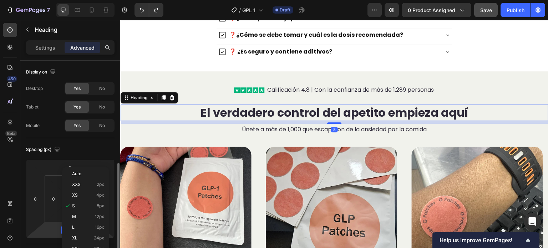
scroll to position [71, 0]
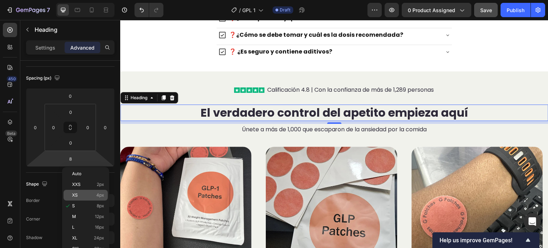
click at [88, 194] on p "XS 4px" at bounding box center [88, 195] width 32 height 5
type input "4"
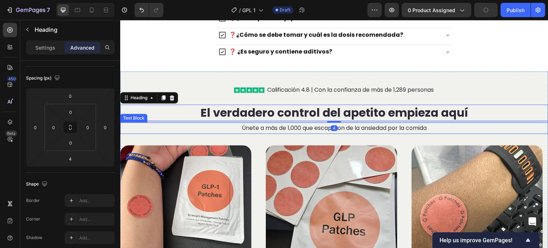
click at [289, 129] on p "Únete a más de 1,000 que escaparon de la ansiedad por la comida" at bounding box center [334, 128] width 427 height 10
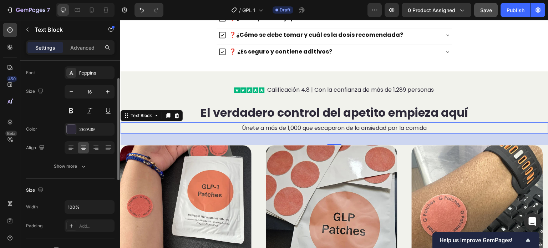
scroll to position [0, 0]
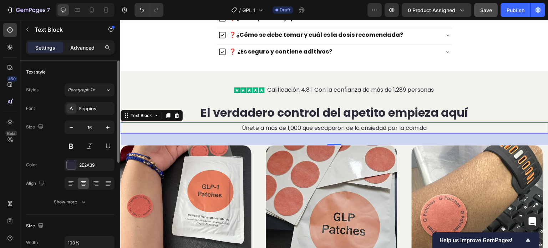
click at [90, 45] on p "Advanced" at bounding box center [82, 47] width 24 height 7
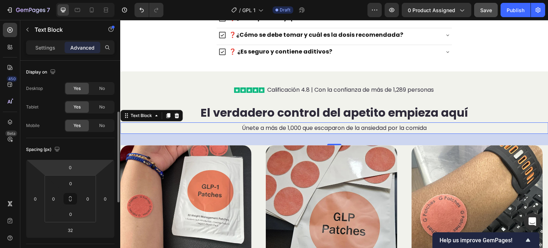
scroll to position [71, 0]
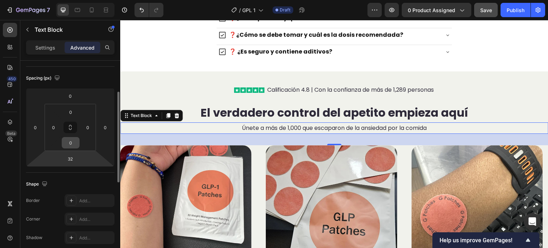
drag, startPoint x: 74, startPoint y: 156, endPoint x: 70, endPoint y: 139, distance: 17.4
click at [74, 157] on input "32" at bounding box center [70, 158] width 14 height 11
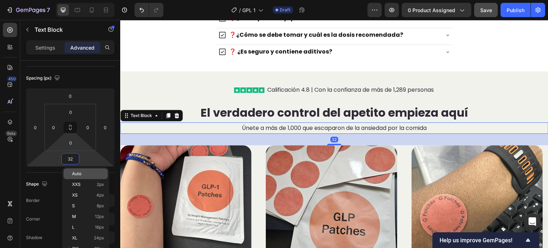
scroll to position [107, 0]
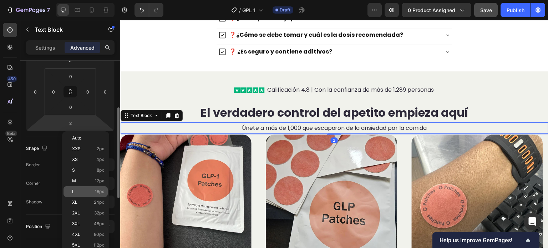
click at [85, 191] on p "L 16px" at bounding box center [88, 191] width 32 height 5
type input "16"
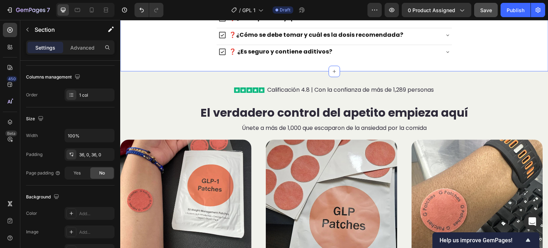
scroll to position [0, 0]
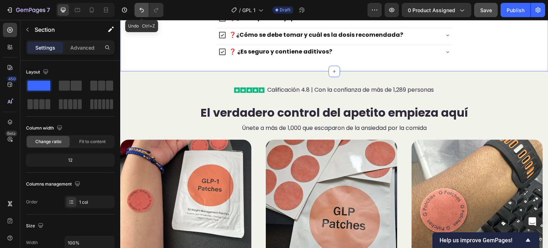
click at [143, 8] on icon "Undo/Redo" at bounding box center [141, 9] width 7 height 7
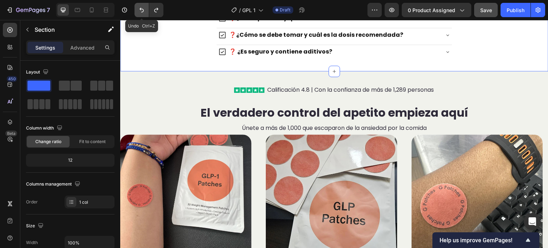
click at [143, 8] on icon "Undo/Redo" at bounding box center [141, 9] width 7 height 7
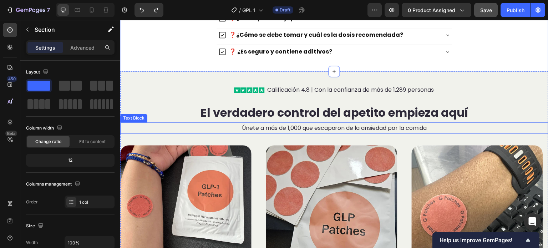
click at [315, 124] on p "Únete a más de 1,000 que escaparon de la ansiedad por la comida" at bounding box center [334, 128] width 427 height 10
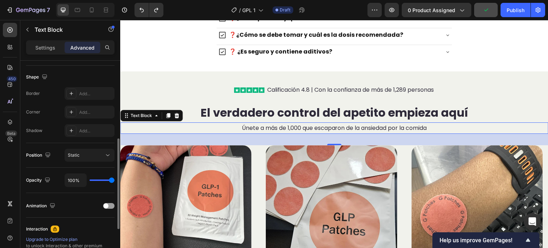
scroll to position [71, 0]
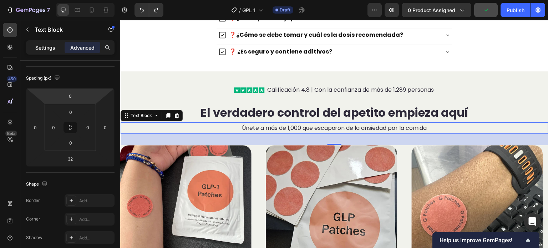
click at [50, 49] on p "Settings" at bounding box center [45, 47] width 20 height 7
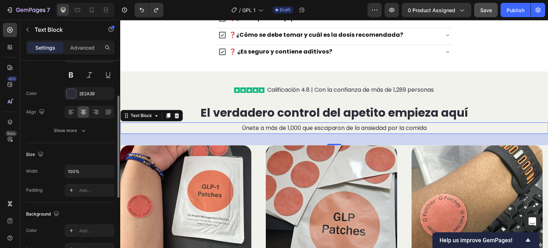
scroll to position [36, 0]
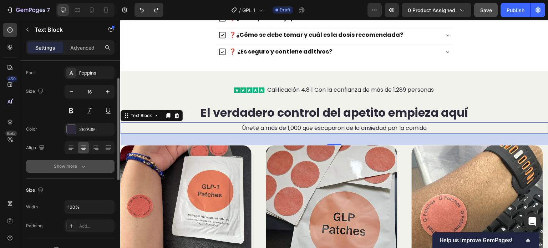
click at [79, 169] on div "Show more" at bounding box center [70, 166] width 33 height 7
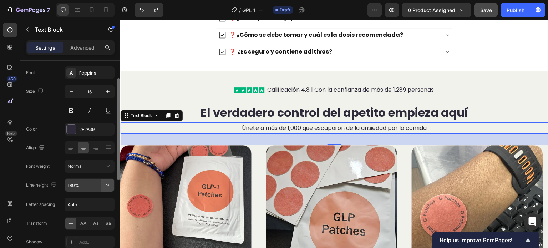
click at [108, 184] on icon "button" at bounding box center [107, 185] width 7 height 7
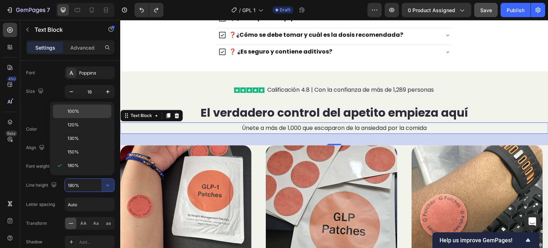
click at [86, 112] on p "100%" at bounding box center [87, 111] width 41 height 6
type input "100%"
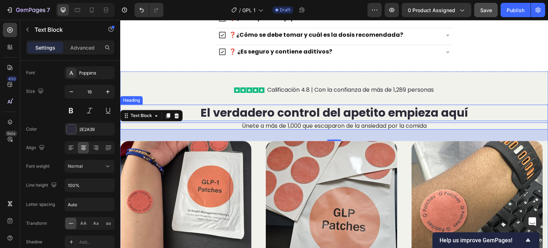
click at [328, 111] on p "El verdadero control del apetito empieza aquí" at bounding box center [334, 112] width 427 height 15
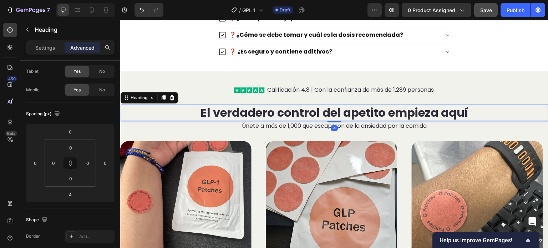
scroll to position [0, 0]
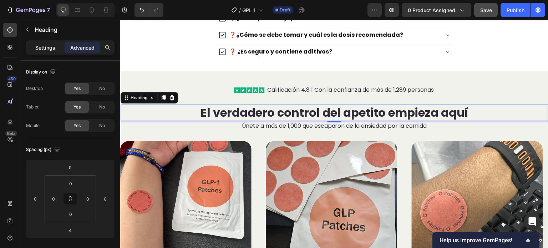
click at [46, 44] on p "Settings" at bounding box center [45, 47] width 20 height 7
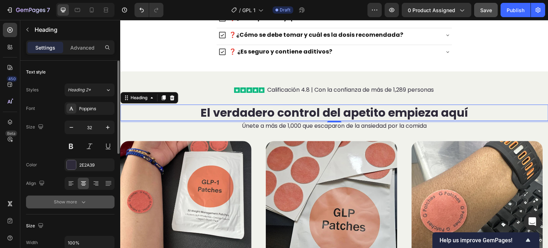
click at [92, 202] on button "Show more" at bounding box center [70, 201] width 88 height 13
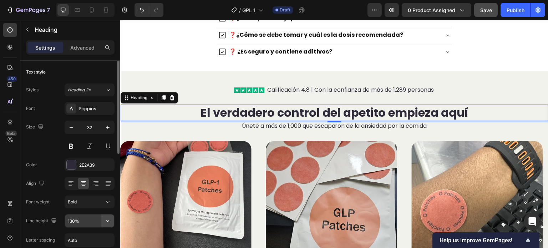
click at [108, 218] on icon "button" at bounding box center [107, 220] width 7 height 7
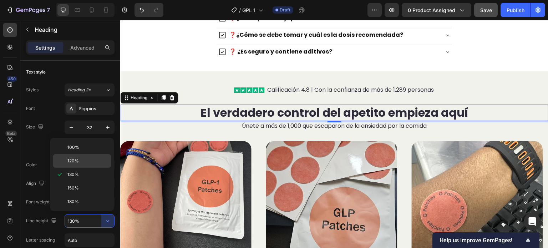
click at [82, 158] on p "120%" at bounding box center [87, 161] width 41 height 6
type input "120%"
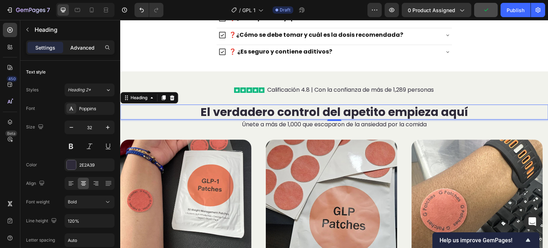
click at [92, 45] on p "Advanced" at bounding box center [82, 47] width 24 height 7
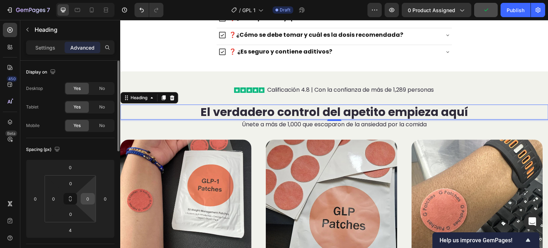
scroll to position [36, 0]
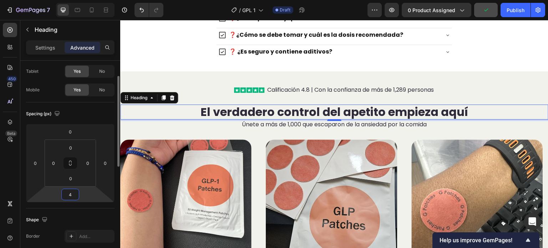
click at [70, 194] on input "4" at bounding box center [70, 194] width 14 height 11
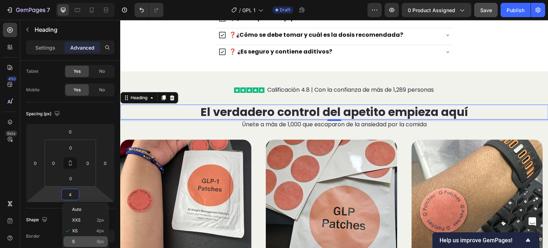
click at [86, 241] on p "S 8px" at bounding box center [88, 241] width 32 height 5
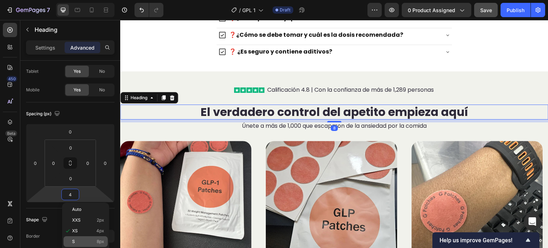
type input "8"
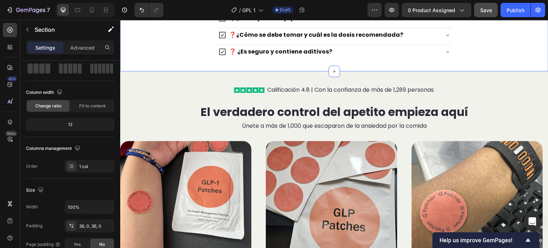
scroll to position [0, 0]
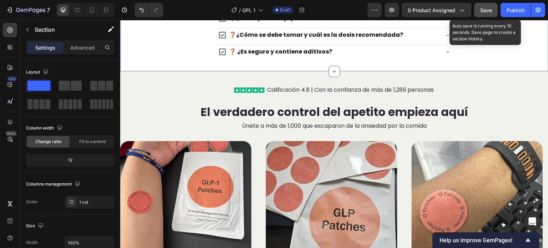
click at [491, 10] on span "Save" at bounding box center [486, 10] width 12 height 6
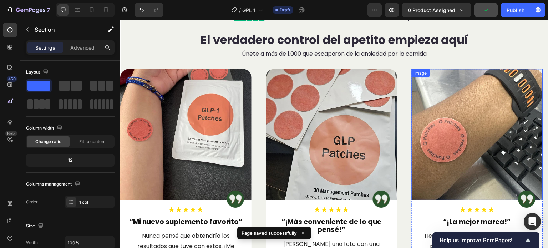
scroll to position [2108, 0]
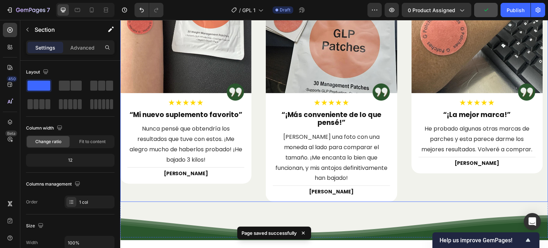
click at [402, 119] on div "Image Image ★★★★★ Text Block “Mi nuevo suplemento favorito” Text Block Nunca pe…" at bounding box center [334, 82] width 428 height 240
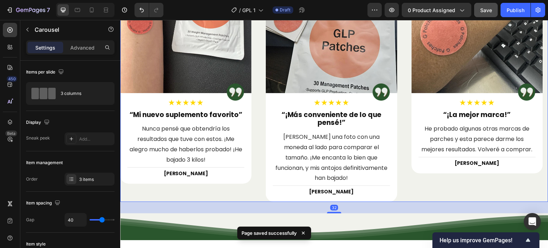
scroll to position [1965, 0]
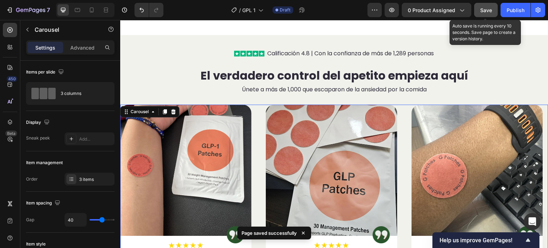
click at [489, 10] on span "Save" at bounding box center [486, 10] width 12 height 6
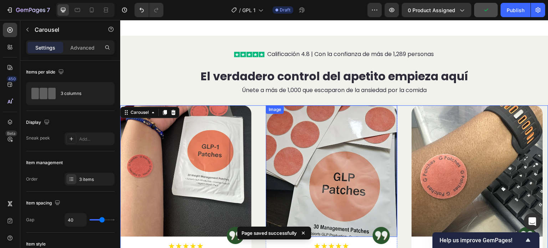
scroll to position [1787, 0]
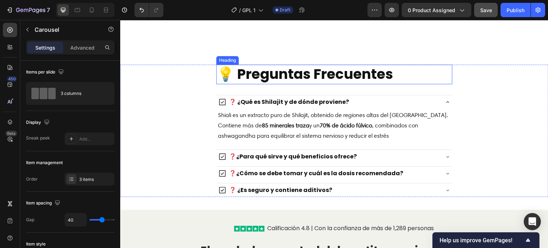
click at [313, 77] on h2 "💡 Preguntas Frecuentes" at bounding box center [334, 75] width 236 height 20
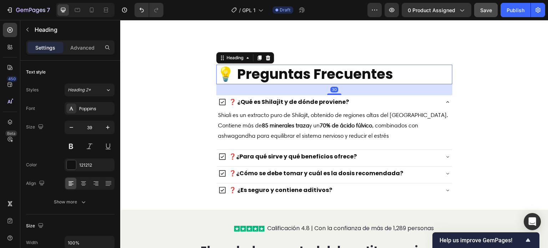
click at [313, 77] on h2 "💡 Preguntas Frecuentes" at bounding box center [334, 75] width 236 height 20
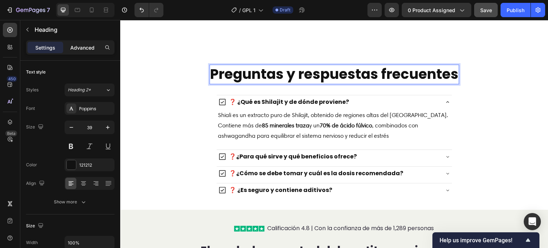
click at [77, 49] on p "Advanced" at bounding box center [82, 47] width 24 height 7
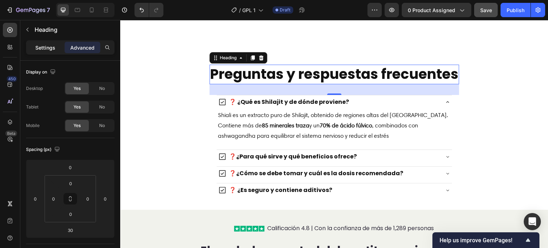
click at [49, 45] on p "Settings" at bounding box center [45, 47] width 20 height 7
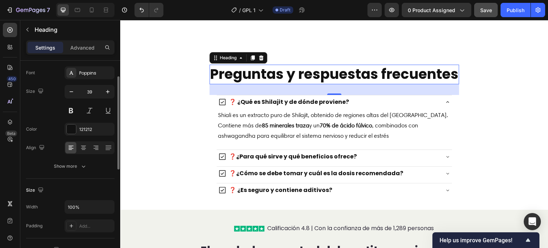
scroll to position [71, 0]
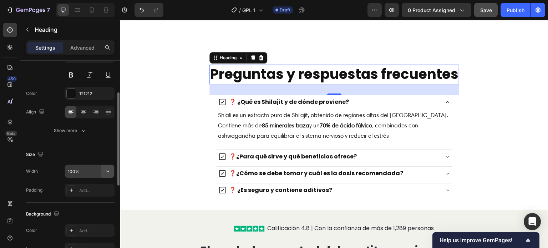
click at [109, 169] on icon "button" at bounding box center [107, 171] width 7 height 7
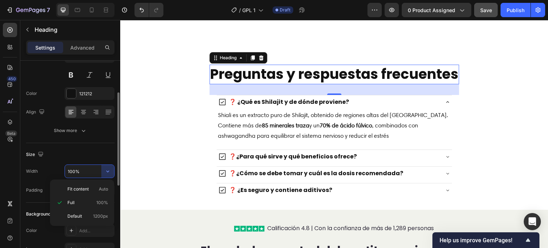
click at [82, 215] on p "Default 1200px" at bounding box center [87, 216] width 41 height 6
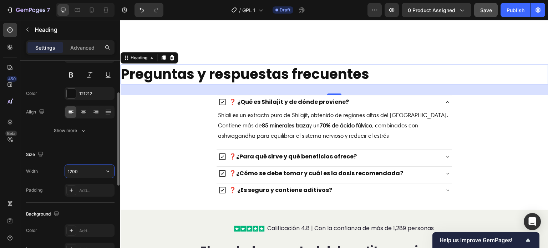
click at [86, 168] on input "1200" at bounding box center [89, 171] width 49 height 13
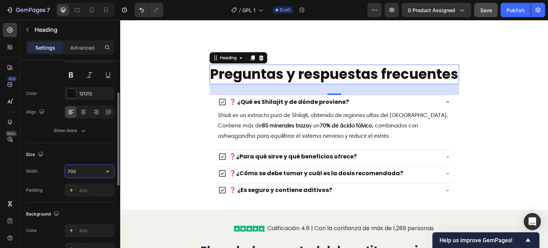
type input "700"
click at [85, 108] on div at bounding box center [83, 111] width 11 height 11
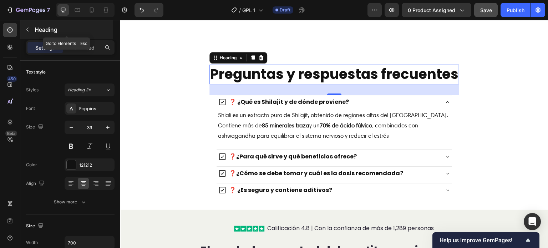
click at [26, 26] on button "button" at bounding box center [27, 29] width 11 height 11
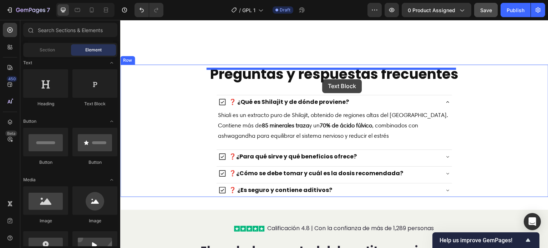
drag, startPoint x: 214, startPoint y: 104, endPoint x: 322, endPoint y: 79, distance: 110.9
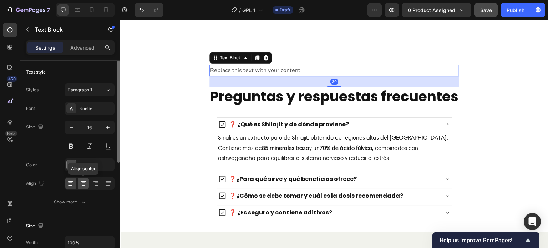
click at [83, 184] on icon at bounding box center [83, 183] width 7 height 7
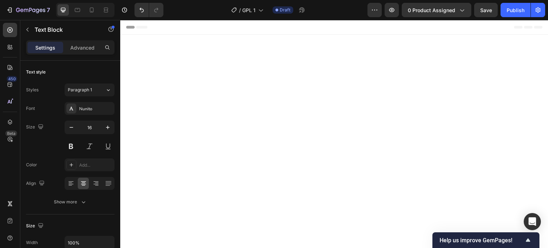
scroll to position [1787, 0]
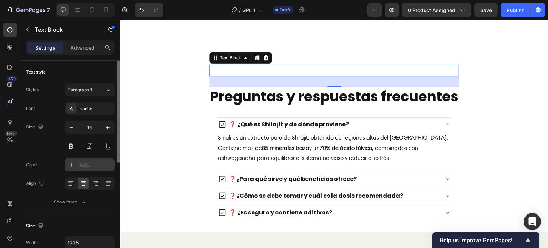
click at [88, 162] on div "Add..." at bounding box center [96, 165] width 34 height 6
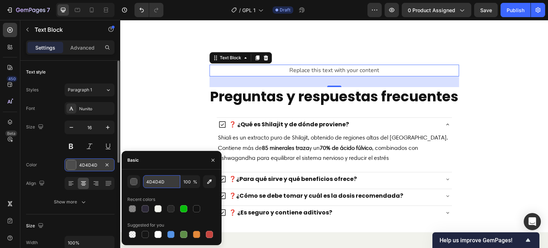
click at [169, 182] on input "4D4D4D" at bounding box center [161, 181] width 37 height 13
click at [189, 180] on input "100" at bounding box center [190, 181] width 20 height 13
type input "FFFFFF"
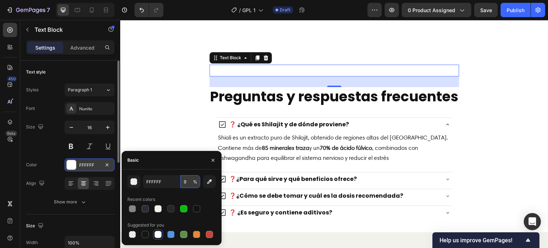
type input "90"
click at [44, 152] on div "Size 16" at bounding box center [70, 137] width 88 height 32
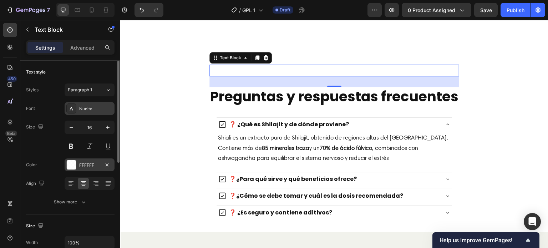
click at [89, 107] on div "Nunito" at bounding box center [96, 109] width 34 height 6
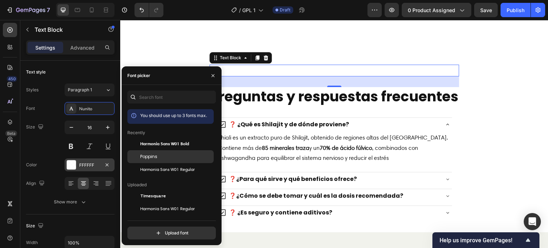
click at [158, 154] on div "Poppins" at bounding box center [176, 156] width 72 height 6
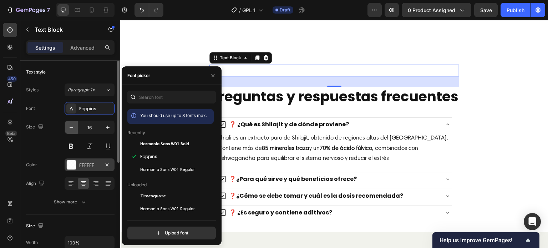
click at [71, 128] on icon "button" at bounding box center [71, 127] width 7 height 7
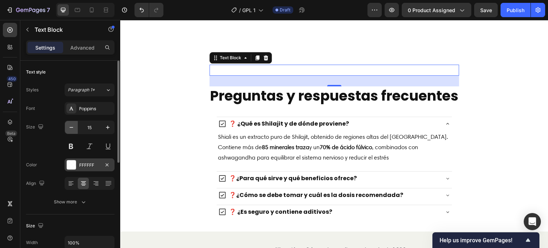
click at [71, 128] on icon "button" at bounding box center [71, 127] width 7 height 7
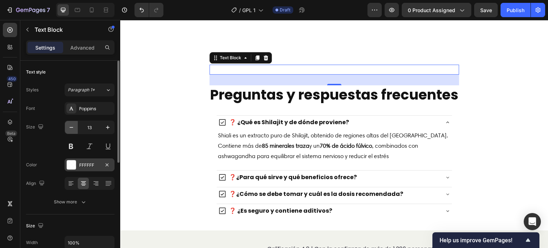
click at [71, 128] on icon "button" at bounding box center [71, 127] width 7 height 7
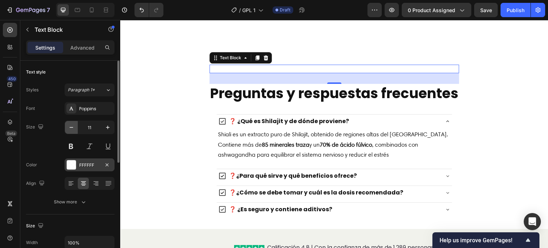
click at [71, 128] on icon "button" at bounding box center [71, 127] width 7 height 7
type input "10"
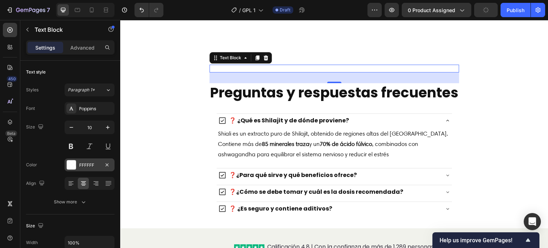
click at [297, 72] on div "Replace this text with your content" at bounding box center [334, 69] width 250 height 8
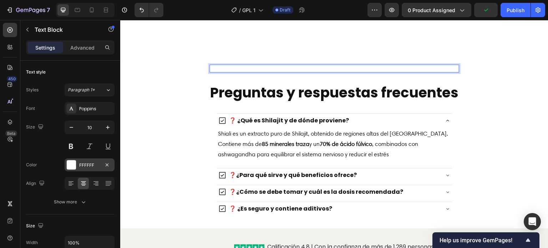
click at [255, 72] on p "Replace this text with your content" at bounding box center [334, 68] width 248 height 6
click at [164, 61] on div "Comienza tu viaje preparado. Text Block 30 Preguntas y respuestas frecuentes He…" at bounding box center [334, 140] width 428 height 177
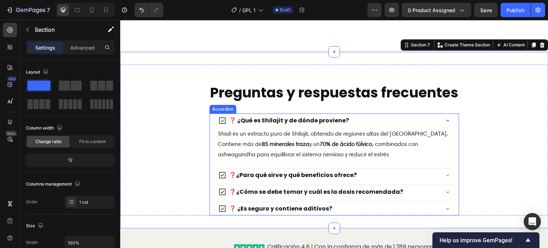
click at [254, 125] on p "❓ ¿Qué es Shilajit y de dónde proviene?" at bounding box center [289, 120] width 120 height 9
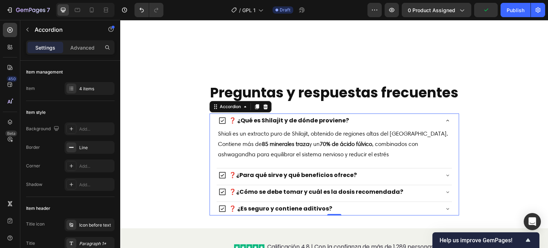
click at [375, 126] on div "❓ ¿Qué es Shilajit y de dónde proviene?" at bounding box center [328, 120] width 221 height 11
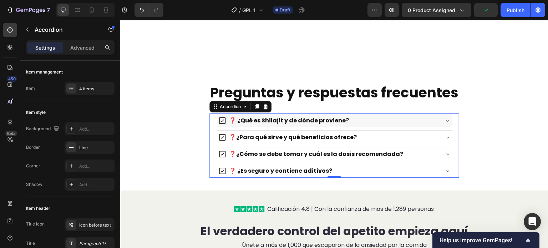
click at [379, 126] on div "❓ ¿Qué es Shilajit y de dónde proviene?" at bounding box center [328, 120] width 221 height 11
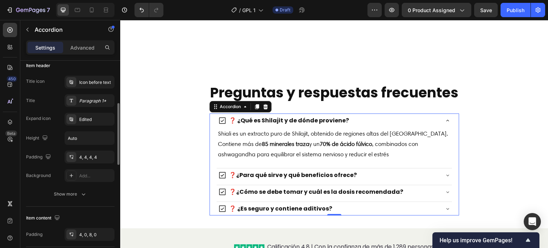
scroll to position [250, 0]
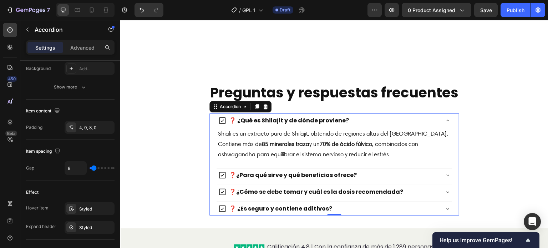
click at [339, 125] on p "❓ ¿Qué es Shilajit y de dónde proviene?" at bounding box center [289, 120] width 120 height 9
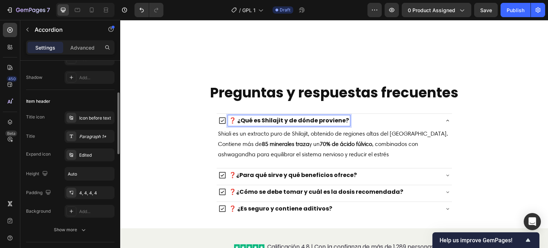
scroll to position [36, 0]
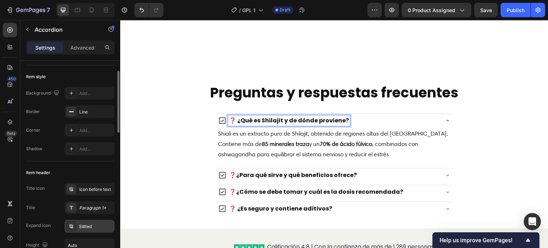
click at [102, 220] on div "Edited" at bounding box center [90, 226] width 50 height 13
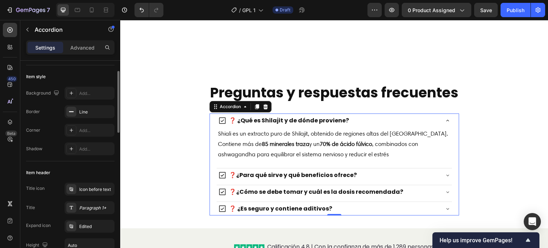
click at [47, 218] on div "Title icon Icon before text Title Paragraph 1* Expand icon Edited Height Auto P…" at bounding box center [70, 236] width 88 height 106
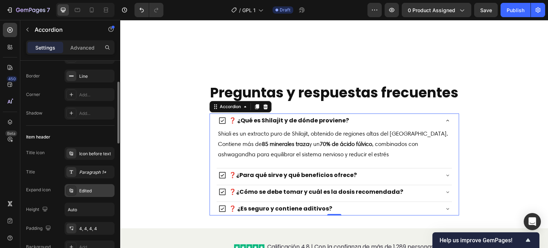
click at [92, 191] on div "Edited" at bounding box center [96, 191] width 34 height 6
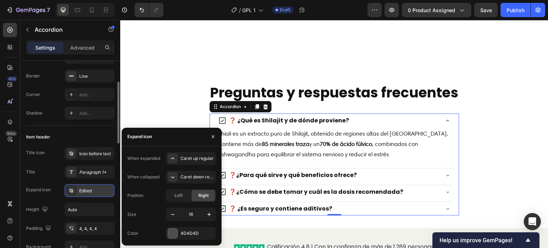
click at [92, 191] on div "Edited" at bounding box center [96, 191] width 34 height 6
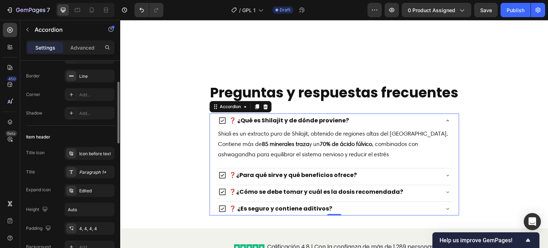
click at [48, 188] on div "Expand icon" at bounding box center [38, 190] width 25 height 6
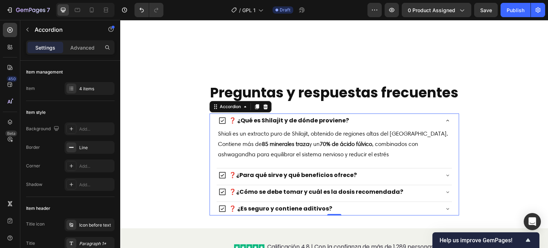
click at [427, 126] on div "❓ ¿Qué es Shilajit y de dónde proviene?" at bounding box center [328, 120] width 221 height 11
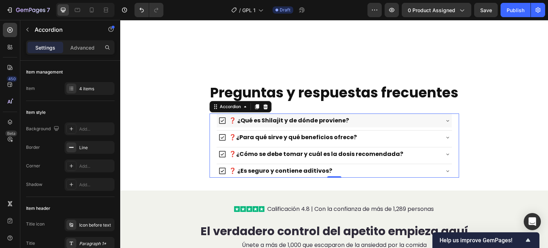
click at [427, 126] on div "❓ ¿Qué es Shilajit y de dónde proviene?" at bounding box center [328, 120] width 221 height 11
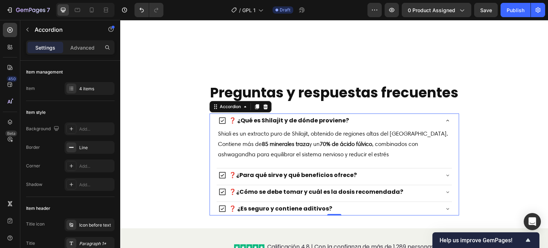
click at [427, 126] on div "❓ ¿Qué es Shilajit y de dónde proviene?" at bounding box center [328, 120] width 221 height 11
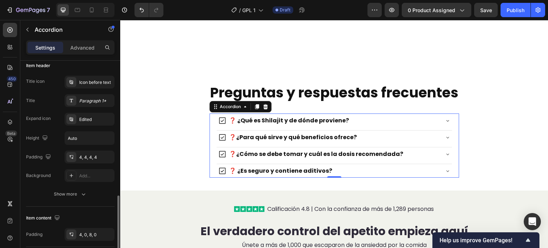
scroll to position [214, 0]
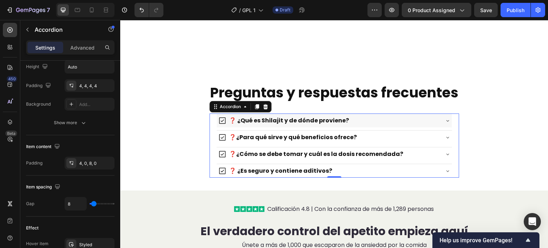
click at [223, 125] on icon at bounding box center [222, 120] width 9 height 9
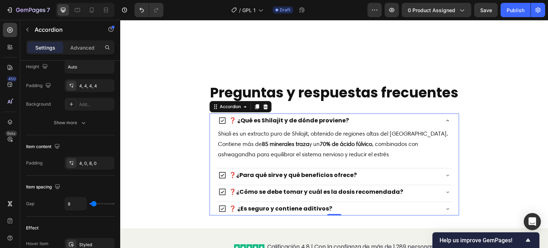
click at [223, 125] on icon at bounding box center [222, 120] width 9 height 9
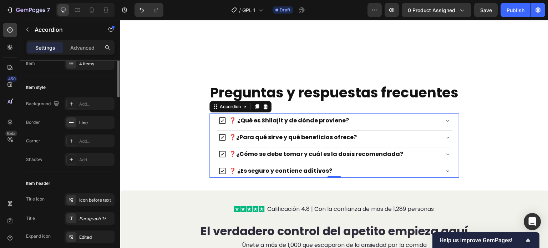
scroll to position [0, 0]
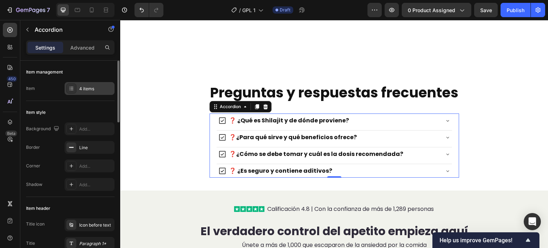
click at [92, 91] on div "4 items" at bounding box center [96, 89] width 34 height 6
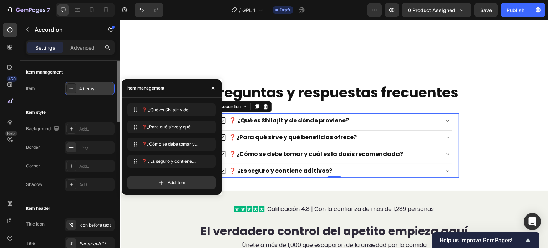
click at [92, 91] on div "4 items" at bounding box center [96, 89] width 34 height 6
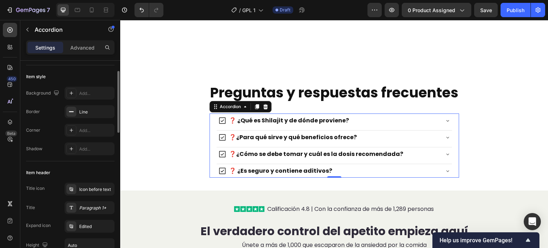
scroll to position [71, 0]
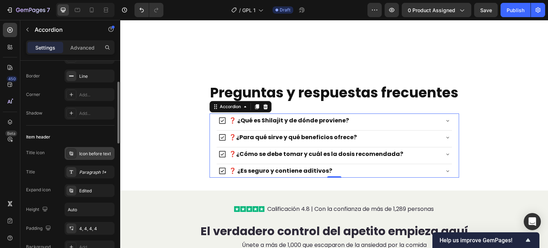
click at [87, 154] on div "Icon before text" at bounding box center [96, 154] width 34 height 6
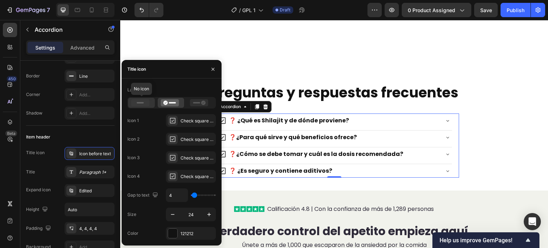
click at [140, 102] on rect at bounding box center [140, 102] width 7 height 1
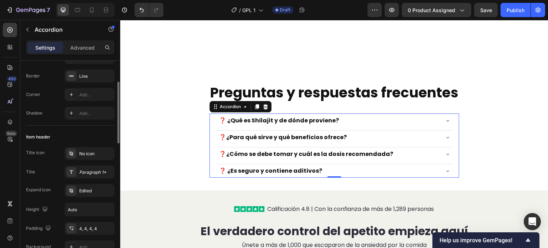
click at [73, 132] on div "Item header" at bounding box center [70, 136] width 88 height 11
click at [88, 170] on div "Paragraph 1*" at bounding box center [96, 172] width 34 height 6
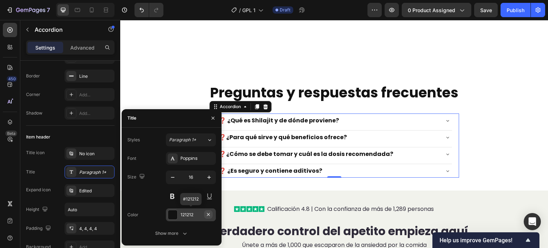
click at [207, 213] on icon "button" at bounding box center [208, 214] width 6 height 6
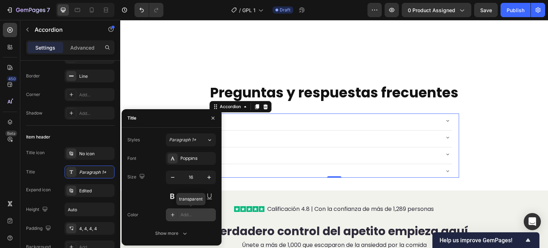
click at [191, 214] on div "Add..." at bounding box center [197, 214] width 34 height 6
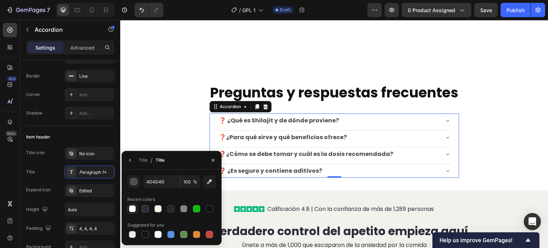
click at [133, 205] on div at bounding box center [132, 208] width 7 height 7
type input "FFFFFF"
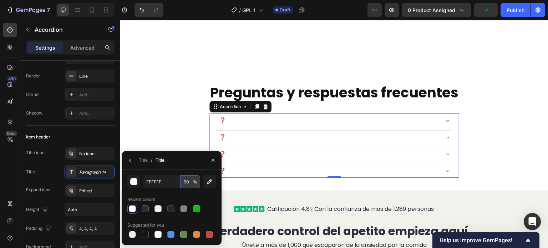
click at [185, 183] on input "90" at bounding box center [190, 181] width 20 height 13
type input "100"
click at [185, 193] on div "FFFFFF 100 % Recent colors Suggested for you" at bounding box center [171, 207] width 88 height 64
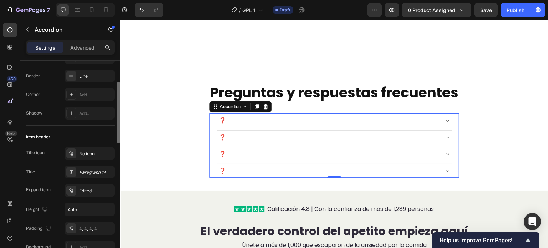
click at [57, 167] on div "Title Paragraph 1*" at bounding box center [70, 171] width 88 height 13
click at [422, 126] on div "❓ ¿Qué es Shilajit y de dónde proviene?" at bounding box center [328, 120] width 221 height 11
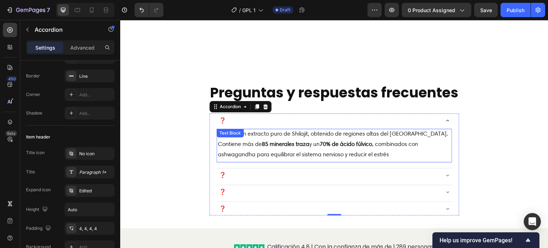
click at [343, 147] on strong "70% de ácido fúlvico" at bounding box center [346, 144] width 52 height 7
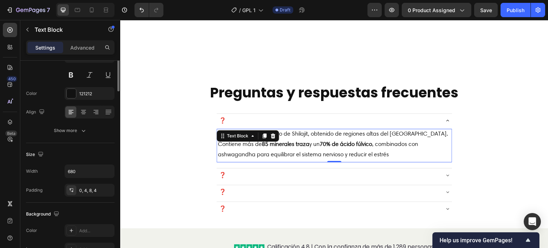
scroll to position [0, 0]
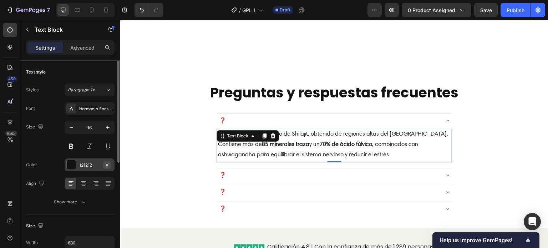
click at [106, 164] on icon "button" at bounding box center [107, 165] width 6 height 6
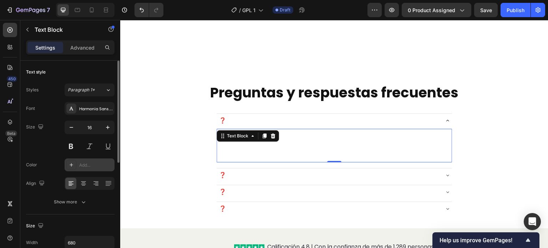
click at [91, 164] on div "Add..." at bounding box center [96, 165] width 34 height 6
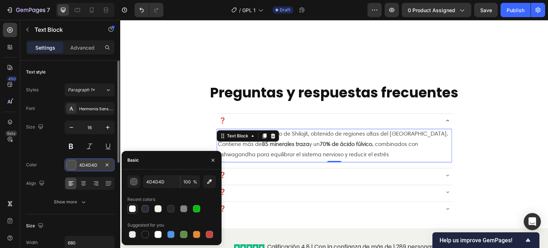
click at [133, 207] on div at bounding box center [132, 208] width 7 height 7
type input "FFFFFF"
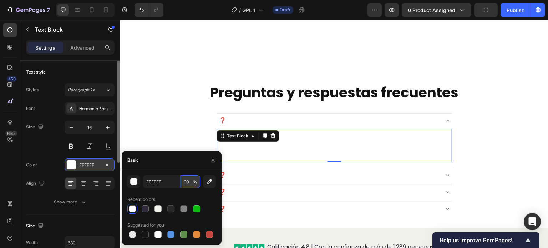
click at [188, 181] on input "90" at bounding box center [190, 181] width 20 height 13
type input "100"
click at [39, 153] on div "Font Harmonia Sans W01 Regular Size 16 Color FFFFFF Align Show more" at bounding box center [70, 155] width 88 height 106
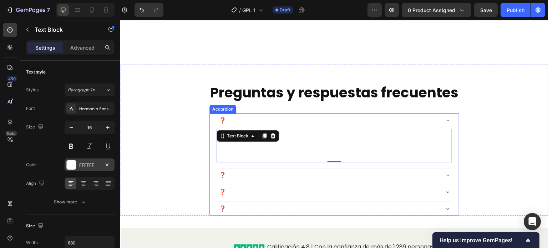
click at [428, 126] on div "❓ ¿Qué es Shilajit y de dónde proviene?" at bounding box center [328, 120] width 221 height 11
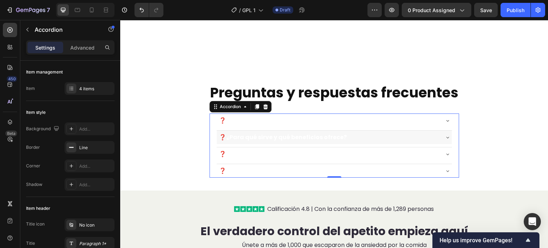
click at [421, 143] on div "❓¿Para qué sirve y qué beneficios ofrece?" at bounding box center [328, 137] width 221 height 11
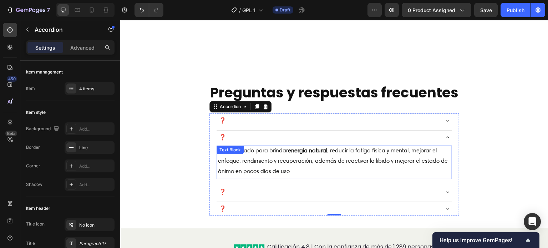
click at [323, 176] on p "Está diseñado para brindar energía natural , reducir la fatiga física y mental,…" at bounding box center [334, 161] width 233 height 31
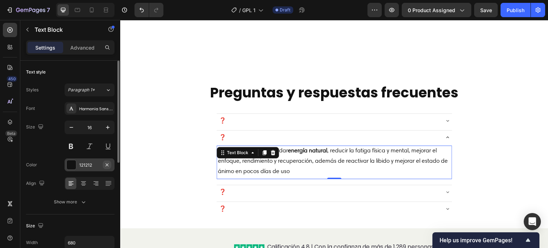
click at [108, 164] on icon "button" at bounding box center [107, 165] width 6 height 6
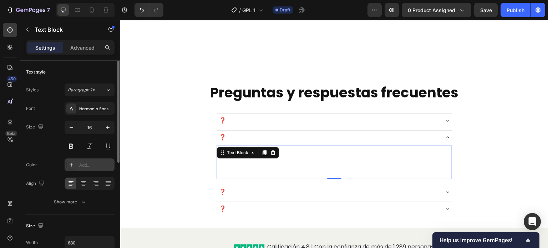
click at [92, 165] on div "Add..." at bounding box center [96, 165] width 34 height 6
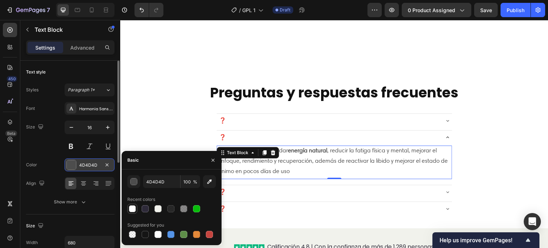
click at [134, 207] on div at bounding box center [132, 208] width 7 height 7
type input "FFFFFF"
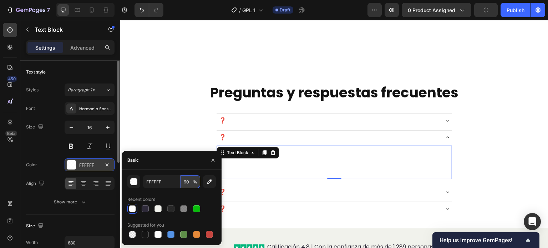
click at [189, 180] on input "90" at bounding box center [190, 181] width 20 height 13
type input "100"
click at [176, 168] on div "Basic" at bounding box center [172, 160] width 100 height 19
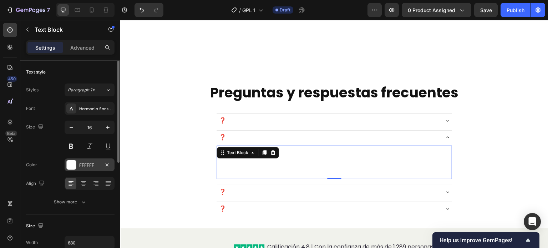
click at [49, 165] on div "Color FFFFFF" at bounding box center [70, 164] width 88 height 13
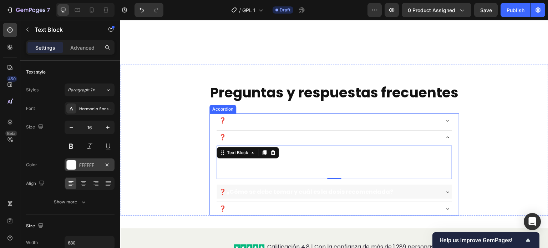
click at [357, 196] on p "❓¿Cómo se debe tomar y cuál es la dosis recomendada?" at bounding box center [306, 192] width 174 height 9
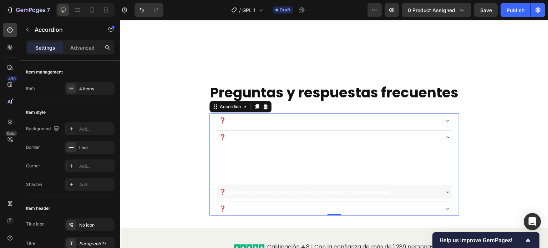
click at [400, 197] on div "❓¿Cómo se debe tomar y cuál es la dosis recomendada?" at bounding box center [328, 192] width 221 height 11
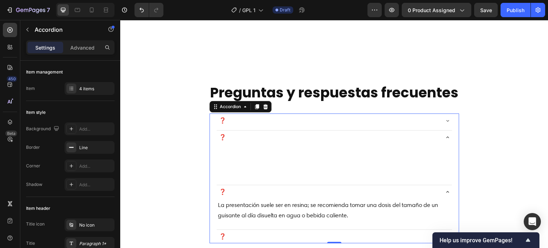
scroll to position [1858, 0]
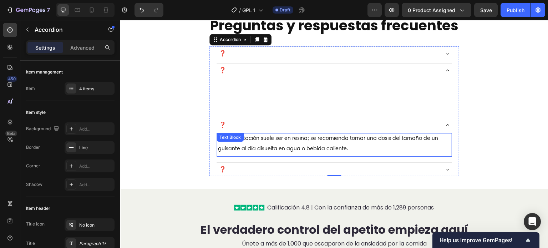
click at [344, 154] on p "La presentación suele ser en resina; se recomienda tomar una dosis del tamaño d…" at bounding box center [334, 143] width 233 height 21
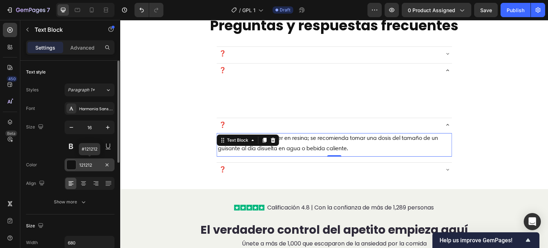
click at [97, 164] on div "121212" at bounding box center [89, 165] width 21 height 6
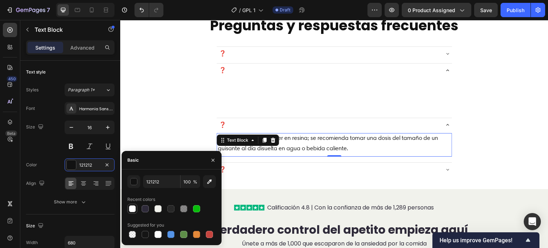
click at [133, 211] on div at bounding box center [132, 208] width 7 height 7
type input "FFFFFF"
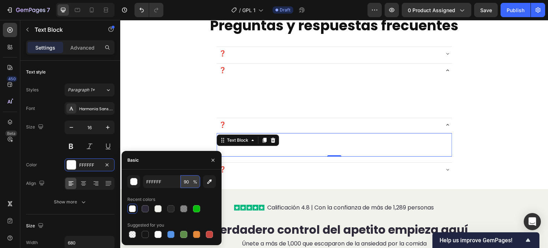
click at [190, 180] on input "90" at bounding box center [190, 181] width 20 height 13
type input "100"
click at [168, 190] on div "FFFFFF 100 % Recent colors Suggested for you" at bounding box center [171, 207] width 88 height 64
click at [60, 164] on div "Color FFFFFF" at bounding box center [70, 164] width 88 height 13
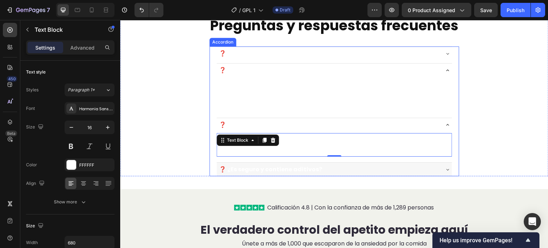
click at [270, 174] on p "❓ ¿Es seguro y contiene aditivos?" at bounding box center [270, 169] width 103 height 9
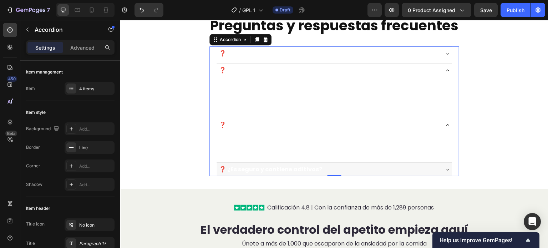
click at [350, 175] on div "❓ ¿Es seguro y contiene aditivos?" at bounding box center [328, 169] width 221 height 11
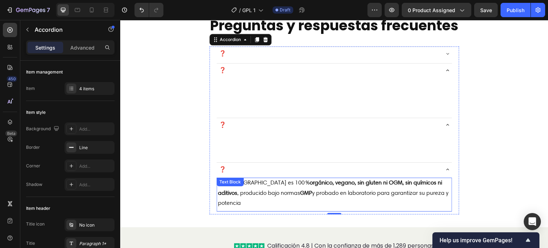
click at [309, 196] on strong "orgánico, vegano, sin gluten ni OGM, sin químicos ni aditivos" at bounding box center [330, 187] width 224 height 17
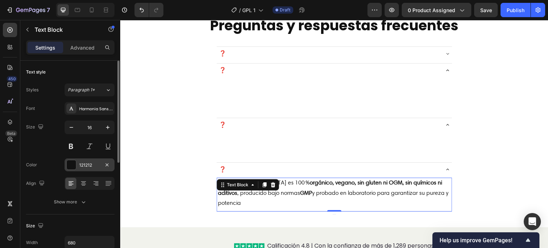
click at [91, 162] on div "121212" at bounding box center [89, 165] width 21 height 6
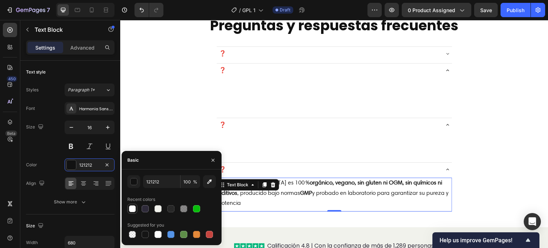
click at [131, 208] on div at bounding box center [132, 208] width 7 height 7
type input "FFFFFF"
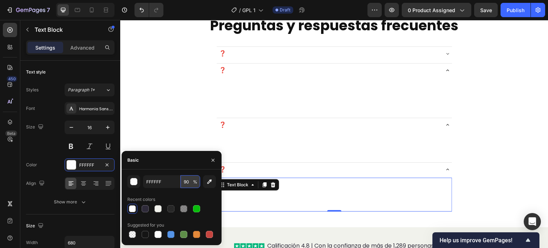
click at [188, 181] on input "90" at bounding box center [190, 181] width 20 height 13
type input "100"
click at [57, 159] on div "Color FFFFFF" at bounding box center [70, 164] width 88 height 13
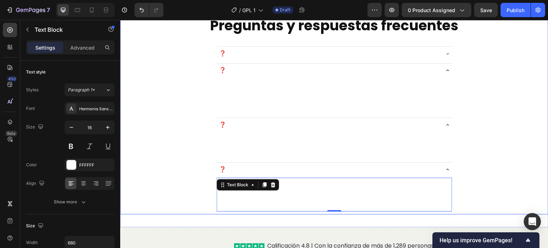
click at [179, 123] on div "Comienza tu viaje preparado. Text Block Preguntas y respuestas frecuentes Headi…" at bounding box center [334, 106] width 428 height 217
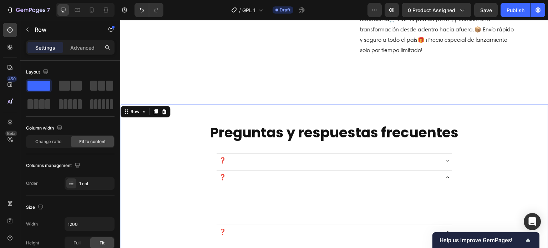
scroll to position [1715, 0]
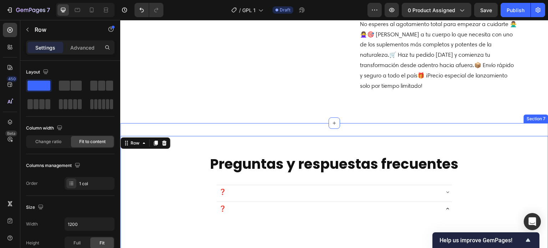
click at [353, 133] on div "Comienza tu viaje preparado. Text Block Preguntas y respuestas frecuentes Headi…" at bounding box center [334, 244] width 428 height 243
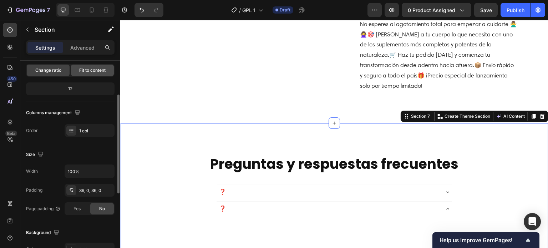
scroll to position [107, 0]
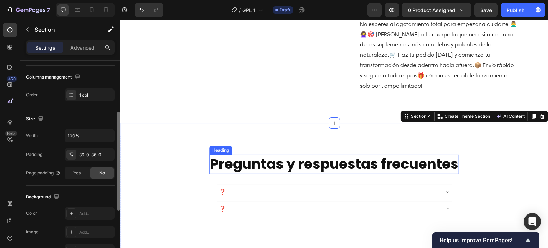
click at [315, 173] on p "Preguntas y respuestas frecuentes" at bounding box center [334, 164] width 248 height 18
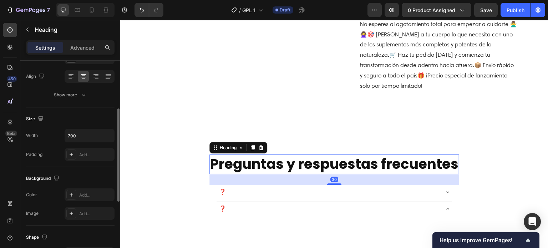
scroll to position [0, 0]
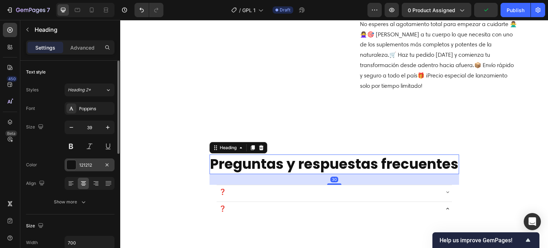
click at [98, 162] on div "121212" at bounding box center [89, 165] width 21 height 6
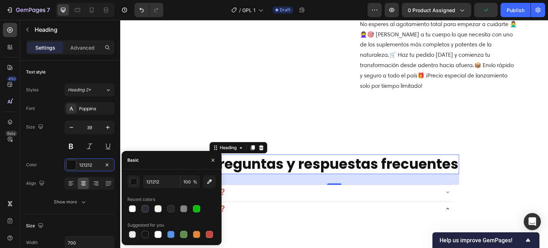
click at [124, 207] on div "121212 100 % Recent colors Suggested for you" at bounding box center [172, 207] width 100 height 64
click at [131, 208] on div at bounding box center [132, 208] width 7 height 7
type input "FFFFFF"
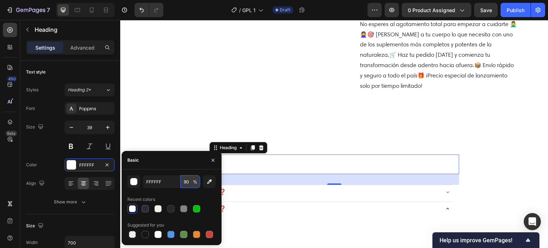
click at [190, 182] on input "90" at bounding box center [190, 181] width 20 height 13
type input "100"
click at [174, 173] on div "FFFFFF 100 % Recent colors Suggested for you" at bounding box center [172, 207] width 100 height 76
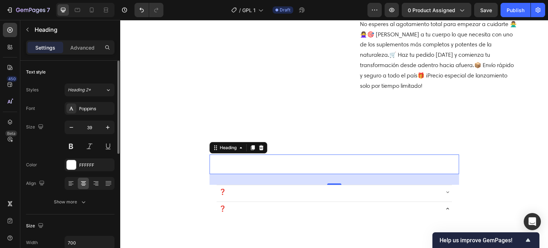
click at [41, 159] on div "Color FFFFFF" at bounding box center [70, 164] width 88 height 13
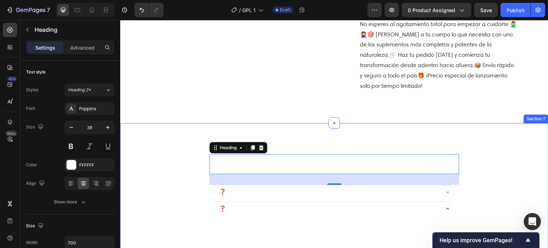
click at [167, 132] on div "Comienza tu viaje preparado. Text Block Preguntas y respuestas frecuentes Headi…" at bounding box center [334, 244] width 428 height 243
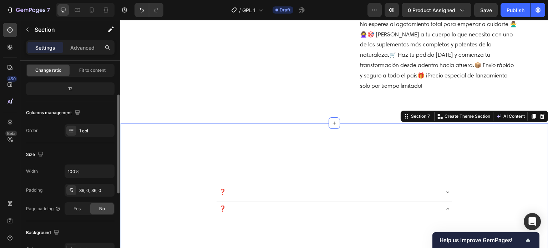
scroll to position [143, 0]
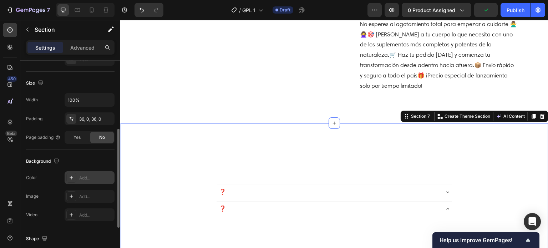
click at [96, 176] on div "Add..." at bounding box center [96, 178] width 34 height 6
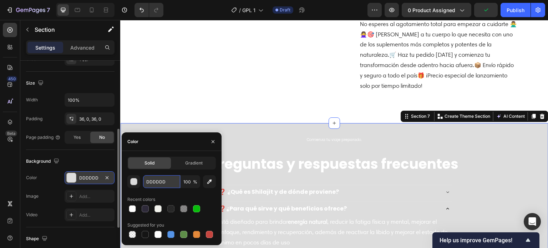
click at [167, 178] on input "DDDDDD" at bounding box center [161, 181] width 37 height 13
paste input "#1D3229"
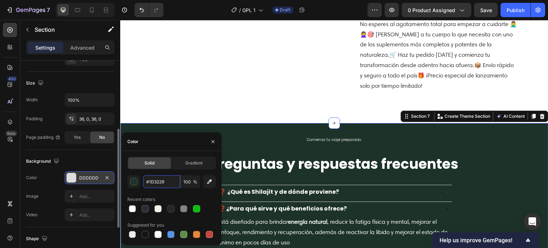
type input "1D3229"
click at [77, 158] on div "Background" at bounding box center [70, 161] width 88 height 11
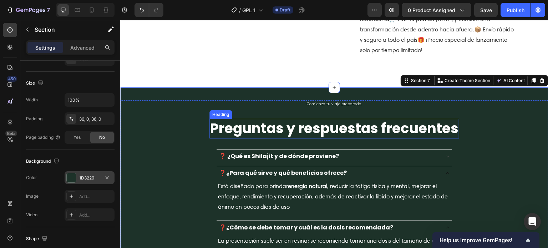
scroll to position [1787, 0]
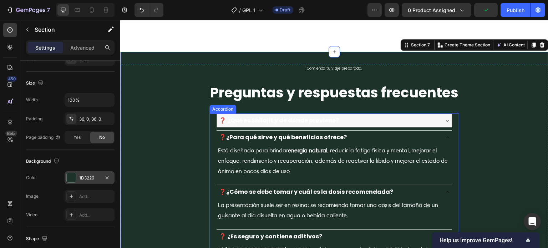
click at [421, 126] on div "❓ ¿Qué es Shilajit y de dónde proviene?" at bounding box center [328, 120] width 221 height 11
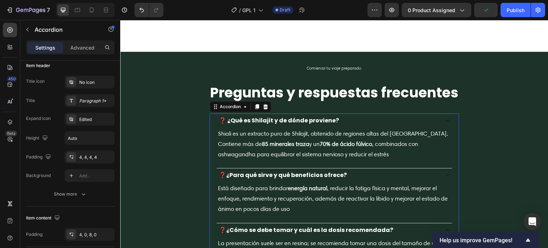
scroll to position [0, 0]
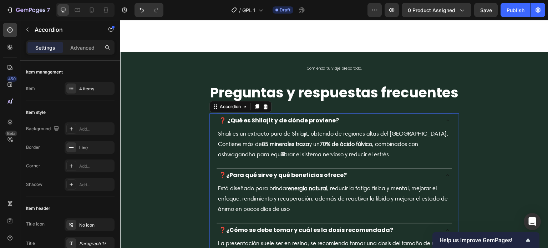
click at [419, 180] on div "❓¿Para qué sirve y qué beneficios ofrece?" at bounding box center [328, 175] width 221 height 11
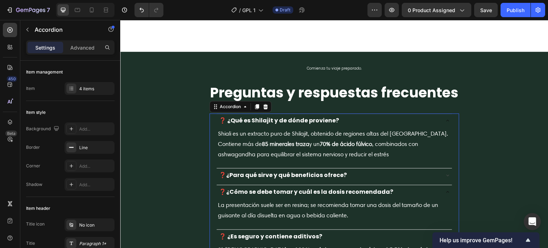
click at [400, 126] on div "❓ ¿Qué es Shilajit y de dónde proviene?" at bounding box center [328, 120] width 221 height 11
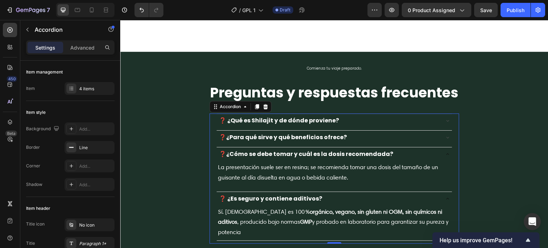
click at [422, 159] on div "❓¿Cómo se debe tomar y cuál es la dosis recomendada?" at bounding box center [328, 154] width 221 height 11
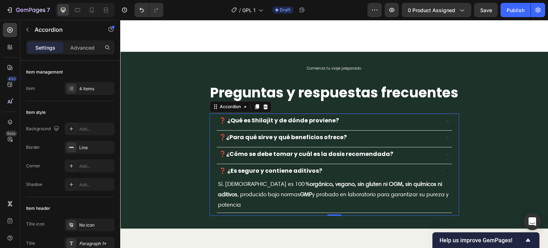
click at [420, 176] on div "❓ ¿Es seguro y contiene aditivos?" at bounding box center [328, 170] width 221 height 11
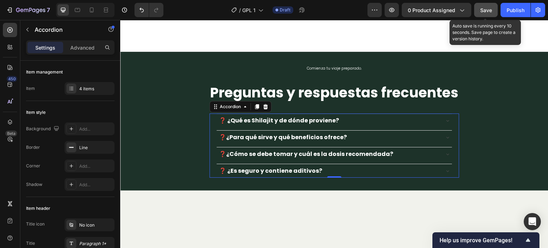
click at [490, 11] on span "Save" at bounding box center [486, 10] width 12 height 6
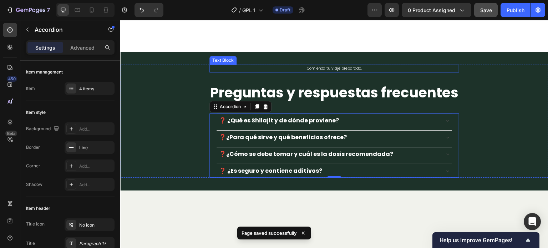
click at [323, 72] on p "Comienza tu viaje preparado." at bounding box center [334, 68] width 248 height 6
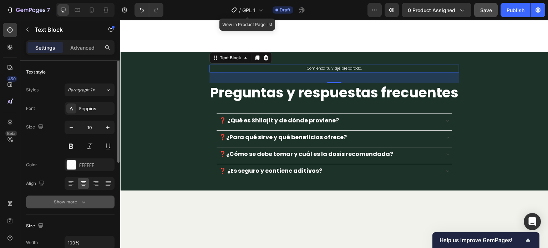
click at [80, 202] on icon "button" at bounding box center [83, 201] width 7 height 7
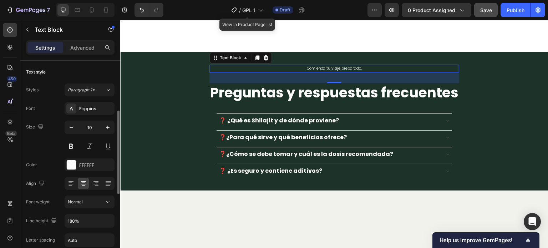
scroll to position [71, 0]
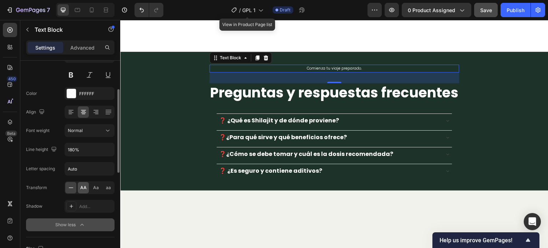
click at [84, 189] on span "AA" at bounding box center [83, 187] width 6 height 6
click at [90, 152] on input "180%" at bounding box center [89, 149] width 49 height 13
click at [107, 153] on button "button" at bounding box center [107, 149] width 13 height 13
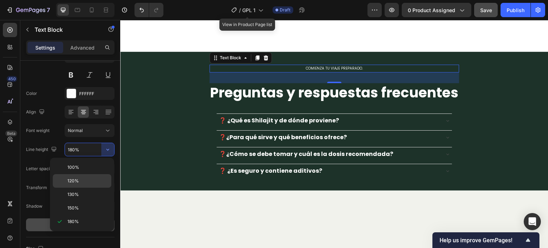
click at [86, 178] on p "120%" at bounding box center [87, 181] width 41 height 6
type input "120%"
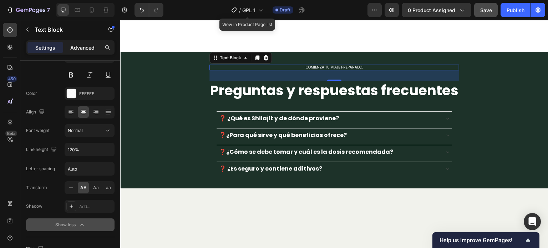
click at [90, 51] on p "Advanced" at bounding box center [82, 47] width 24 height 7
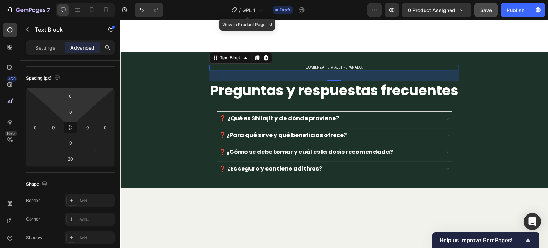
scroll to position [143, 0]
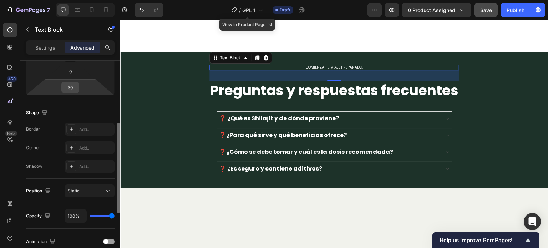
click at [73, 83] on input "30" at bounding box center [70, 87] width 14 height 11
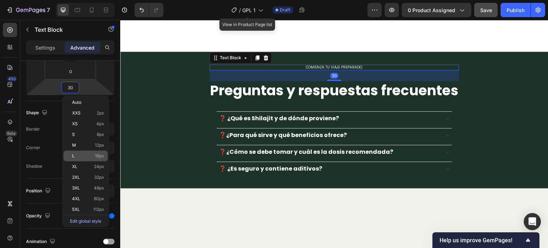
click at [85, 156] on p "L 16px" at bounding box center [88, 155] width 32 height 5
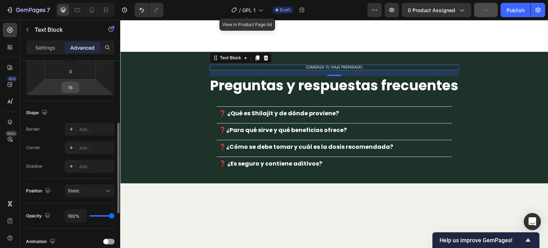
click at [74, 86] on input "16" at bounding box center [70, 87] width 14 height 11
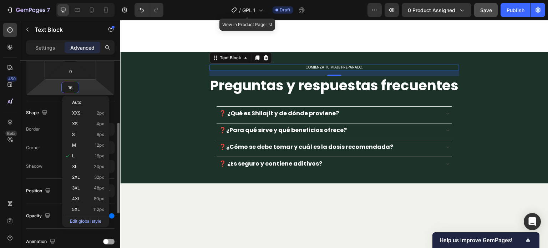
type input "0"
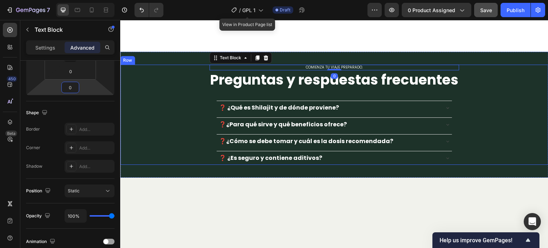
click at [182, 102] on div "Comienza tu viaje preparado. Text Block 0 Preguntas y respuestas frecuentes Hea…" at bounding box center [334, 115] width 428 height 100
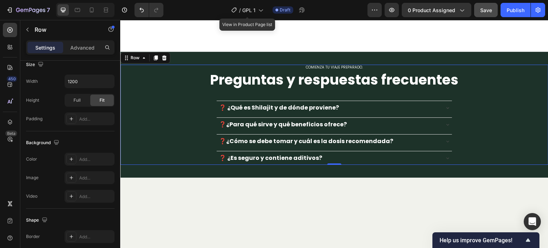
scroll to position [0, 0]
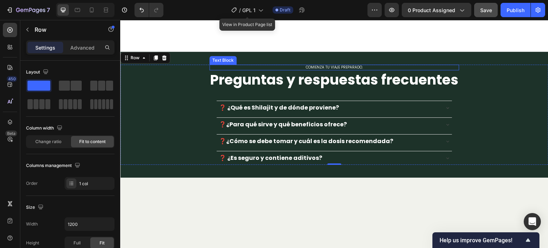
click at [337, 70] on p "Comienza tu viaje preparado." at bounding box center [334, 67] width 248 height 4
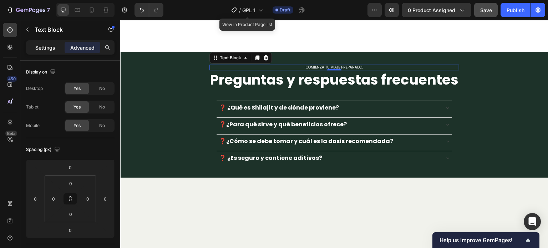
click at [46, 45] on p "Settings" at bounding box center [45, 47] width 20 height 7
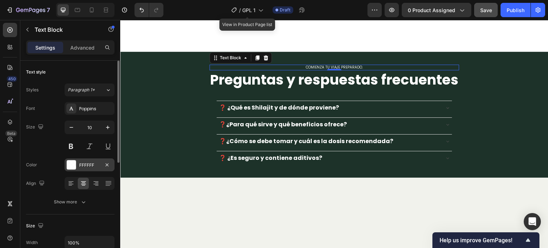
click at [95, 161] on div "FFFFFF" at bounding box center [90, 164] width 50 height 13
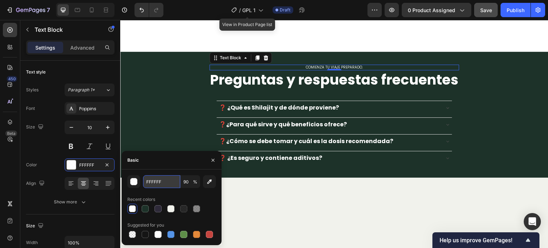
click at [171, 179] on input "FFFFFF" at bounding box center [161, 181] width 37 height 13
click at [188, 182] on input "90" at bounding box center [190, 181] width 20 height 13
type input "100"
click at [168, 181] on input "FFFFFF" at bounding box center [161, 181] width 37 height 13
click at [169, 184] on input "FFFFFF" at bounding box center [161, 181] width 37 height 13
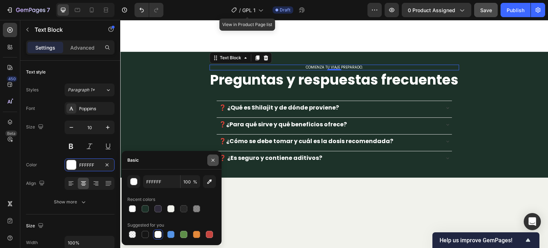
click at [213, 160] on icon "button" at bounding box center [212, 160] width 3 height 3
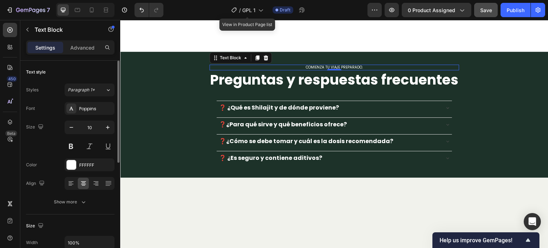
click at [33, 157] on div "Font Poppins Size 10 Color FFFFFF Align Show more" at bounding box center [70, 155] width 88 height 106
click at [84, 166] on div "FFFFFF" at bounding box center [89, 165] width 21 height 6
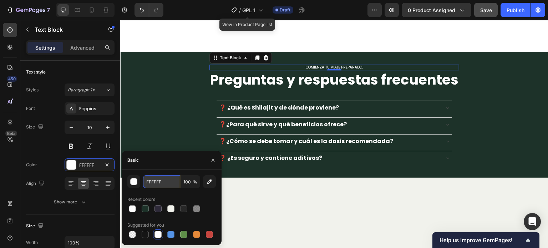
click at [159, 187] on input "FFFFFF" at bounding box center [161, 181] width 37 height 13
paste input "#101010"
click at [139, 172] on div "#101010 100 % Recent colors Suggested for you" at bounding box center [172, 207] width 100 height 76
click at [156, 185] on input "101010" at bounding box center [161, 181] width 37 height 13
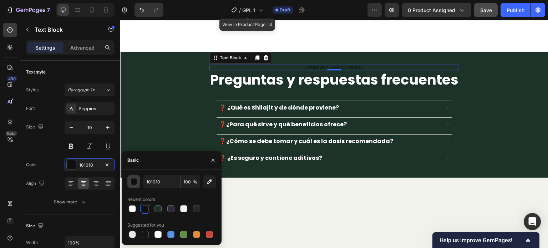
click at [135, 182] on div "button" at bounding box center [134, 181] width 7 height 7
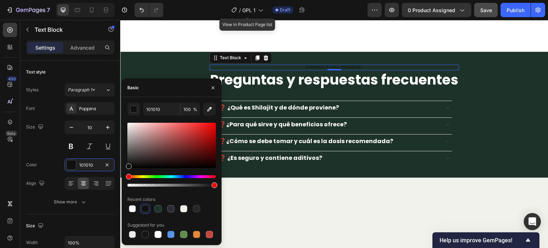
click at [151, 198] on div "Recent colors" at bounding box center [141, 199] width 28 height 6
click at [131, 210] on div at bounding box center [132, 208] width 7 height 7
type input "FFFFFF"
type input "90"
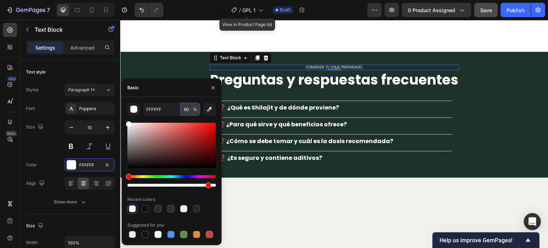
click at [185, 106] on input "90" at bounding box center [190, 109] width 20 height 13
click at [164, 109] on input "FFFFFF" at bounding box center [161, 109] width 37 height 13
type input "FFFFFF"
click at [185, 109] on input "90" at bounding box center [190, 109] width 20 height 13
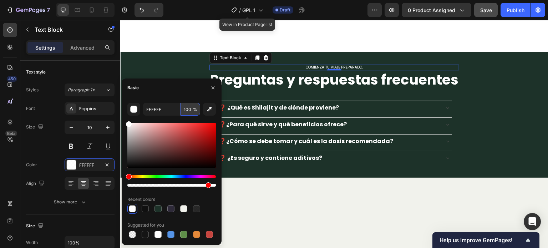
type input "100"
click at [213, 86] on icon "button" at bounding box center [213, 88] width 6 height 6
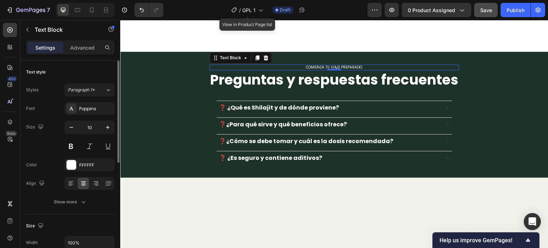
click at [46, 150] on div "Size 10" at bounding box center [70, 137] width 88 height 32
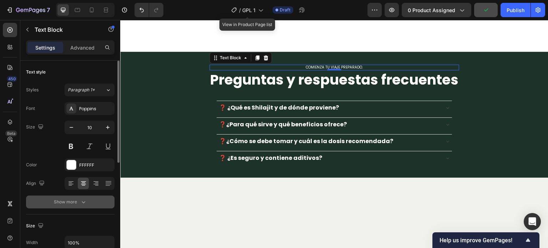
scroll to position [36, 0]
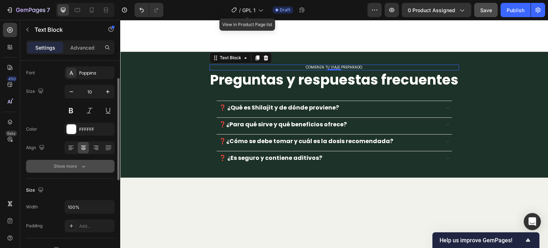
click at [83, 168] on icon "button" at bounding box center [83, 166] width 7 height 7
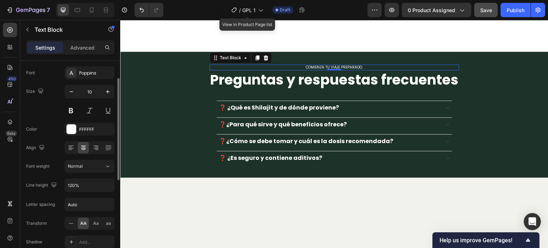
scroll to position [107, 0]
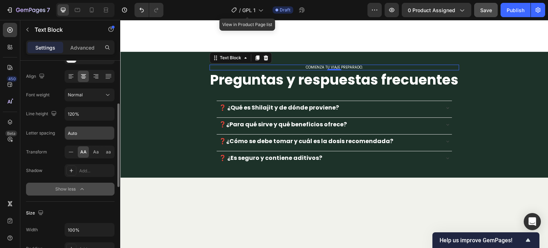
click at [84, 136] on input "Auto" at bounding box center [89, 133] width 49 height 13
type input "0.06em"
click at [33, 131] on div "Letter spacing" at bounding box center [40, 133] width 29 height 6
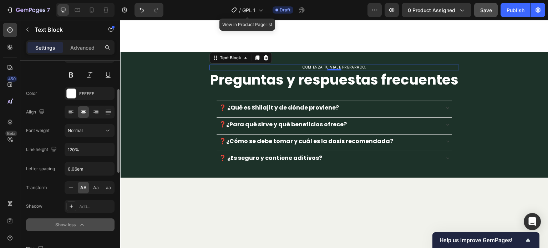
scroll to position [36, 0]
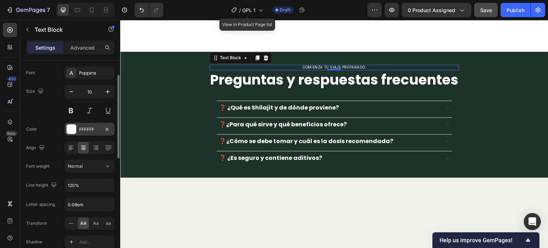
click at [80, 127] on div "FFFFFF" at bounding box center [89, 129] width 21 height 6
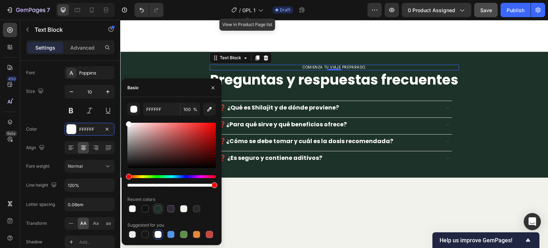
click at [157, 208] on div at bounding box center [157, 208] width 7 height 7
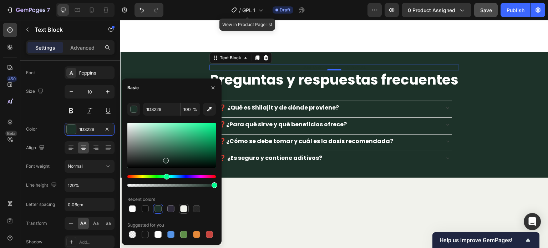
click at [181, 208] on div at bounding box center [183, 208] width 7 height 7
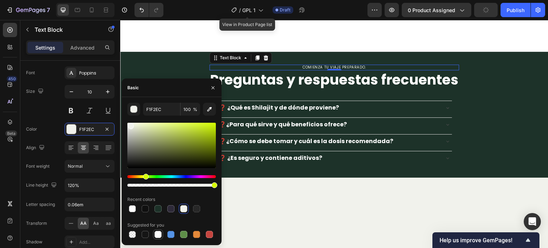
click at [157, 233] on div at bounding box center [157, 234] width 7 height 7
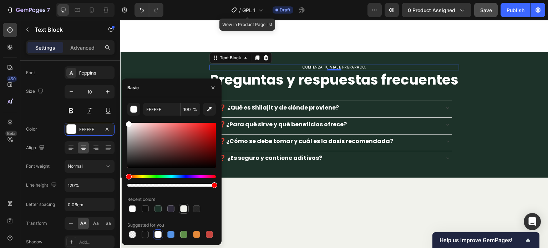
click at [183, 208] on div at bounding box center [183, 208] width 7 height 7
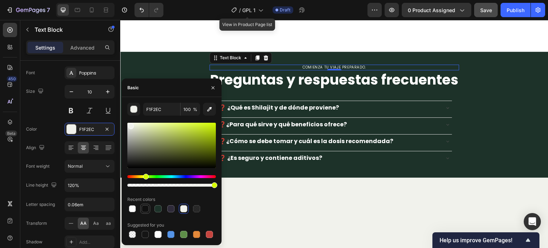
click at [143, 210] on div at bounding box center [145, 208] width 7 height 7
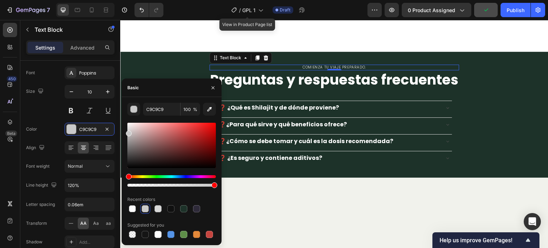
drag, startPoint x: 137, startPoint y: 138, endPoint x: 126, endPoint y: 132, distance: 12.6
click at [127, 132] on div at bounding box center [171, 145] width 88 height 45
type input "BFBFBF"
drag, startPoint x: 130, startPoint y: 134, endPoint x: 123, endPoint y: 134, distance: 7.1
click at [123, 134] on div "BFBFBF 100 % Recent colors Suggested for you" at bounding box center [172, 171] width 100 height 137
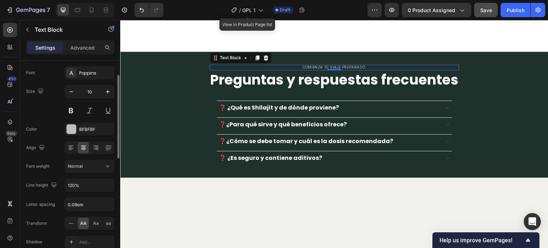
click at [51, 126] on div "Color BFBFBF" at bounding box center [70, 129] width 88 height 13
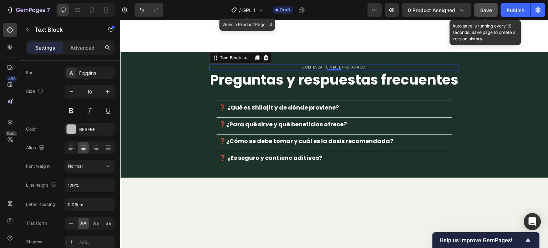
click at [486, 8] on span "Save" at bounding box center [486, 10] width 12 height 6
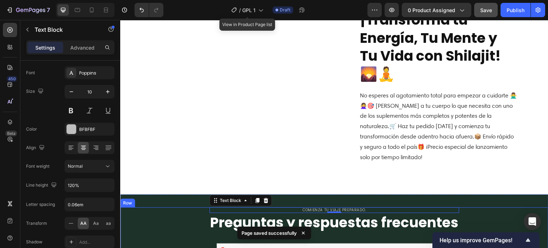
scroll to position [1751, 0]
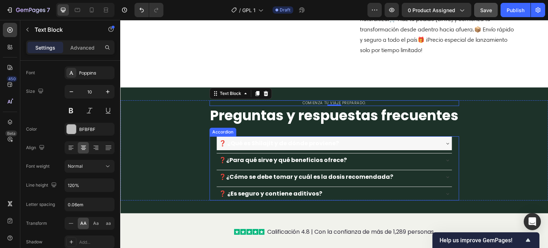
click at [393, 149] on div "❓ ¿Qué es Shilajit y de dónde proviene?" at bounding box center [328, 143] width 221 height 11
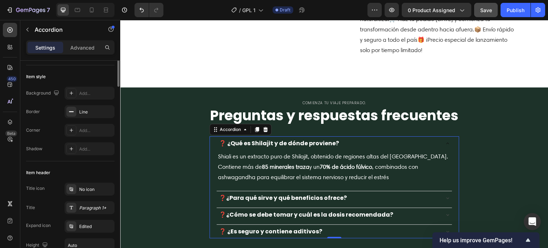
scroll to position [0, 0]
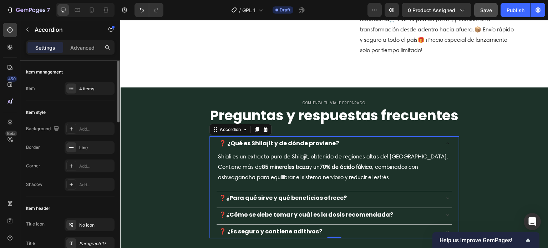
click at [393, 149] on div "❓ ¿Qué es Shilajit y de dónde proviene?" at bounding box center [328, 143] width 221 height 11
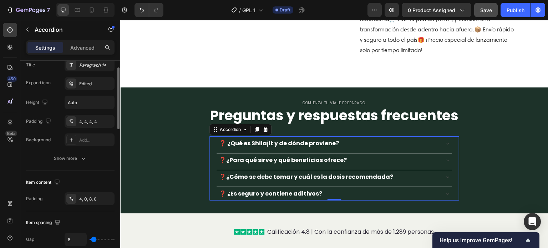
scroll to position [143, 0]
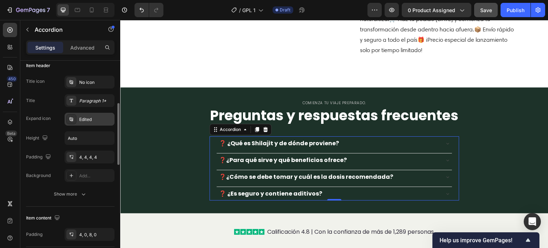
click at [96, 118] on div "Edited" at bounding box center [96, 119] width 34 height 6
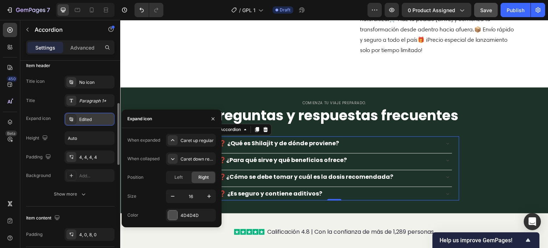
click at [95, 115] on div "Edited" at bounding box center [90, 119] width 50 height 13
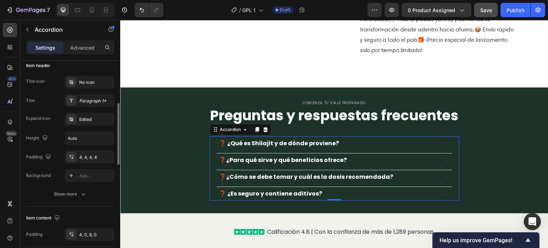
click at [54, 108] on div "Title icon No icon Title Paragraph 1* Expand icon Edited Height Auto Padding 4,…" at bounding box center [70, 129] width 88 height 106
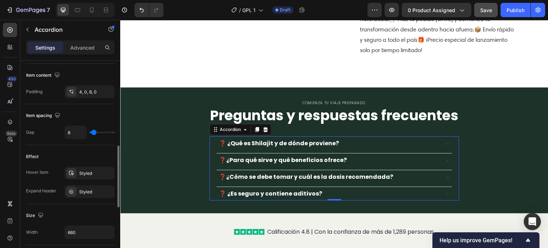
scroll to position [321, 0]
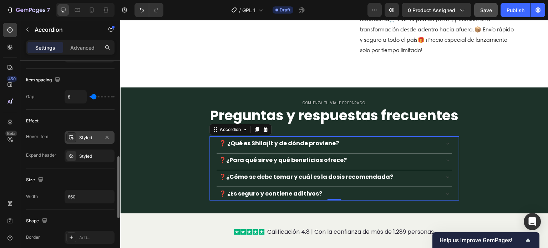
click at [93, 137] on div "Styled" at bounding box center [89, 137] width 21 height 6
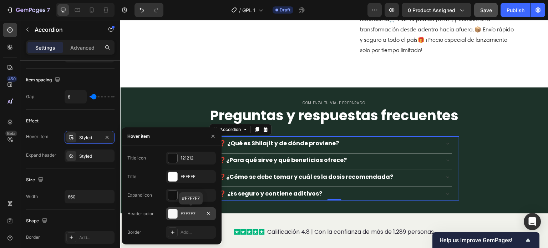
click at [182, 211] on div "F7F7F7" at bounding box center [190, 213] width 21 height 6
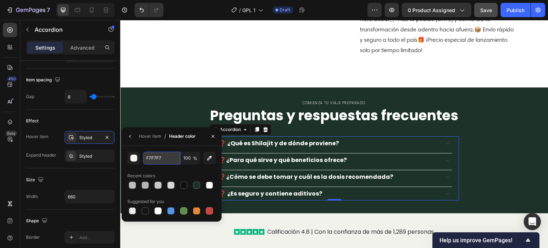
click at [169, 158] on input "F7F7F7" at bounding box center [161, 158] width 37 height 13
paste input "#263A31"
type input "263A31"
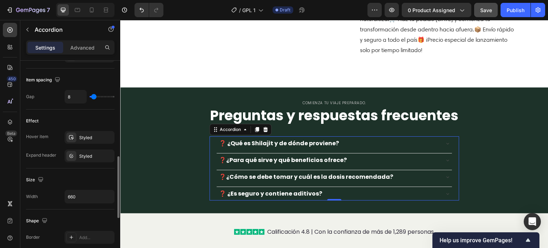
click at [51, 138] on div "Hover item Styled" at bounding box center [70, 137] width 88 height 13
click at [401, 149] on div "❓ ¿Qué es Shilajit y de dónde proviene?" at bounding box center [328, 143] width 221 height 11
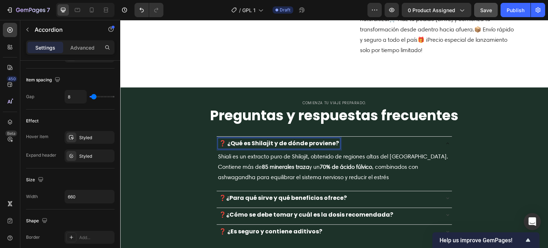
click at [283, 148] on p "❓ ¿Qué es Shilajit y de dónde proviene?" at bounding box center [279, 143] width 120 height 9
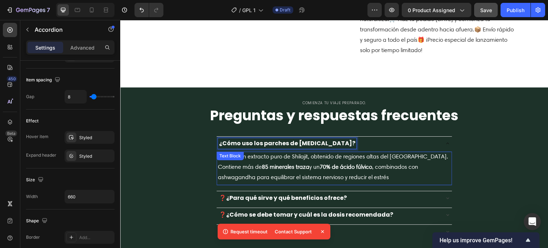
click at [274, 170] on strong "85 minerales traza" at bounding box center [285, 166] width 47 height 7
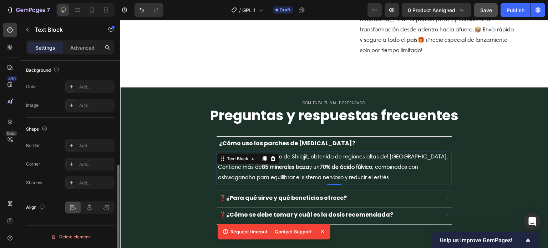
scroll to position [0, 0]
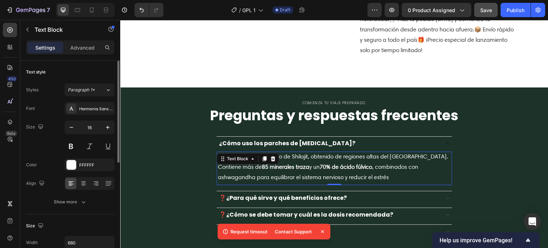
click at [292, 182] on p "Shiali es un extracto puro de Shilajit, obtenido de regiones altas del [GEOGRAP…" at bounding box center [334, 167] width 233 height 31
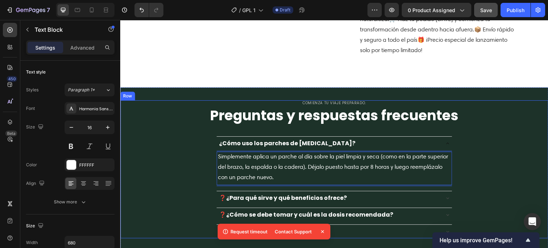
click at [185, 182] on div "Comienza tu viaje preparado. Text Block Preguntas y respuestas frecuentes Headi…" at bounding box center [334, 169] width 428 height 138
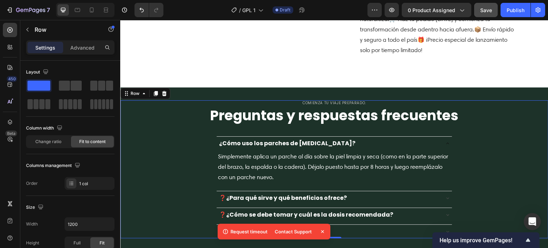
click at [322, 231] on icon at bounding box center [322, 231] width 3 height 3
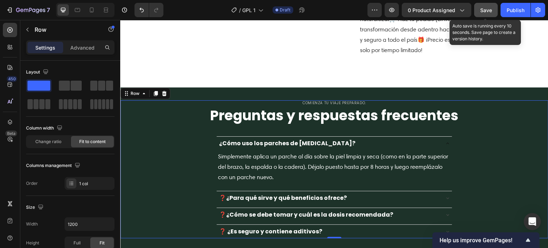
click at [482, 8] on span "Save" at bounding box center [486, 10] width 12 height 6
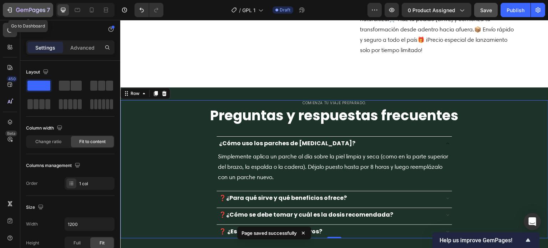
click at [24, 11] on icon "button" at bounding box center [26, 10] width 4 height 3
